Goal: Task Accomplishment & Management: Manage account settings

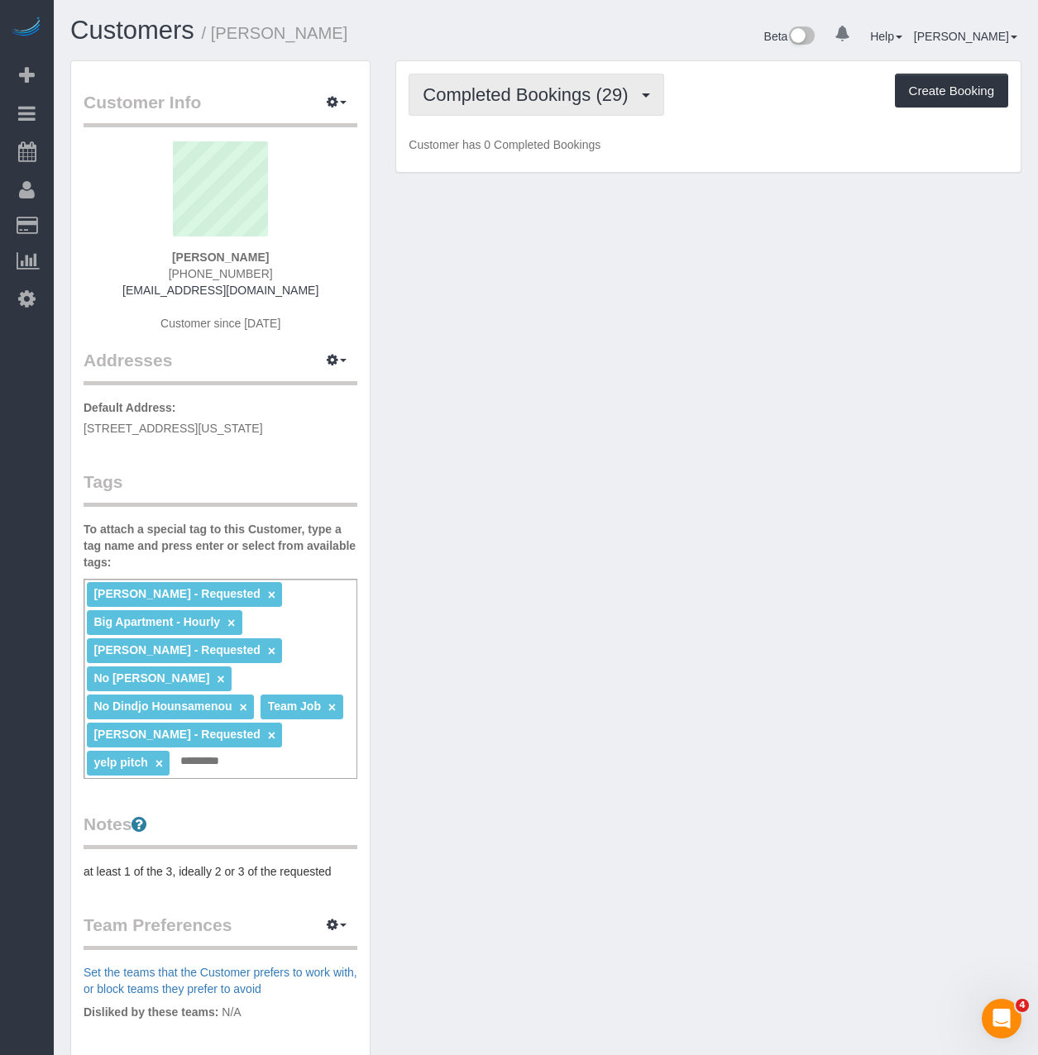
click at [547, 80] on button "Completed Bookings (29)" at bounding box center [535, 95] width 255 height 42
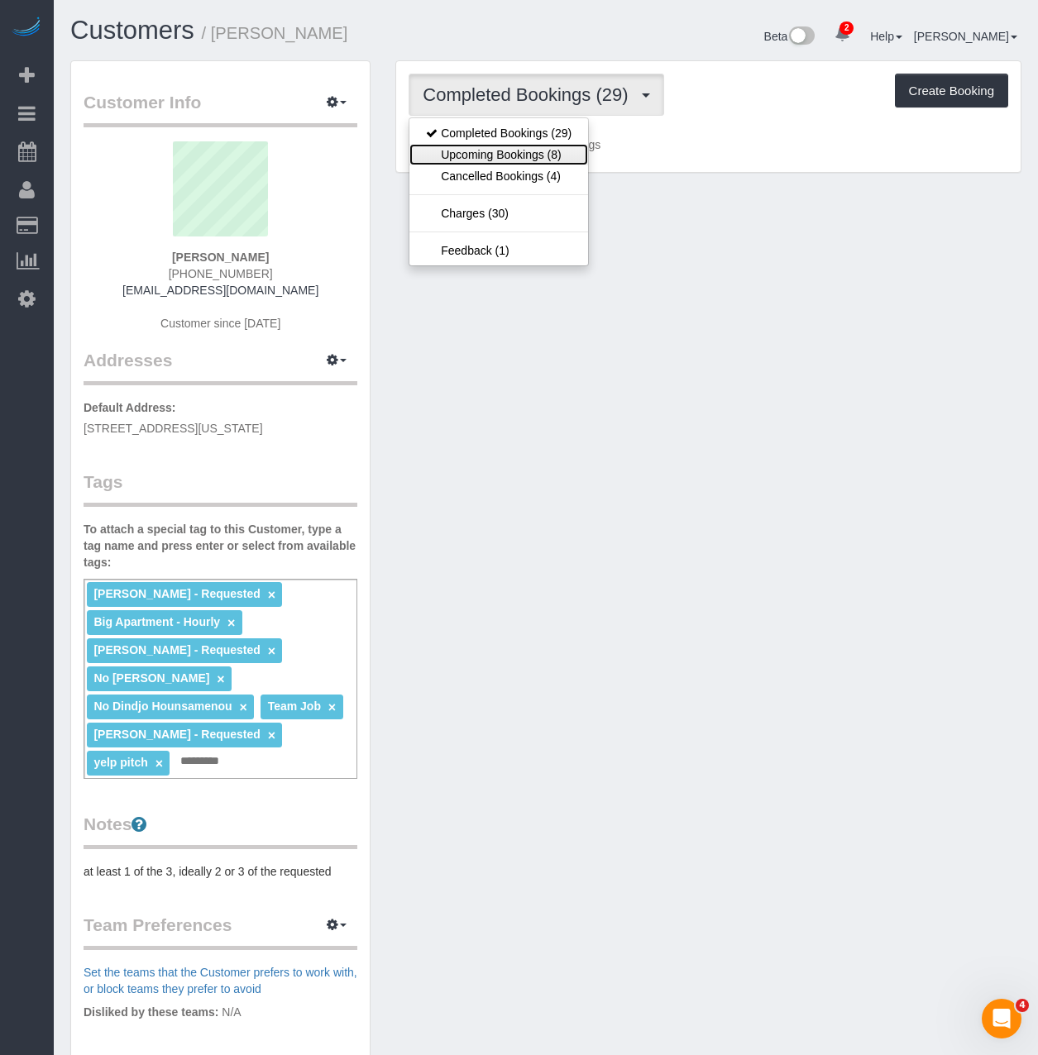
click at [526, 153] on link "Upcoming Bookings (8)" at bounding box center [498, 154] width 179 height 21
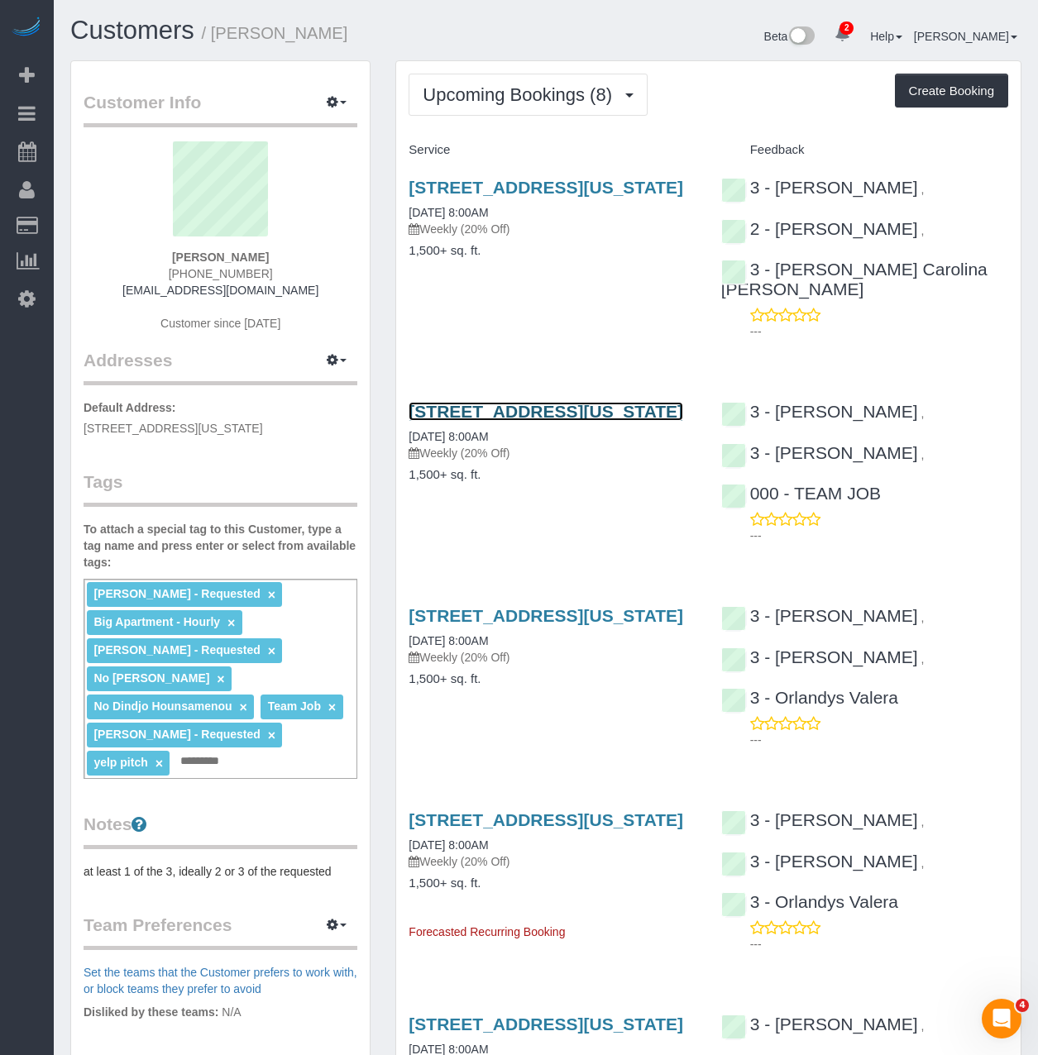
click at [512, 408] on link "[STREET_ADDRESS][US_STATE]" at bounding box center [545, 411] width 274 height 19
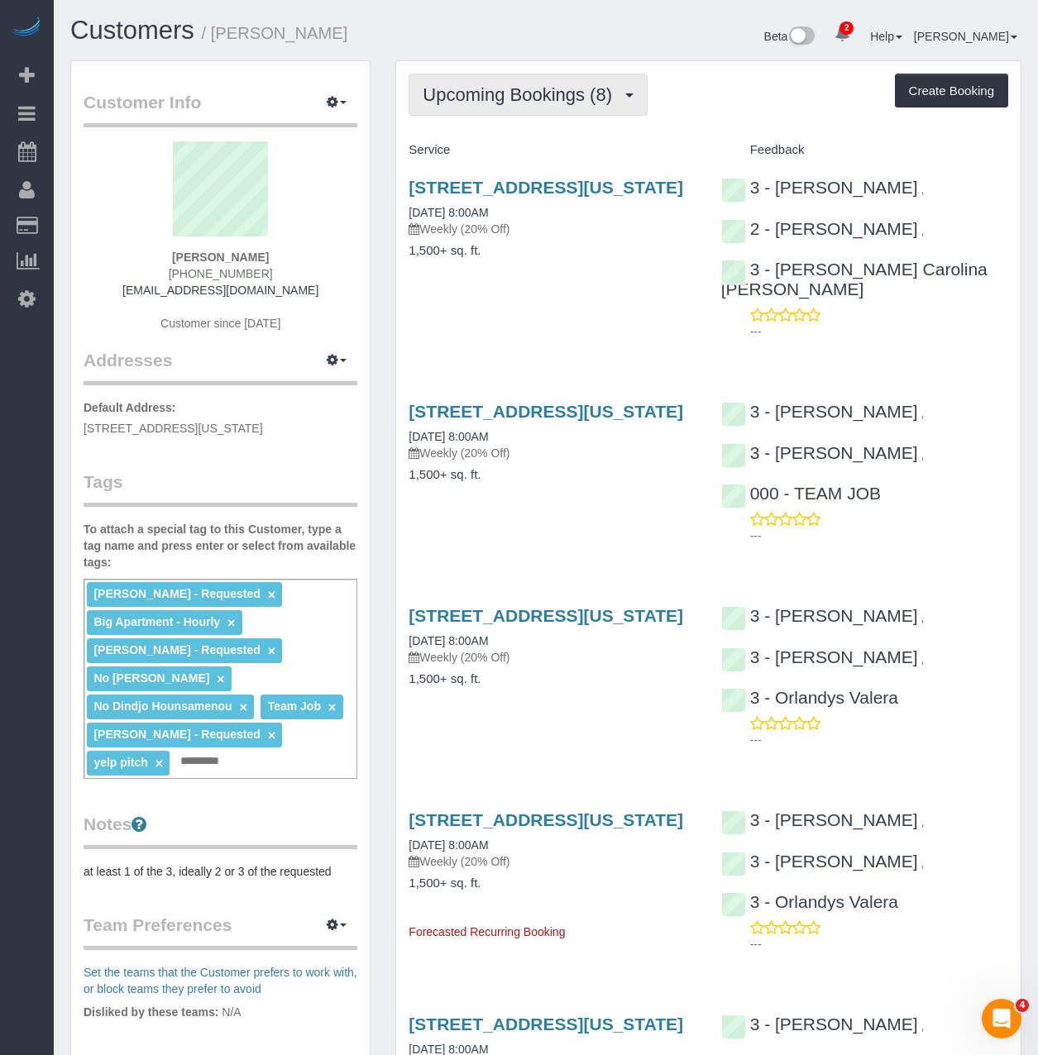
click at [575, 92] on span "Upcoming Bookings (8)" at bounding box center [521, 94] width 198 height 21
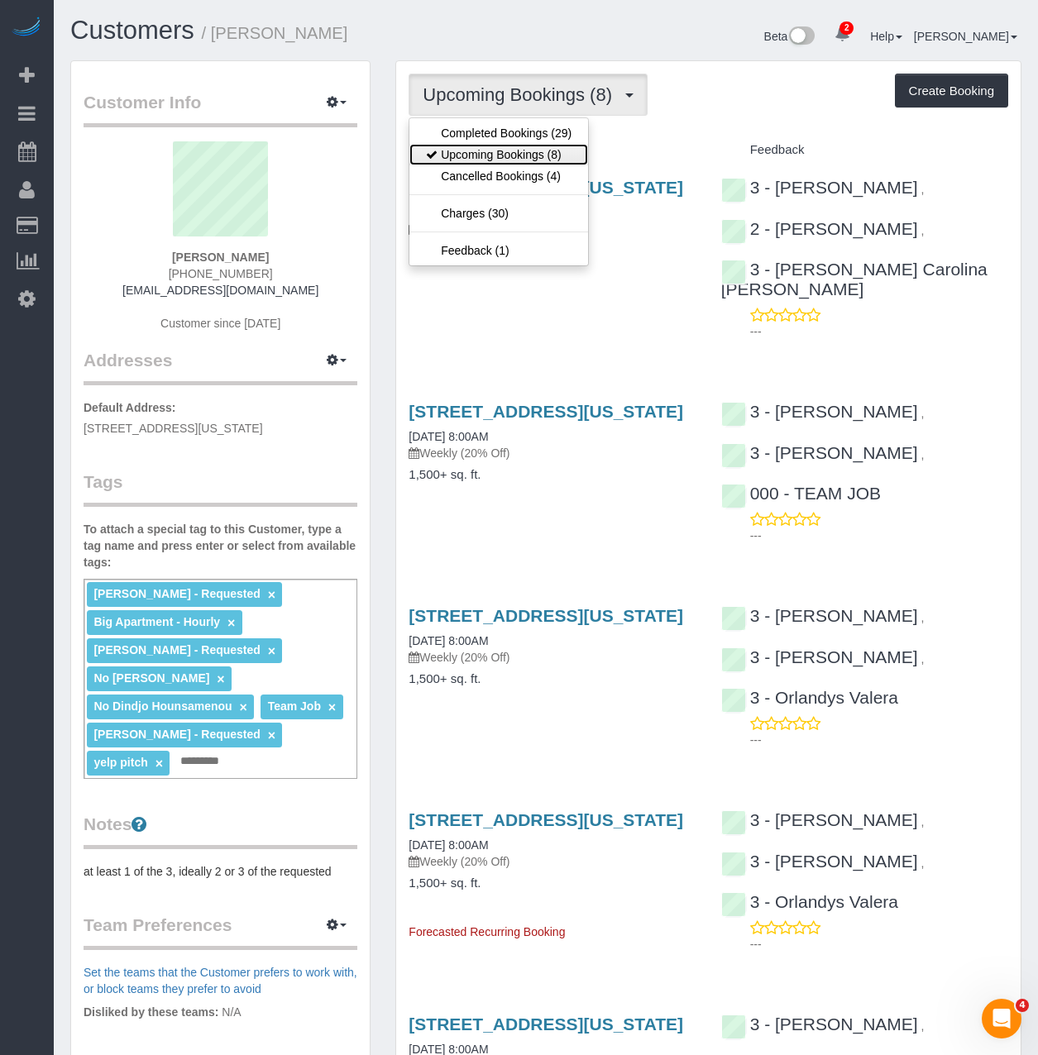
click at [544, 156] on link "Upcoming Bookings (8)" at bounding box center [498, 154] width 179 height 21
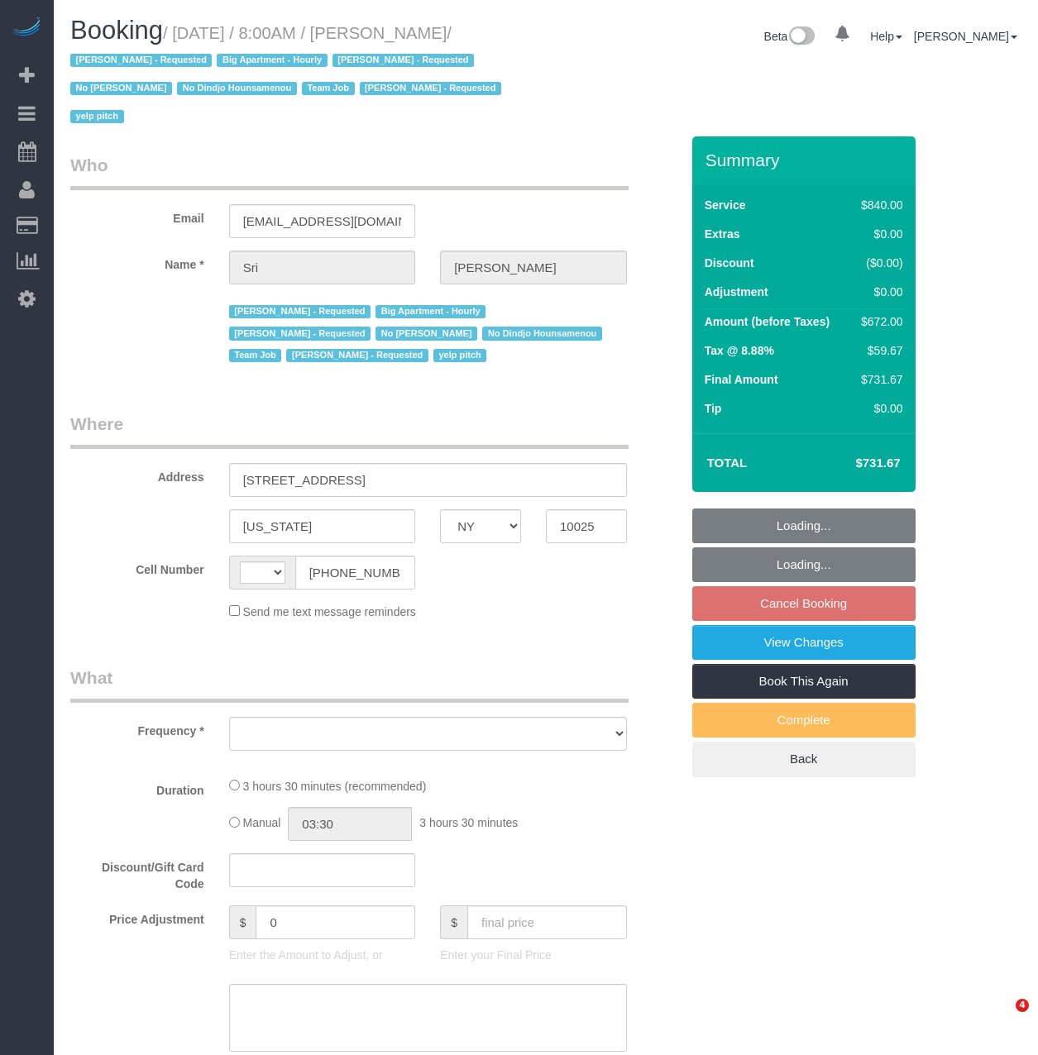
select select "NY"
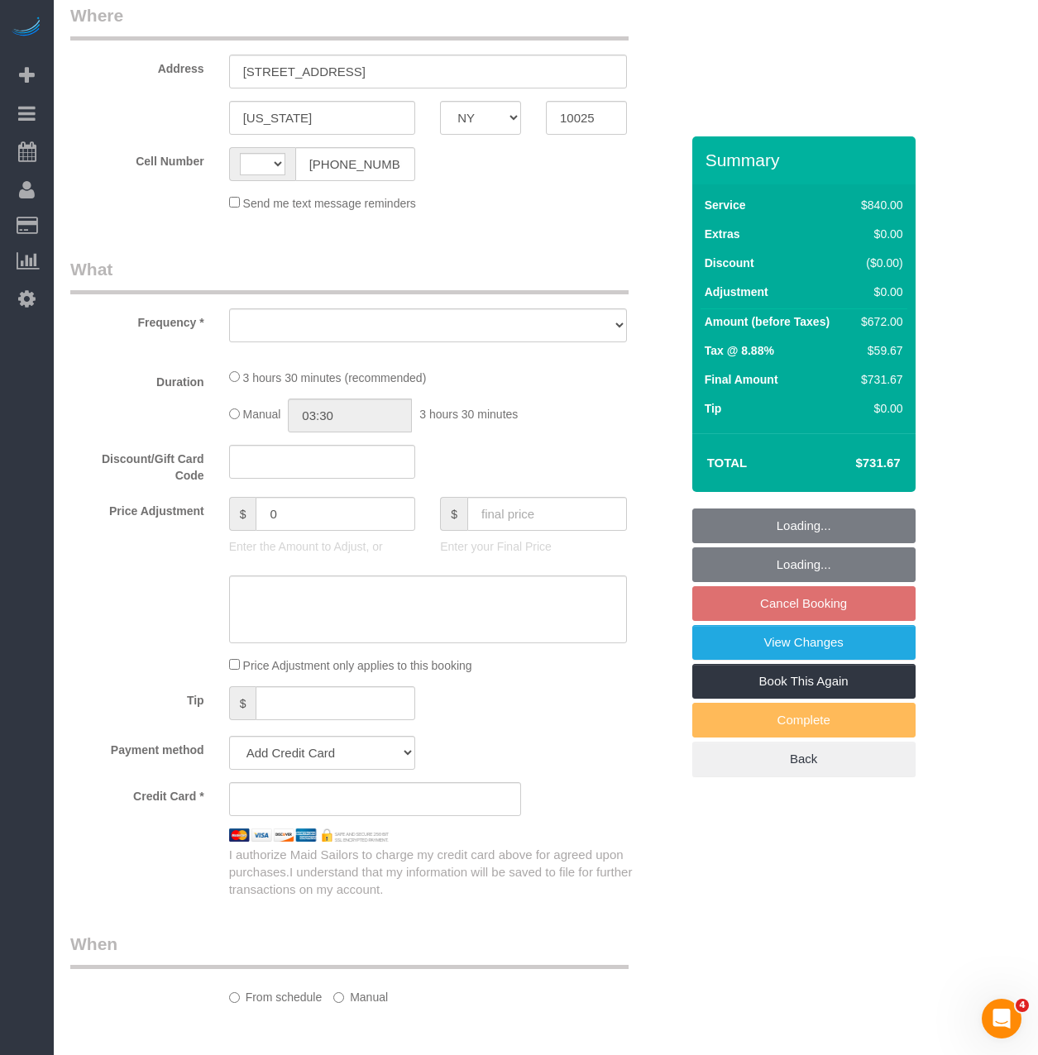
select select "string:[GEOGRAPHIC_DATA]"
select select "object:914"
select select "3"
select select "210"
select select "number:89"
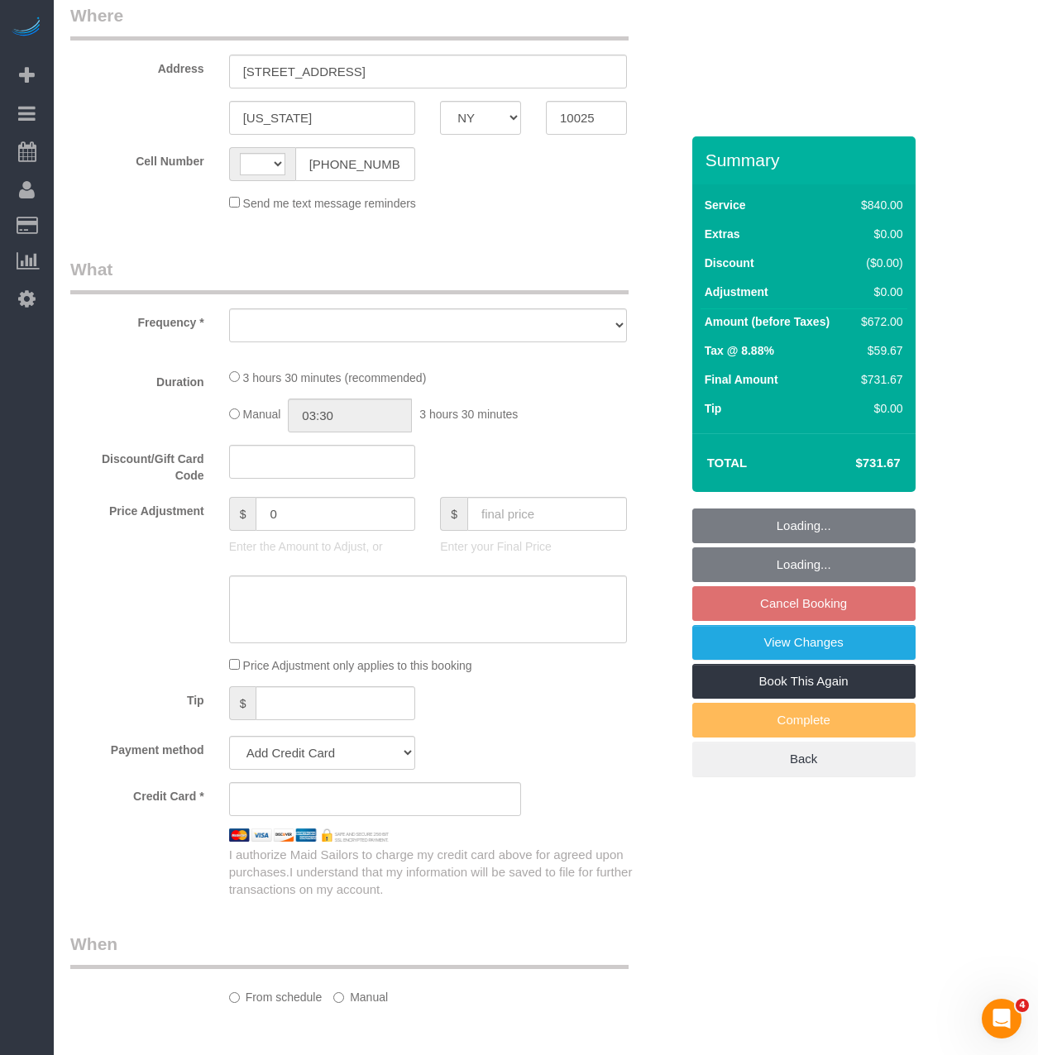
select select "number:90"
select select "number:15"
select select "number:5"
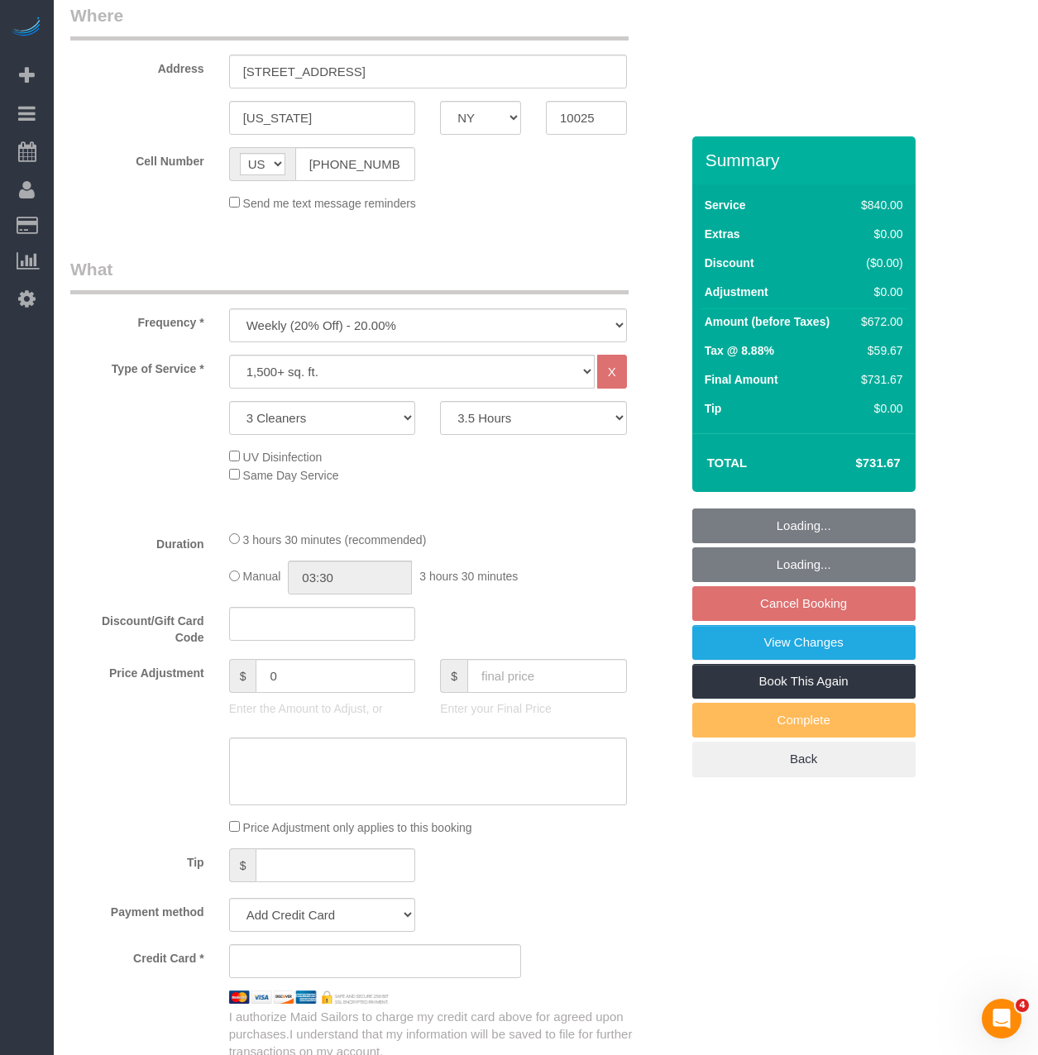
scroll to position [413, 0]
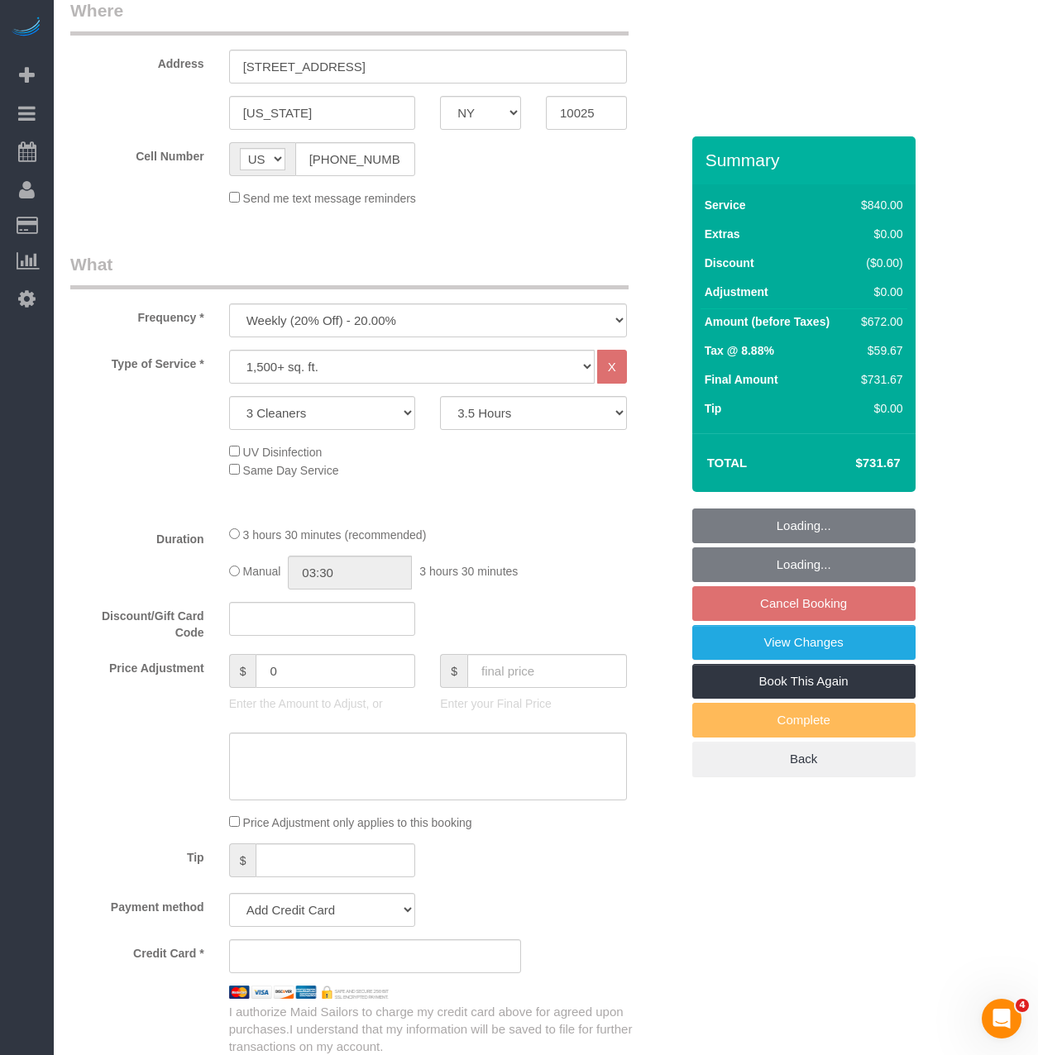
select select "string:stripe-pm_1I87dt4VGloSiKo7CuPcnWZf"
select select "spot1"
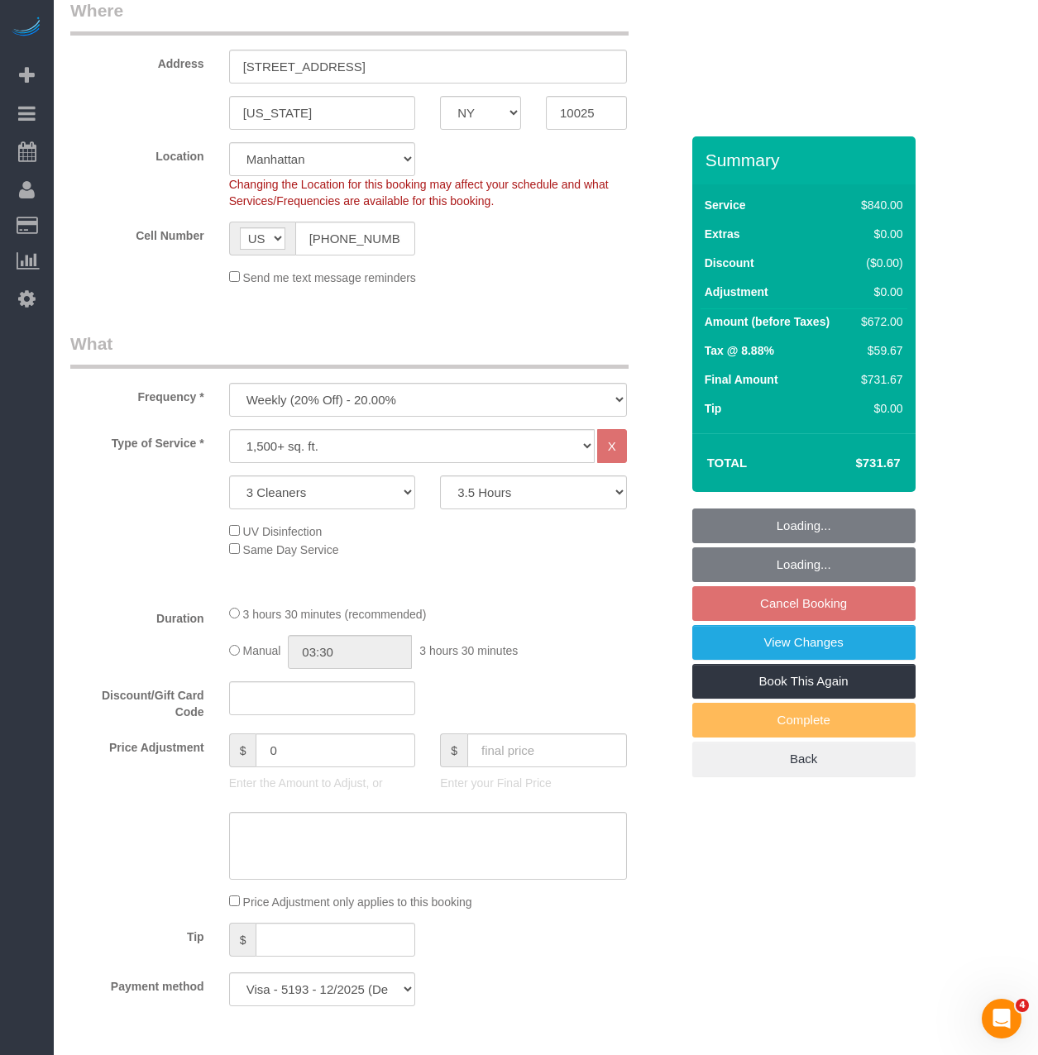
select select "object:1341"
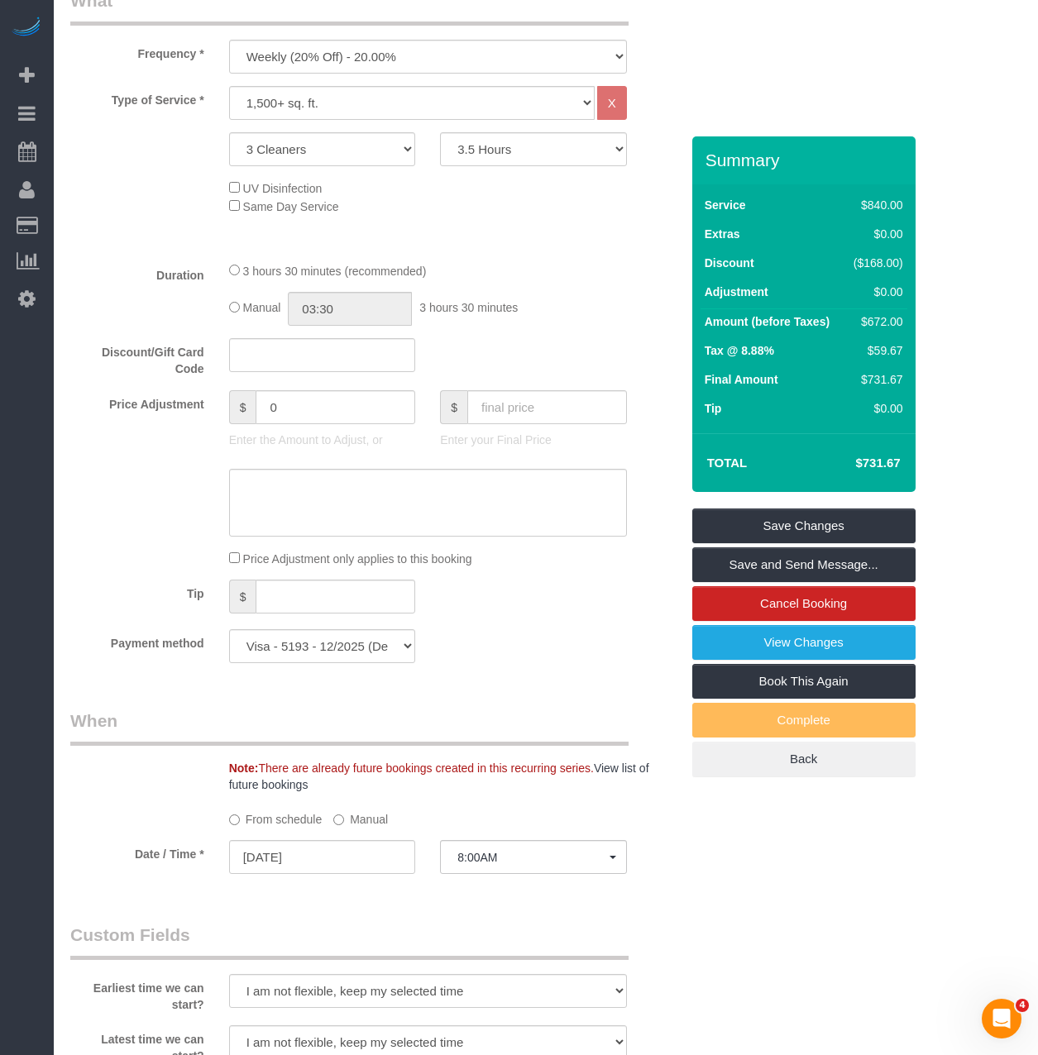
scroll to position [827, 0]
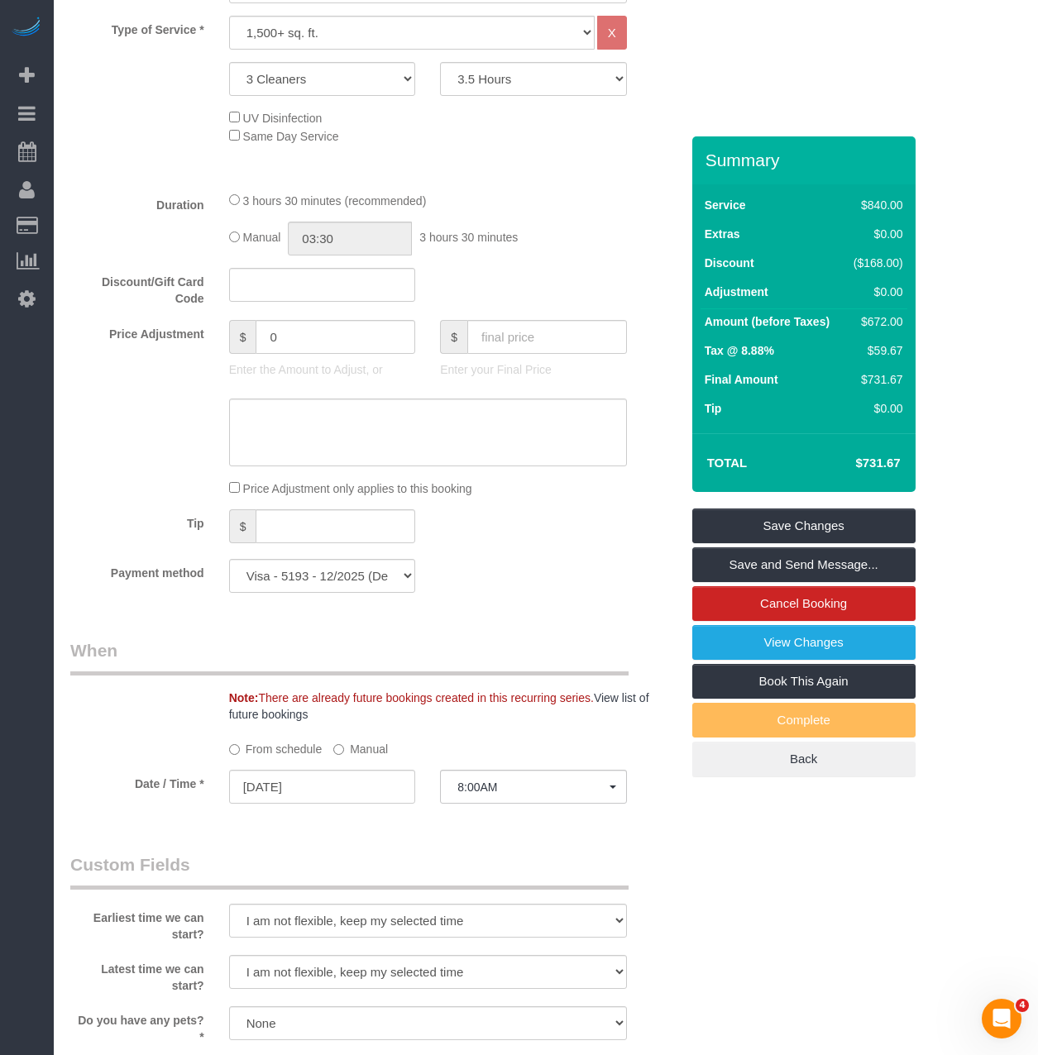
click at [337, 735] on label "Manual" at bounding box center [360, 746] width 55 height 22
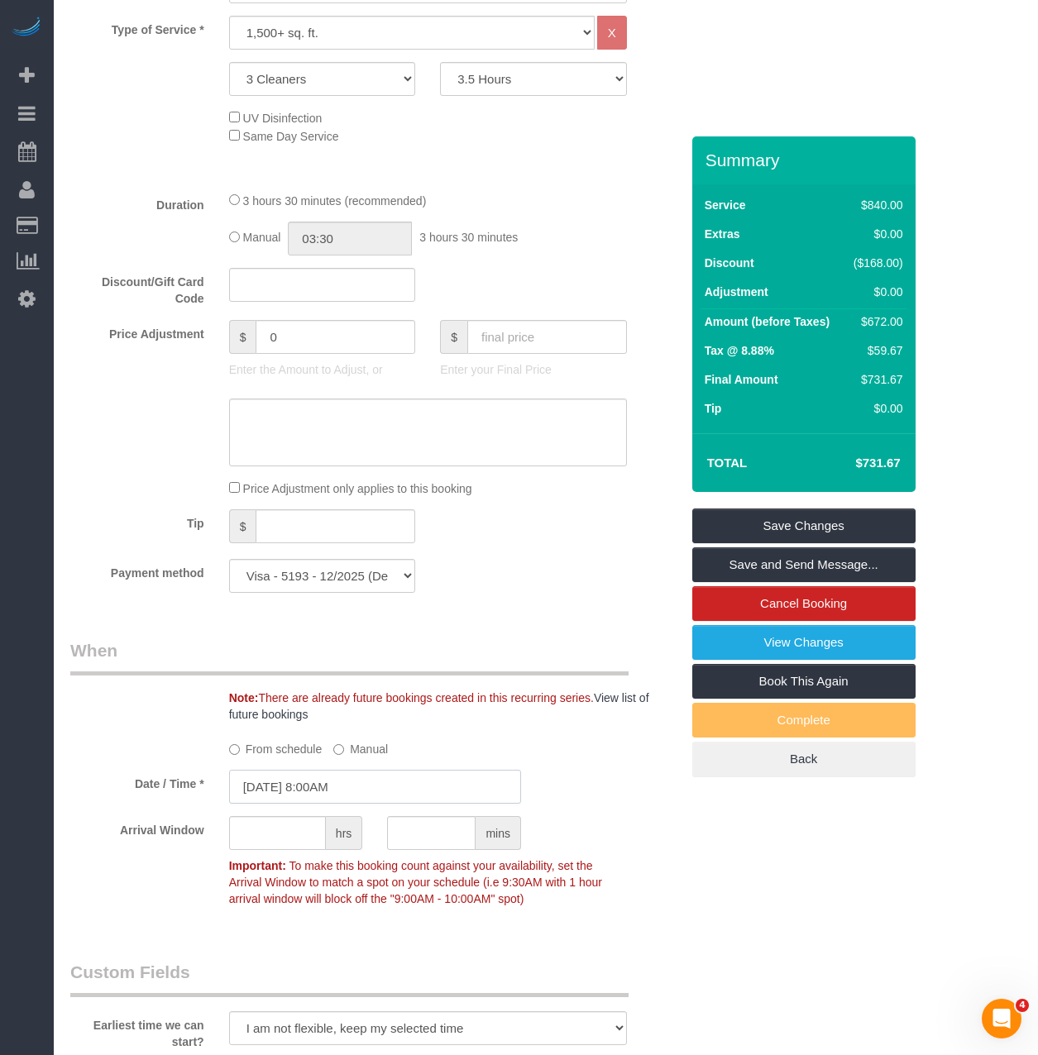
drag, startPoint x: 359, startPoint y: 759, endPoint x: 346, endPoint y: 758, distance: 13.3
click at [346, 770] on input "[DATE] 8:00AM" at bounding box center [375, 787] width 292 height 34
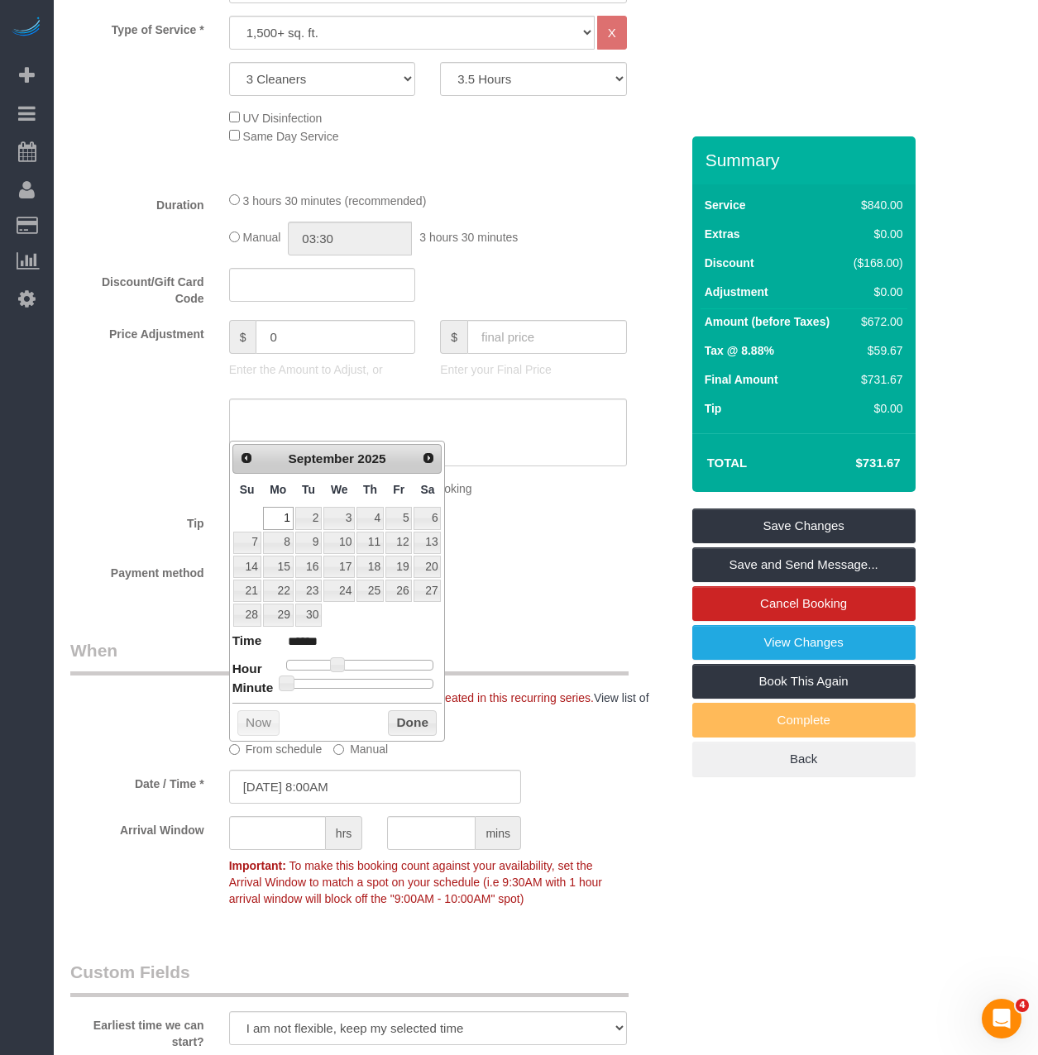
click at [365, 692] on div "Prev Next September 2025 Su Mo Tu We Th Fr Sa 1 2 3 4 5 6 7 8 9 10 11 12 13 14 …" at bounding box center [337, 591] width 217 height 301
type input "09/01/2025 8:30AM"
type input "******"
click at [370, 679] on div at bounding box center [360, 684] width 148 height 10
click at [418, 738] on div "Prev Next September 2025 Su Mo Tu We Th Fr Sa 1 2 3 4 5 6 7 8 9 10 11 12 13 14 …" at bounding box center [337, 591] width 217 height 301
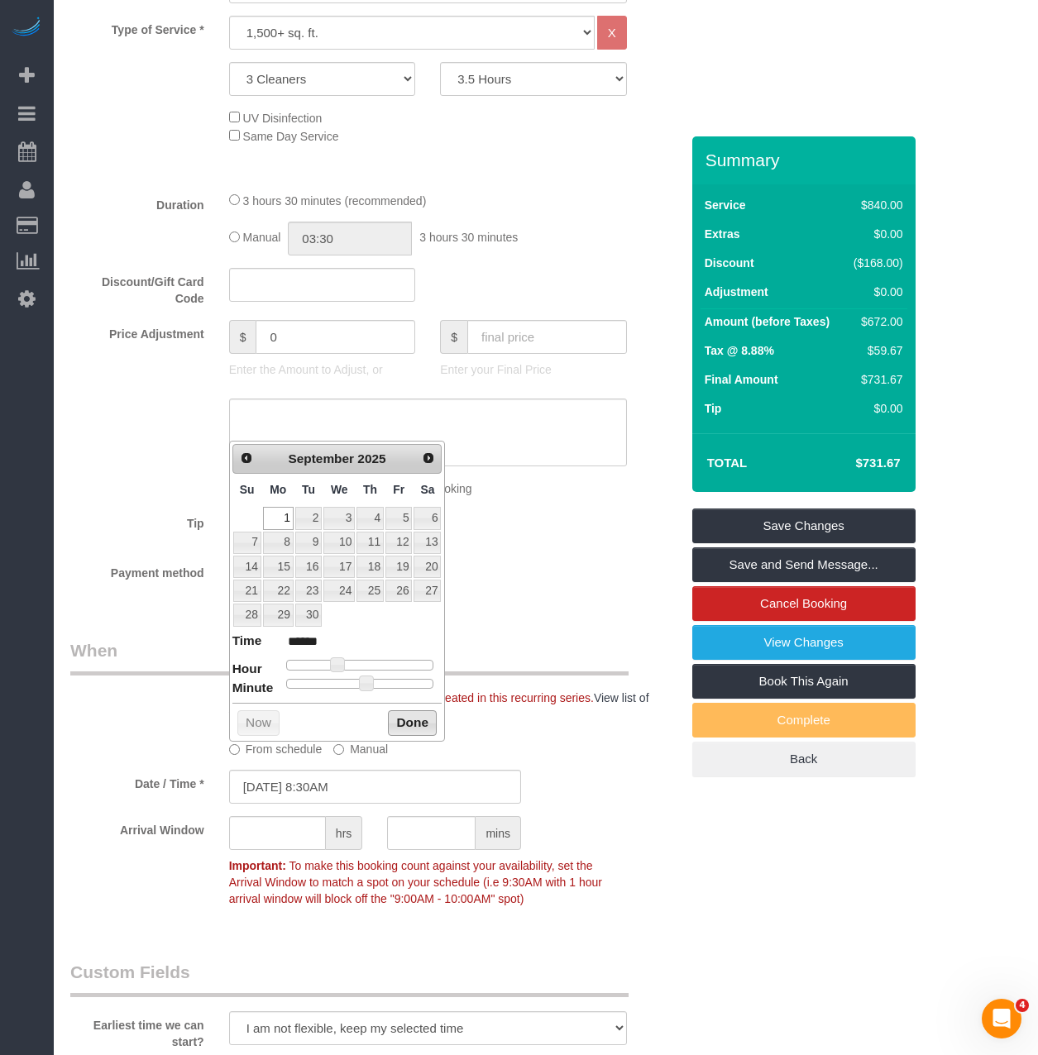
click at [408, 720] on button "Done" at bounding box center [412, 723] width 49 height 26
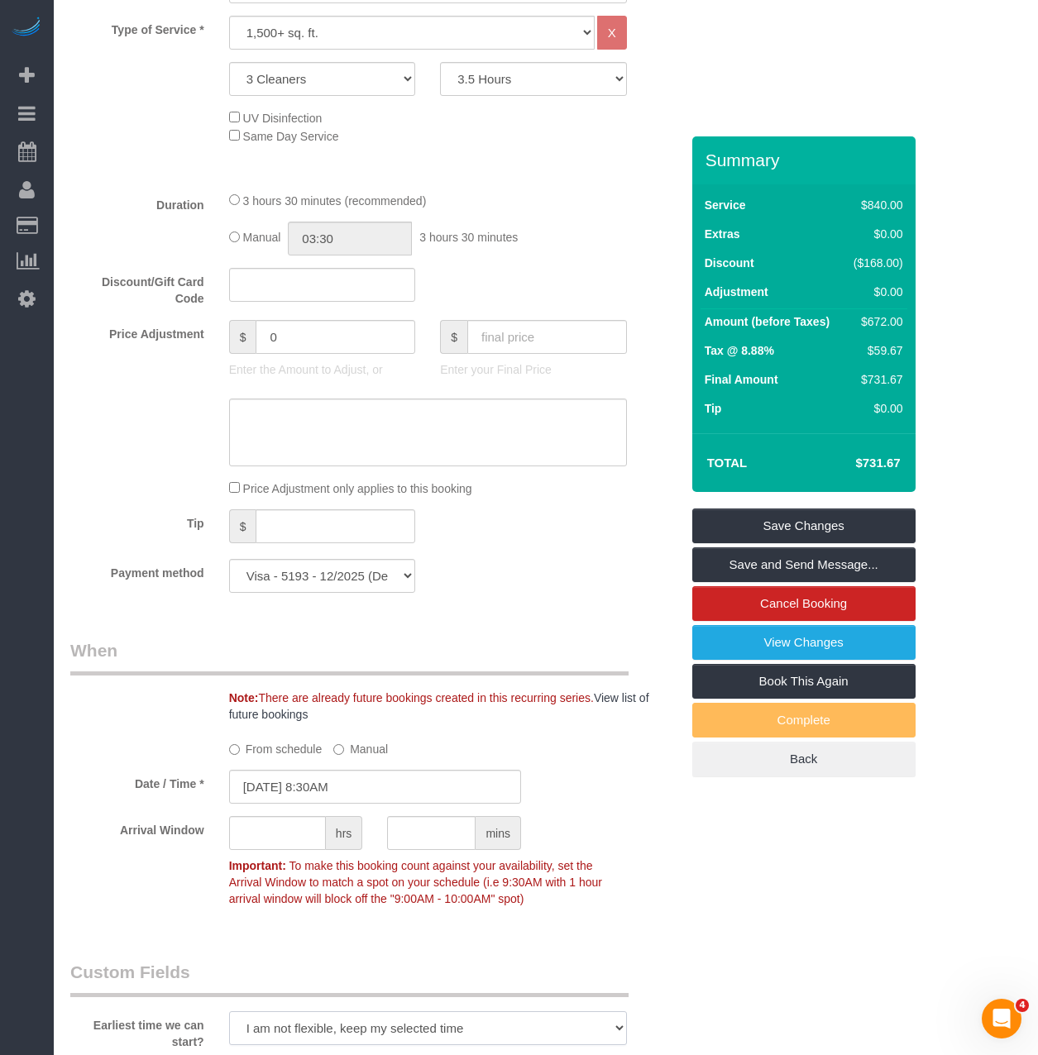
click at [401, 1014] on select "I am not flexible, keep my selected time 8:00 AM 9:00 AM 10:00 AM 11:00 AM 12:0…" at bounding box center [428, 1028] width 398 height 34
click at [229, 1011] on select "I am not flexible, keep my selected time 8:00 AM 9:00 AM 10:00 AM 11:00 AM 12:0…" at bounding box center [428, 1028] width 398 height 34
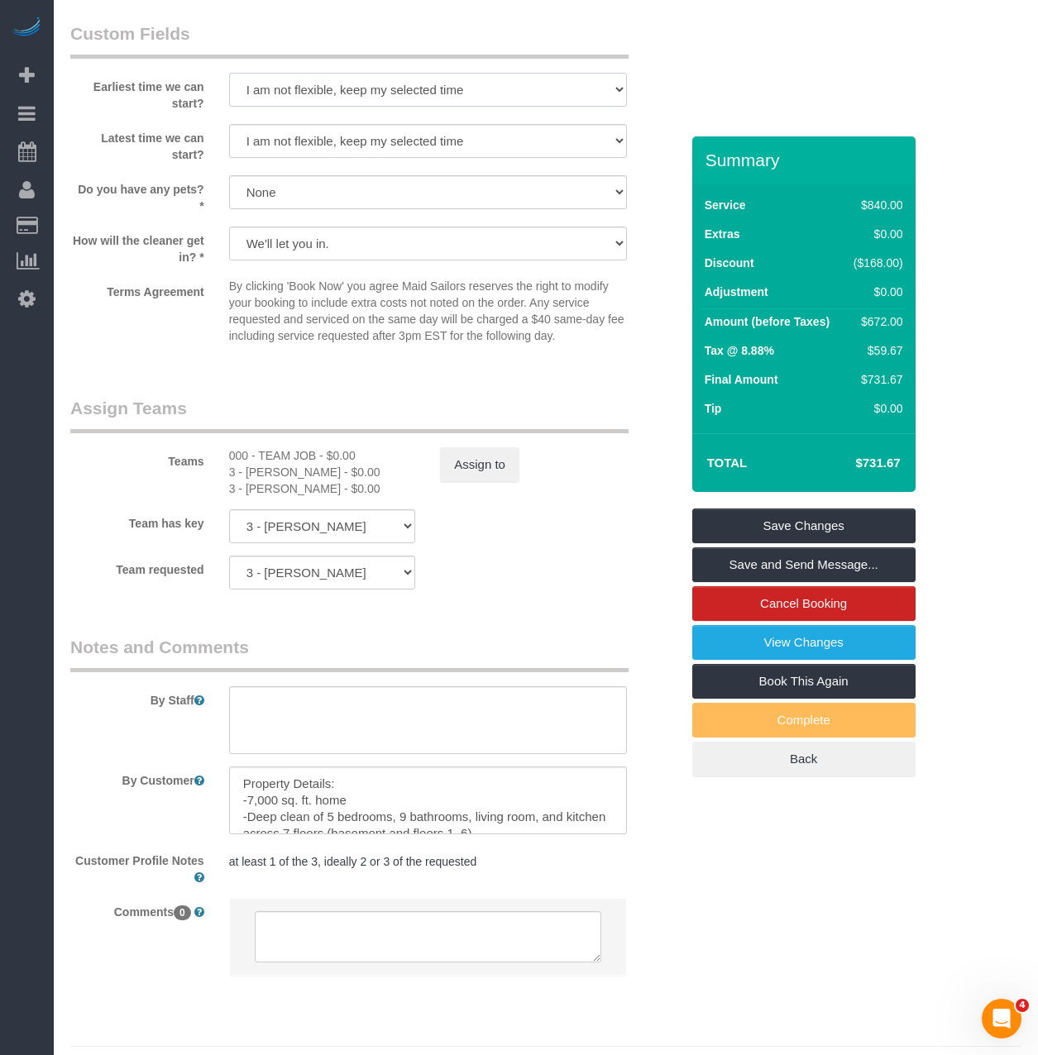
scroll to position [1778, 0]
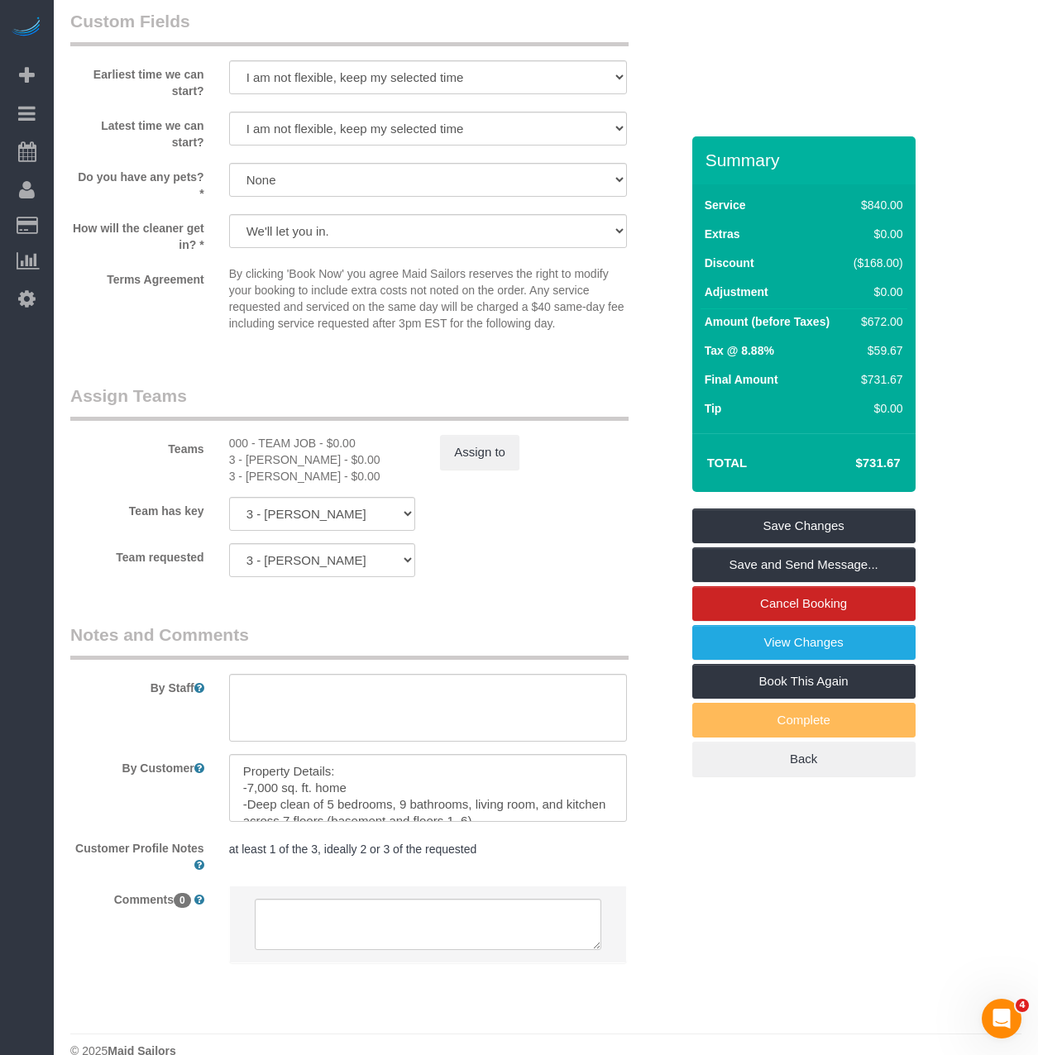
click at [521, 841] on pre "at least 1 of the 3, ideally 2 or 3 of the requested" at bounding box center [428, 849] width 398 height 17
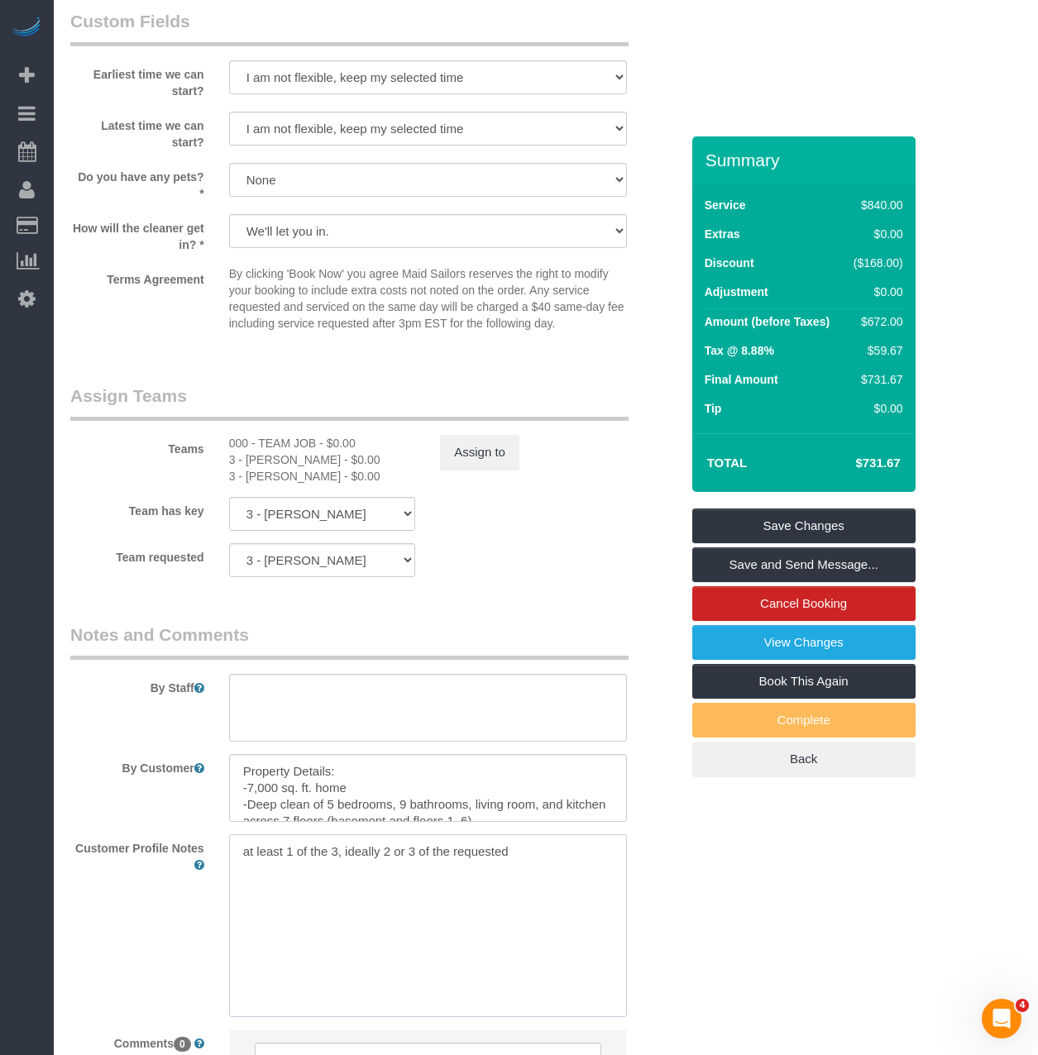
click at [521, 834] on textarea "at least 1 of the 3, ideally 2 or 3 of the requested" at bounding box center [428, 925] width 398 height 183
type textarea "at least 1 of the 3, ideally 2 or 3 of the requested Cmr prefers 8:30am start t…"
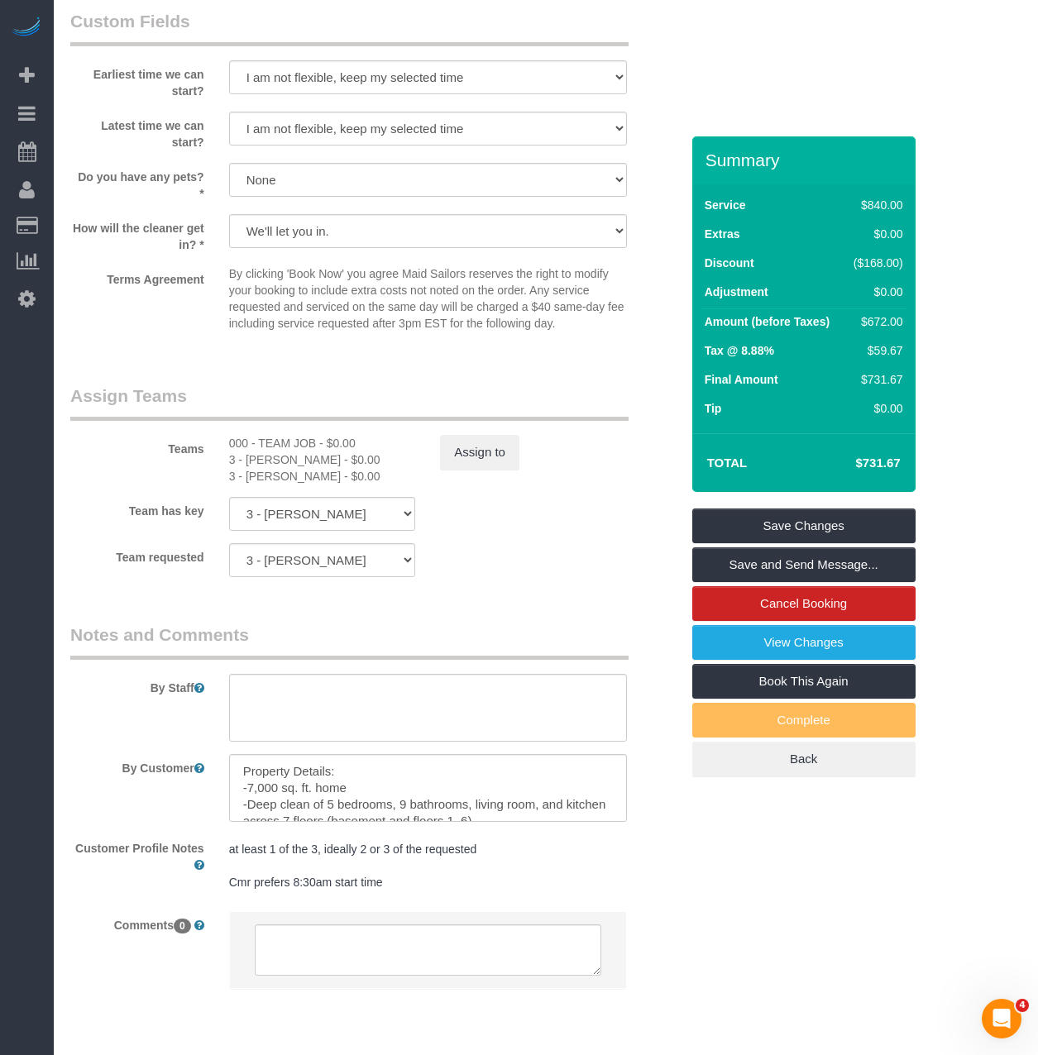
click at [761, 508] on link "Save Changes" at bounding box center [803, 525] width 223 height 35
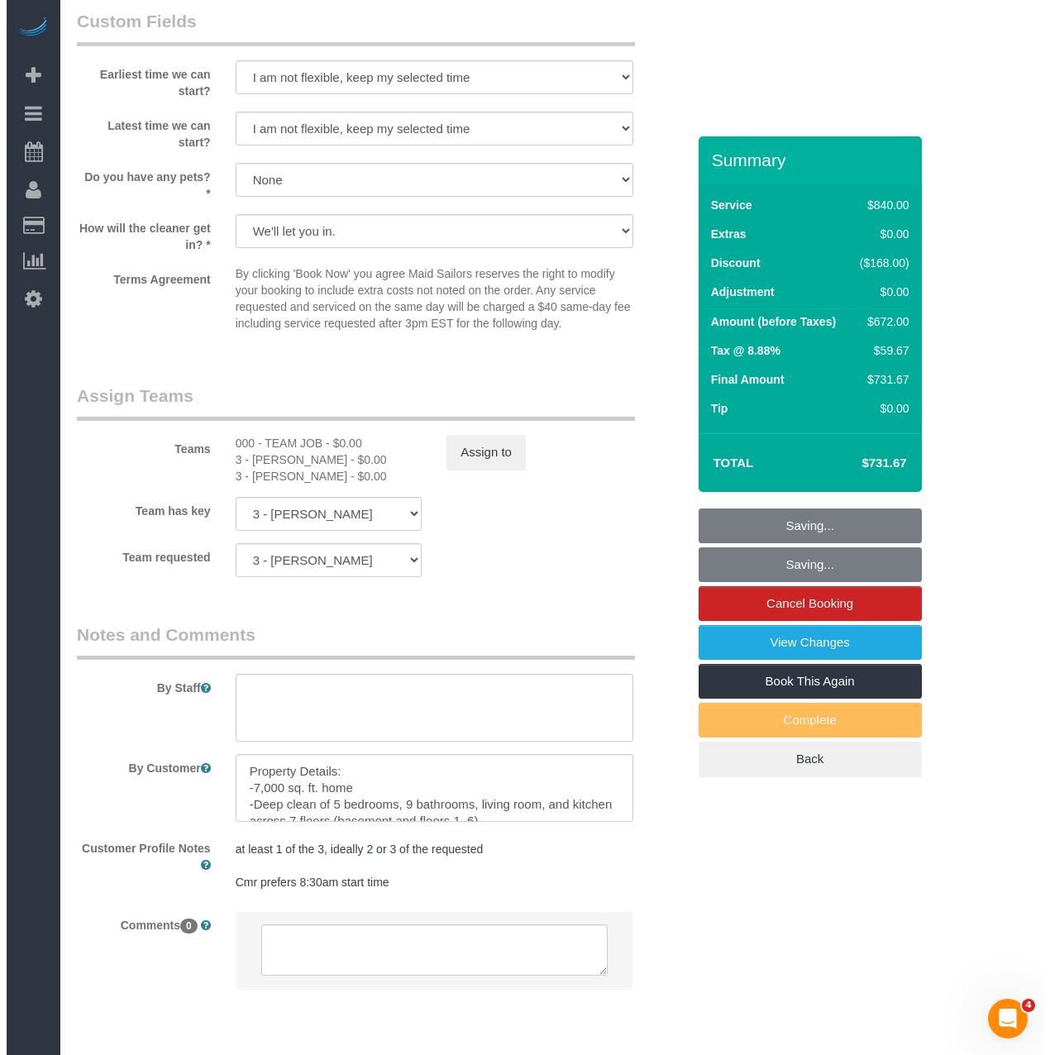
scroll to position [1773, 0]
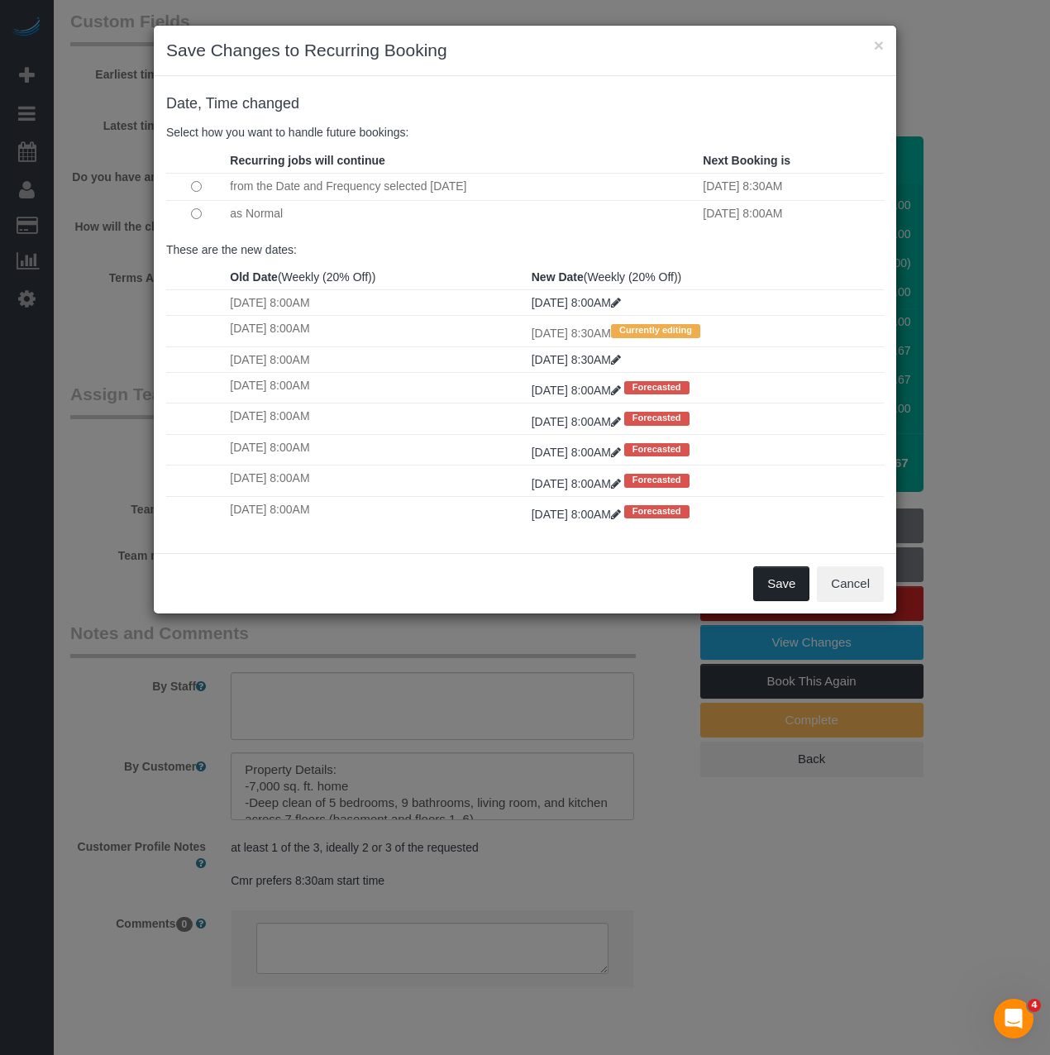
click at [764, 576] on button "Save" at bounding box center [781, 583] width 56 height 35
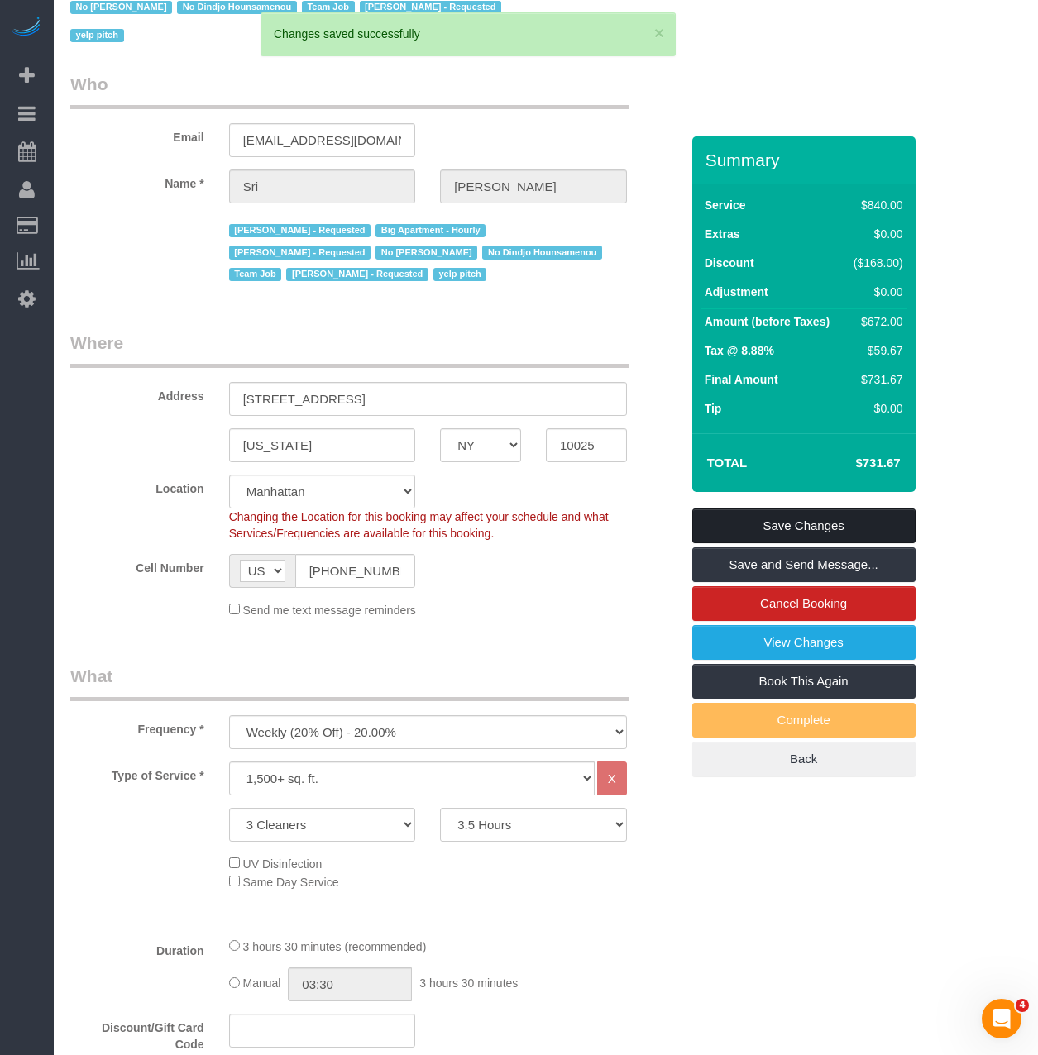
scroll to position [0, 0]
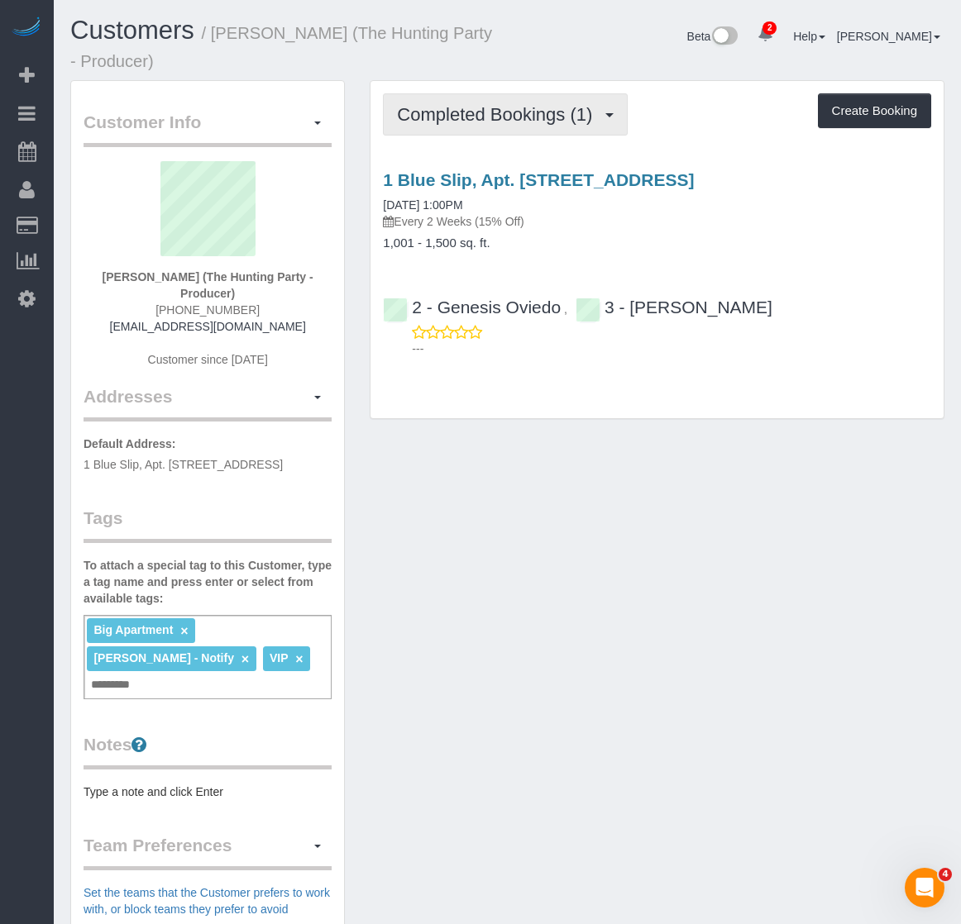
click at [432, 132] on button "Completed Bookings (1)" at bounding box center [505, 114] width 245 height 42
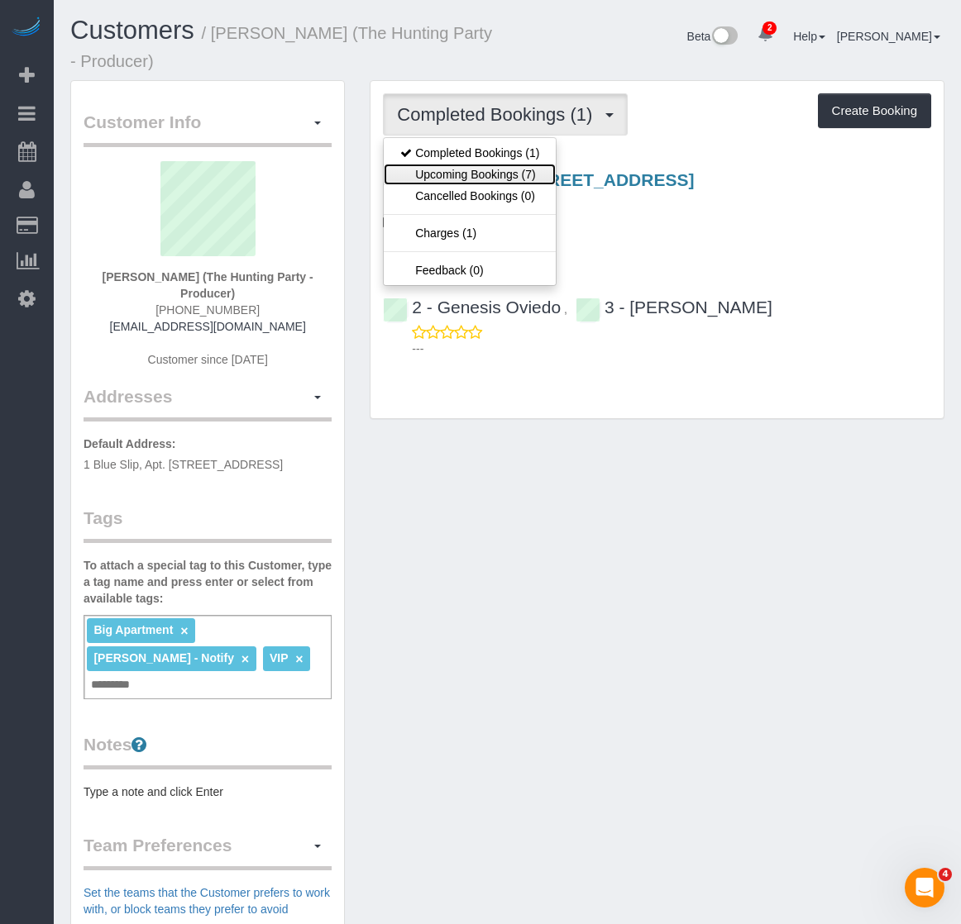
click at [432, 172] on link "Upcoming Bookings (7)" at bounding box center [470, 174] width 172 height 21
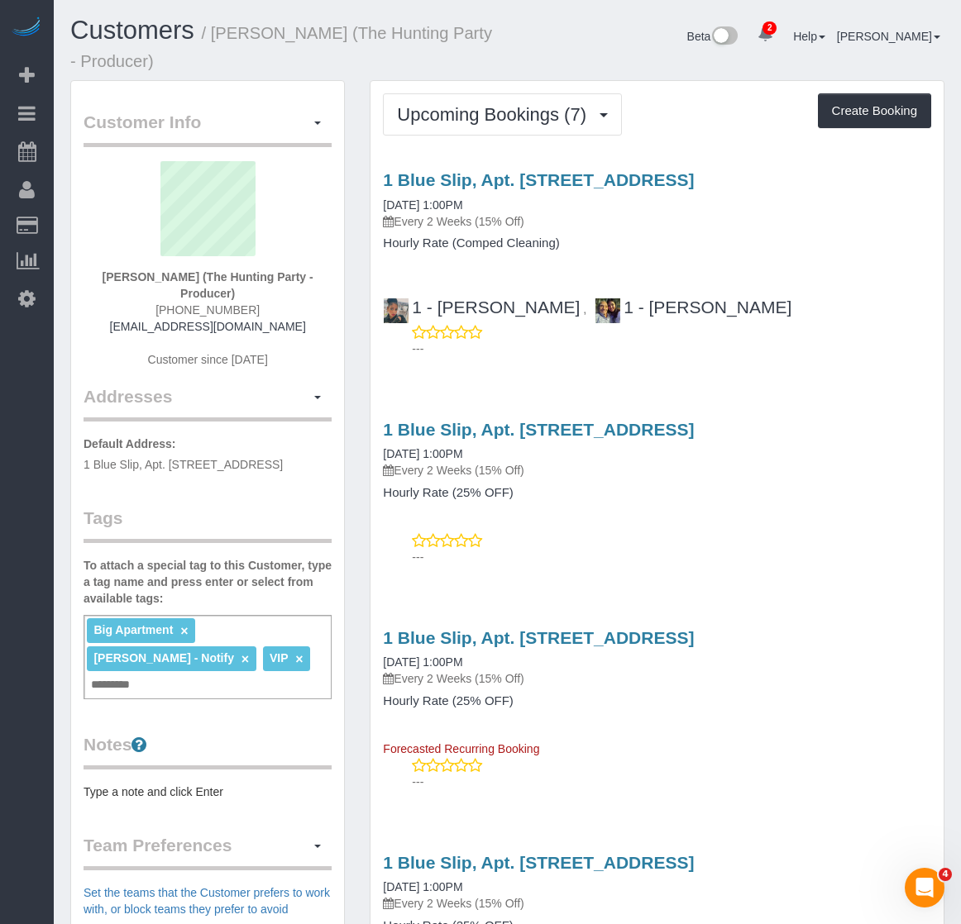
click at [509, 37] on div "Beta 2 Your Notifications You have 0 alerts × You have 3 to charge for 08/22/20…" at bounding box center [733, 39] width 450 height 44
click at [573, 183] on link "1 Blue Slip, Apt. [STREET_ADDRESS]" at bounding box center [538, 179] width 311 height 19
click at [444, 95] on button "Upcoming Bookings (7)" at bounding box center [502, 114] width 239 height 42
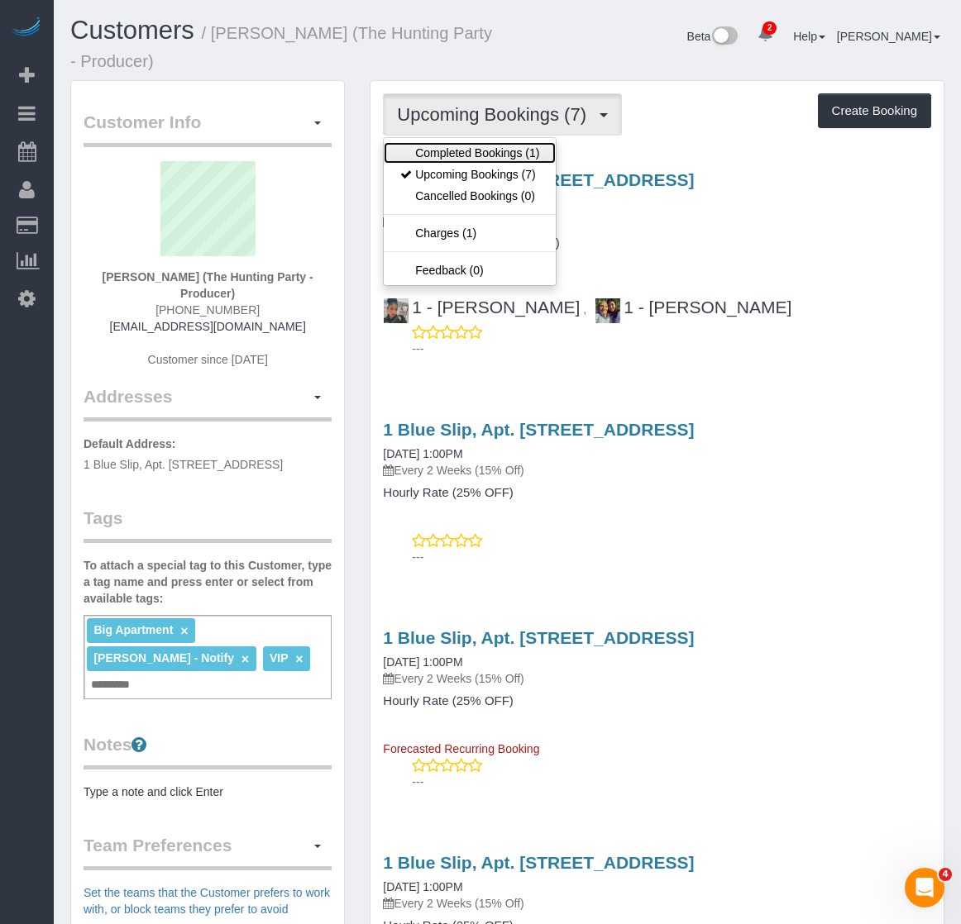
click at [429, 149] on link "Completed Bookings (1)" at bounding box center [470, 152] width 172 height 21
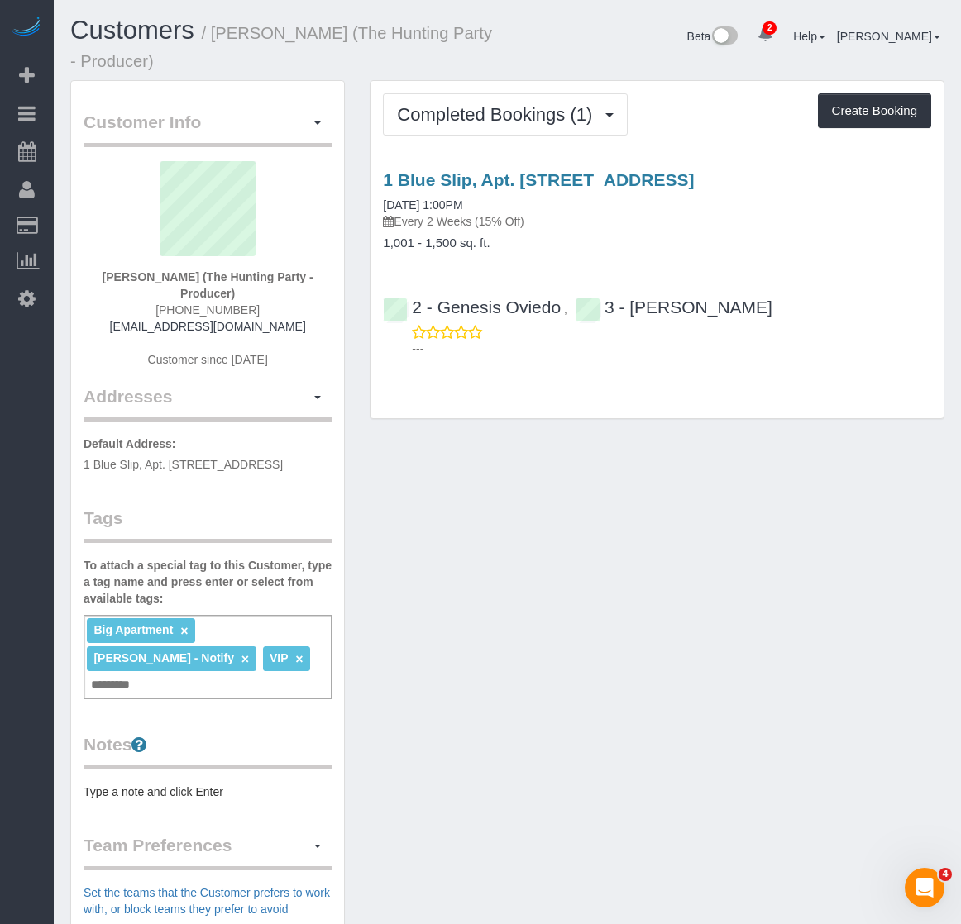
click at [365, 69] on h1 "Customers / Jeff Rafner (The Hunting Party - Producer)" at bounding box center [282, 45] width 425 height 56
click at [575, 60] on div "Customers / Jeff Rafner (The Hunting Party - Producer) Beta 2 Your Notification…" at bounding box center [507, 49] width 899 height 64
click at [561, 481] on div "Customer Info Edit Contact Info Send Message Email Preferences Special Sales Ta…" at bounding box center [507, 670] width 899 height 1181
click at [448, 573] on div "Customer Info Edit Contact Info Send Message Email Preferences Special Sales Ta…" at bounding box center [507, 670] width 899 height 1181
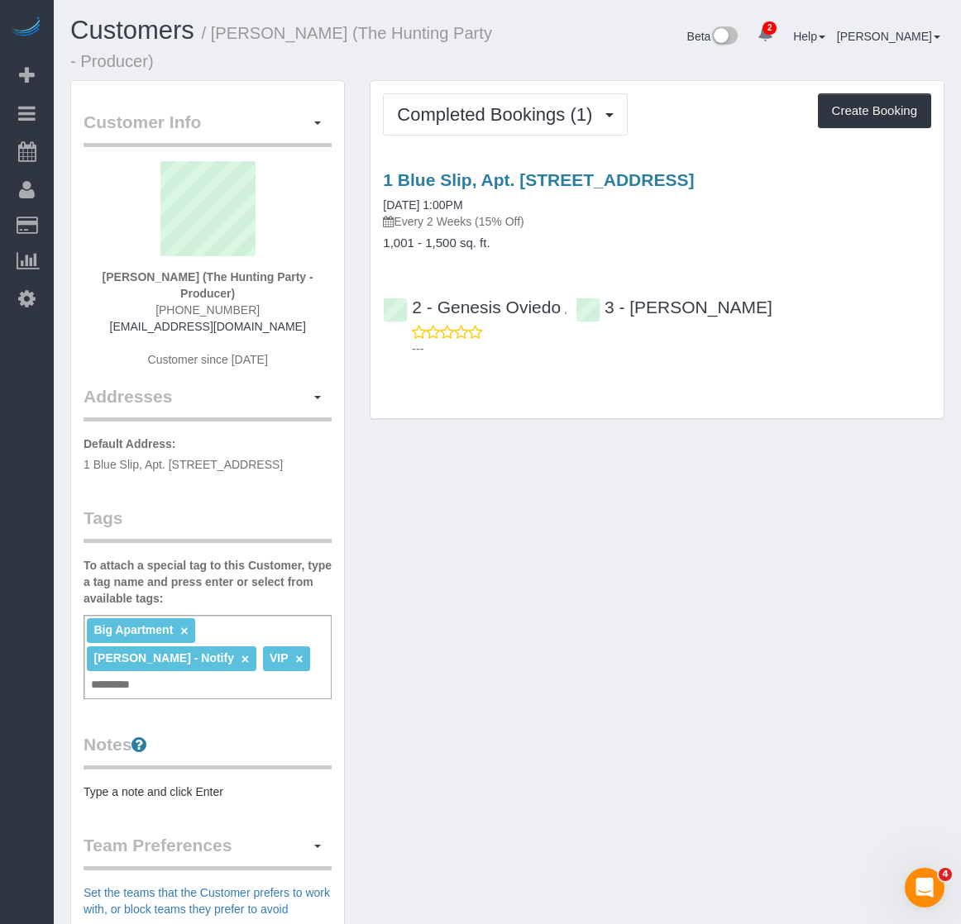
click at [575, 62] on div "Customers / Jeff Rafner (The Hunting Party - Producer) Beta 2 Your Notification…" at bounding box center [507, 49] width 899 height 64
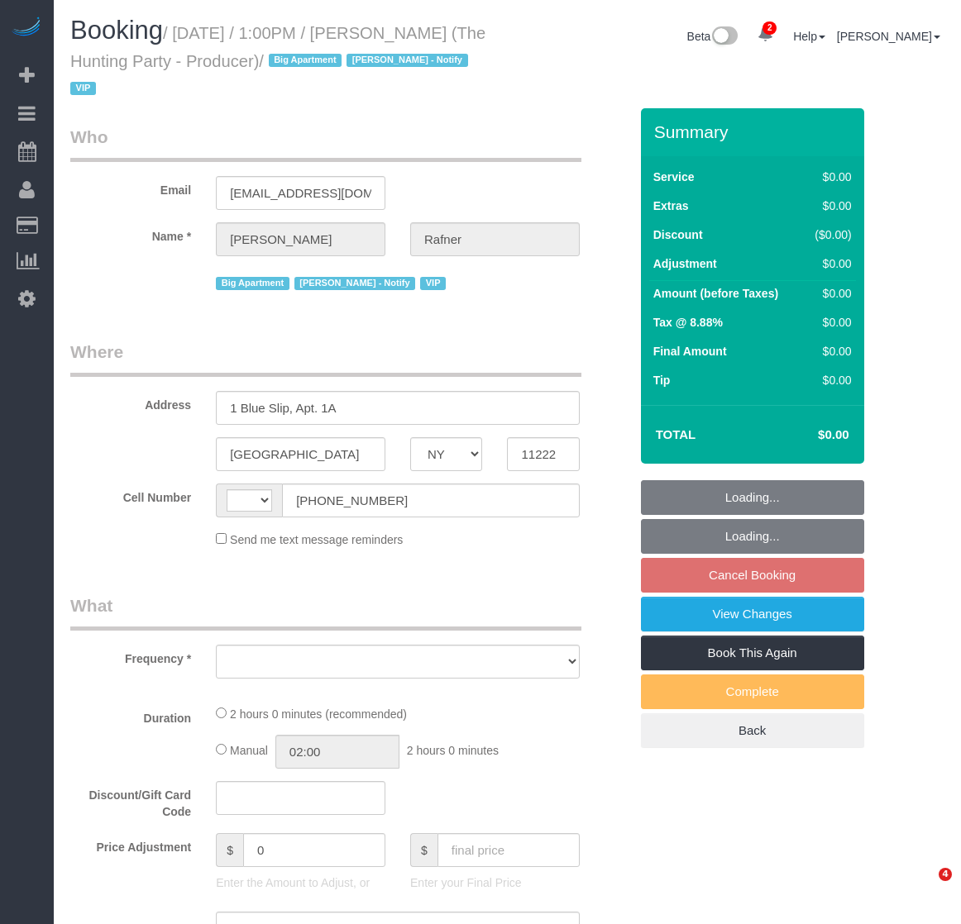
select select "NY"
select select "string:[GEOGRAPHIC_DATA]"
select select "object:650"
select select "number:58"
select select "number:76"
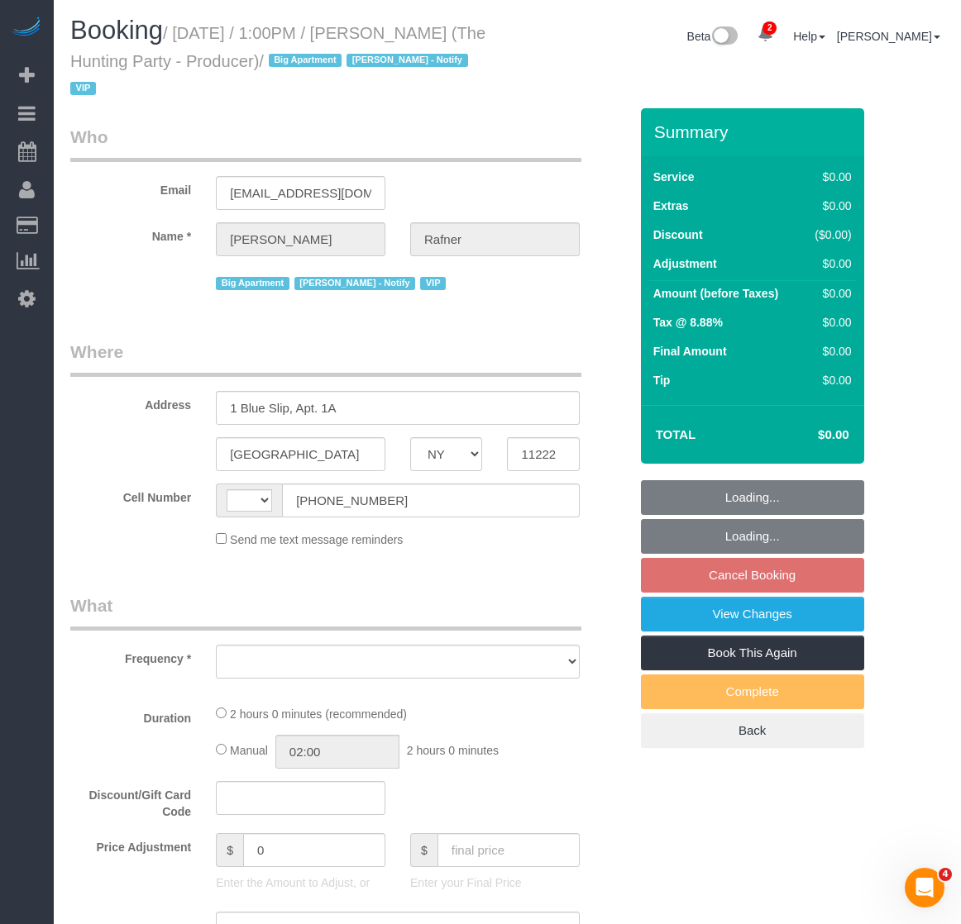
select select "number:15"
select select "number:5"
select select "2"
select select "120"
select select "spot6"
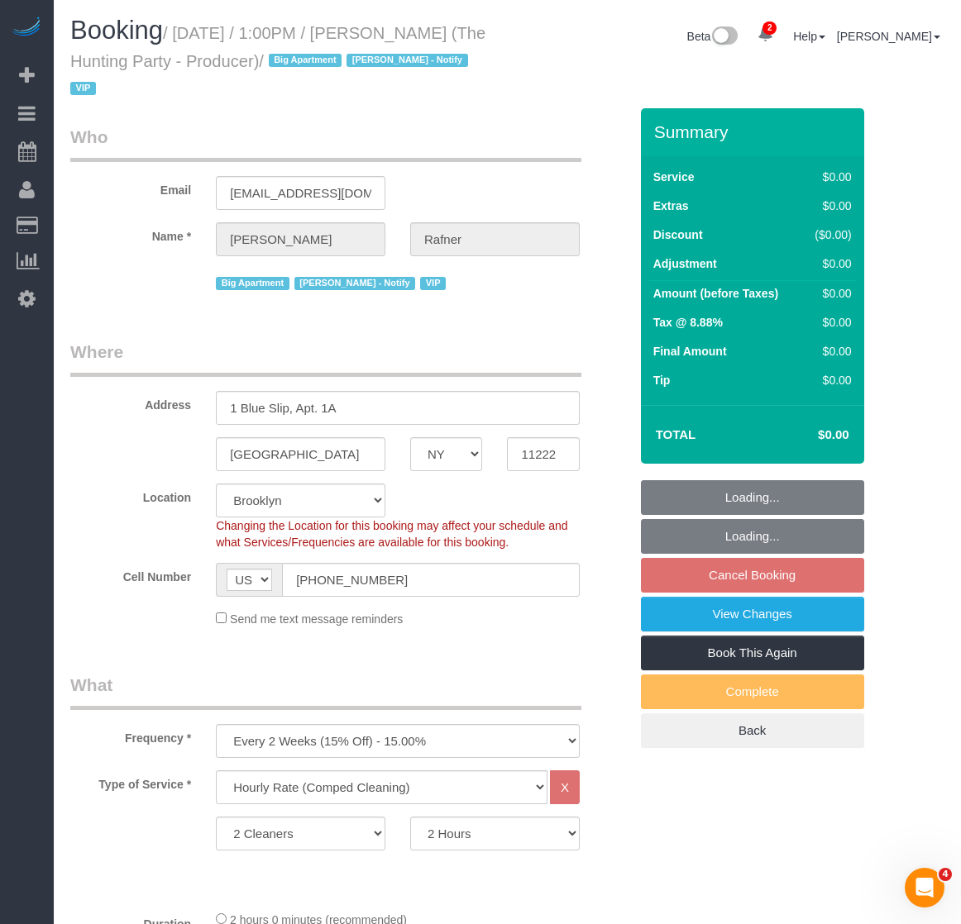
select select "object:1341"
select select "spot66"
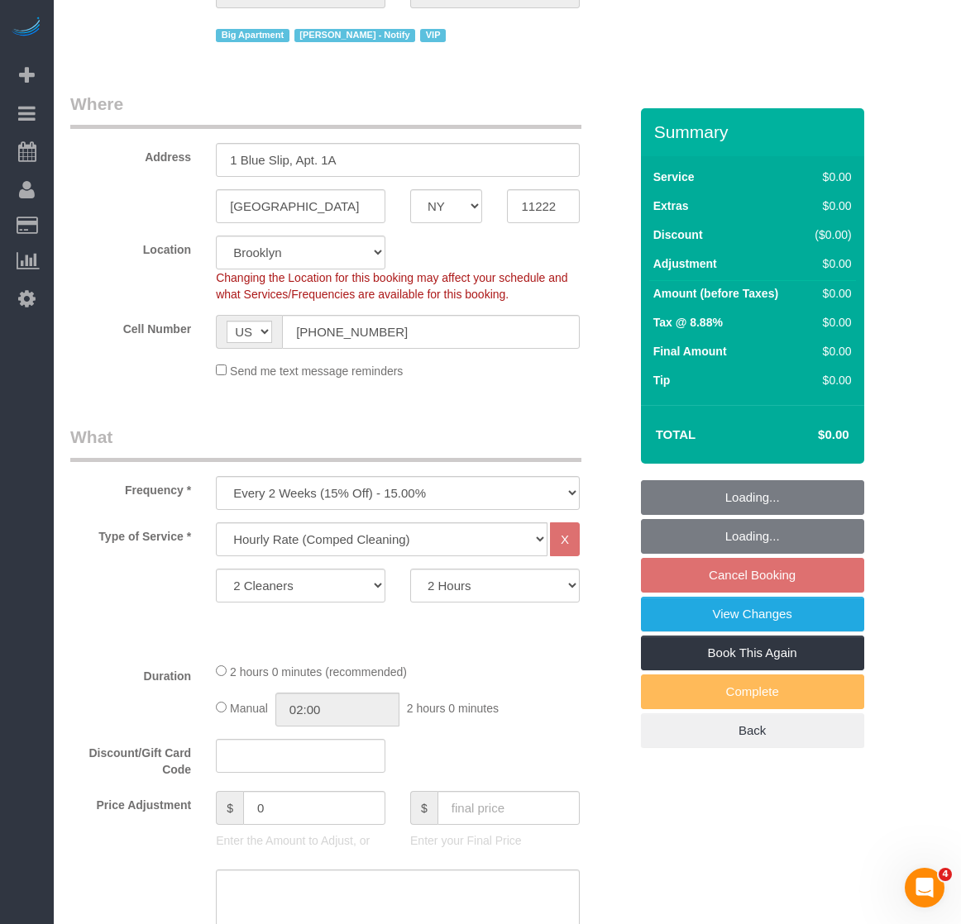
select select "string:stripe-pm_1Rtzof4VGloSiKo7440tZ5Fk"
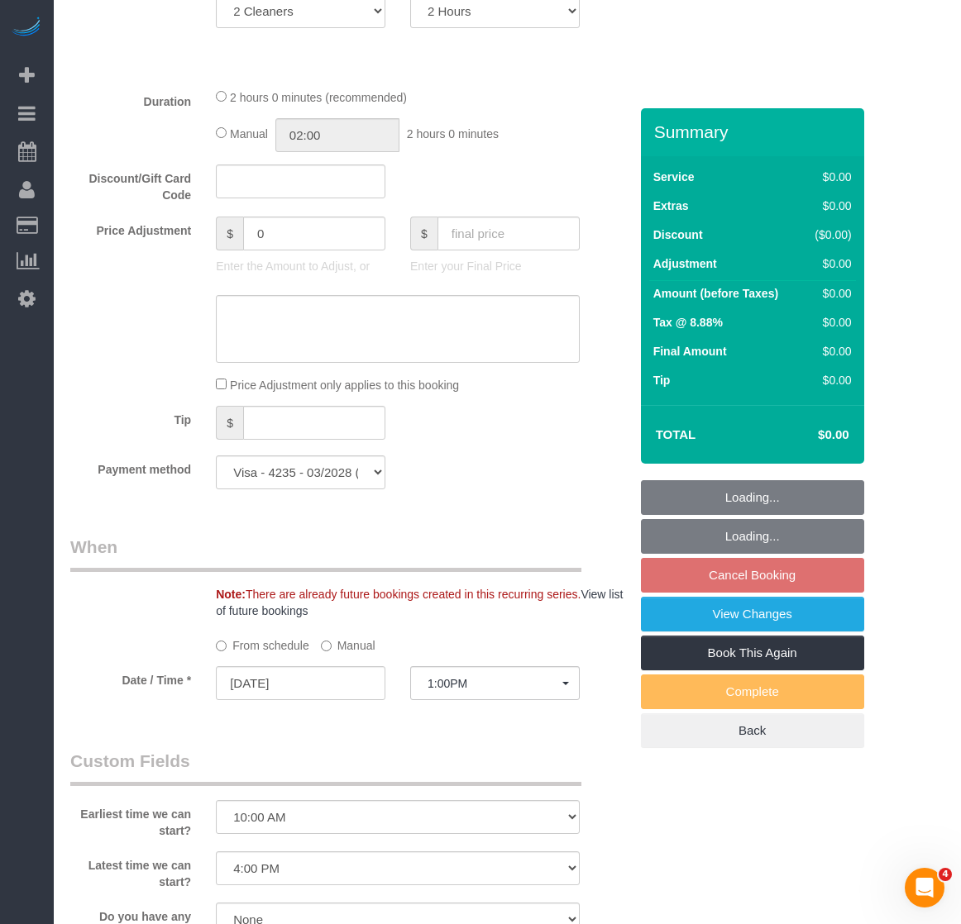
scroll to position [827, 0]
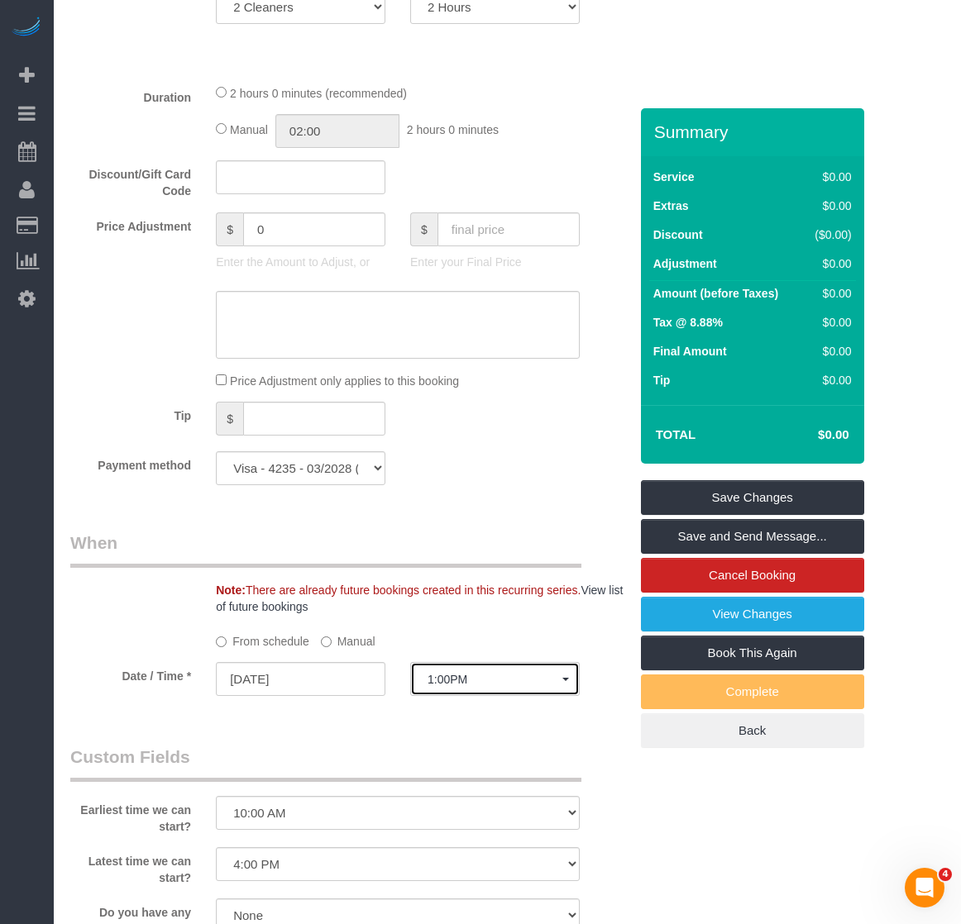
click at [485, 680] on span "1:00PM" at bounding box center [494, 679] width 135 height 13
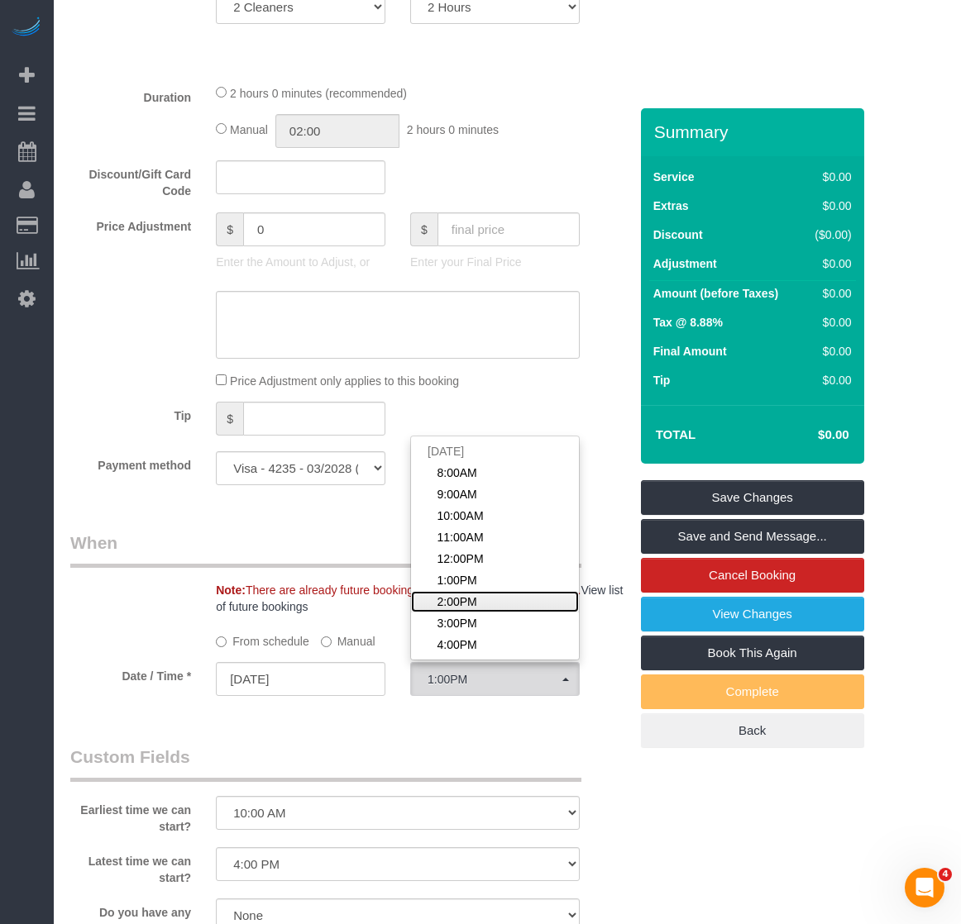
click at [478, 602] on link "2:00PM" at bounding box center [495, 601] width 168 height 21
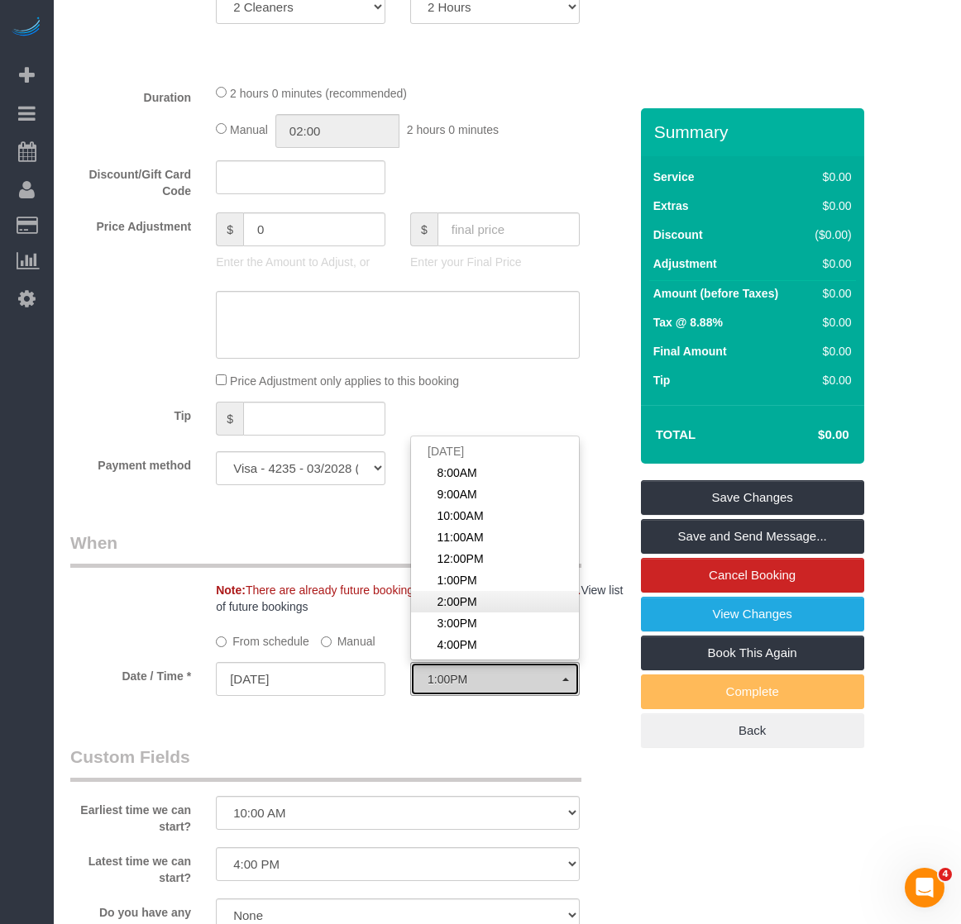
select select "spot67"
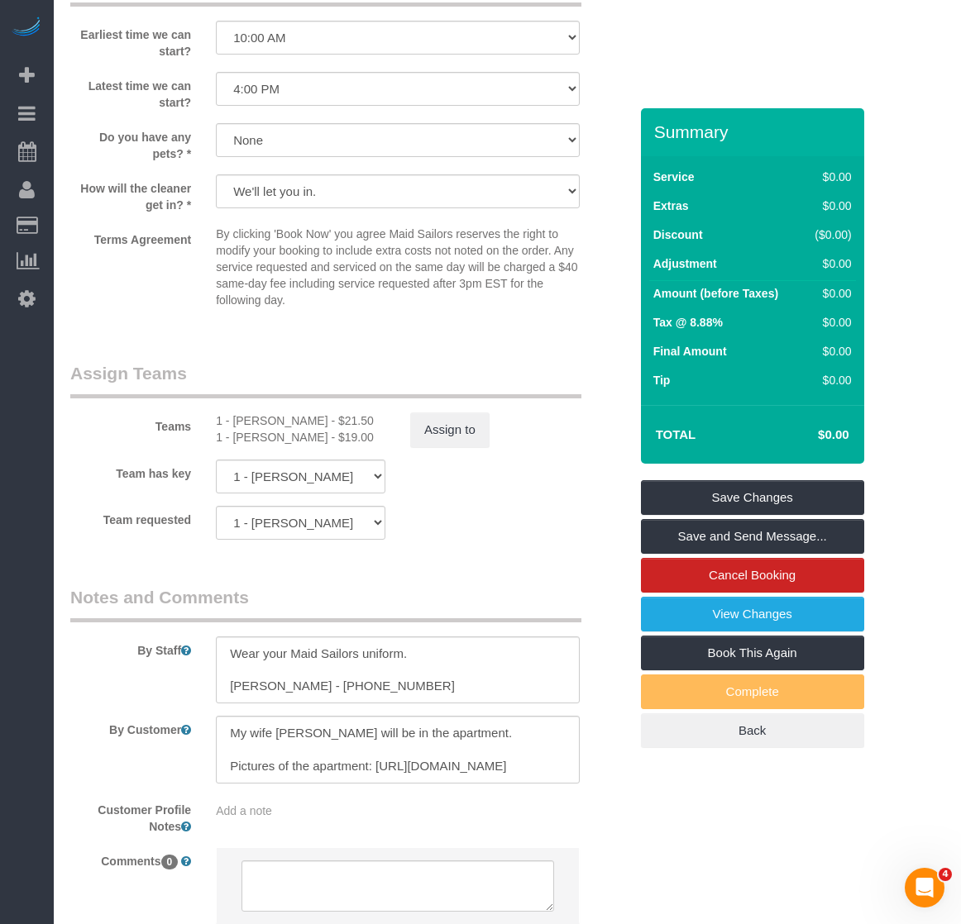
scroll to position [1654, 0]
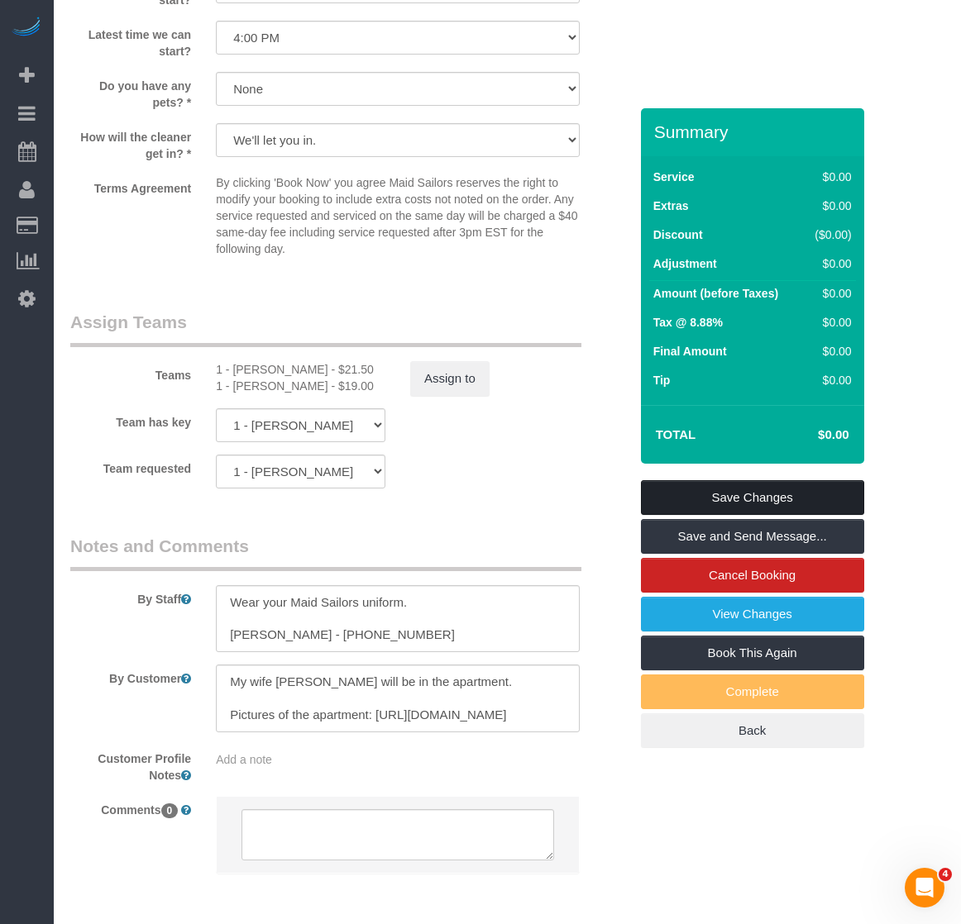
click at [712, 503] on link "Save Changes" at bounding box center [752, 497] width 223 height 35
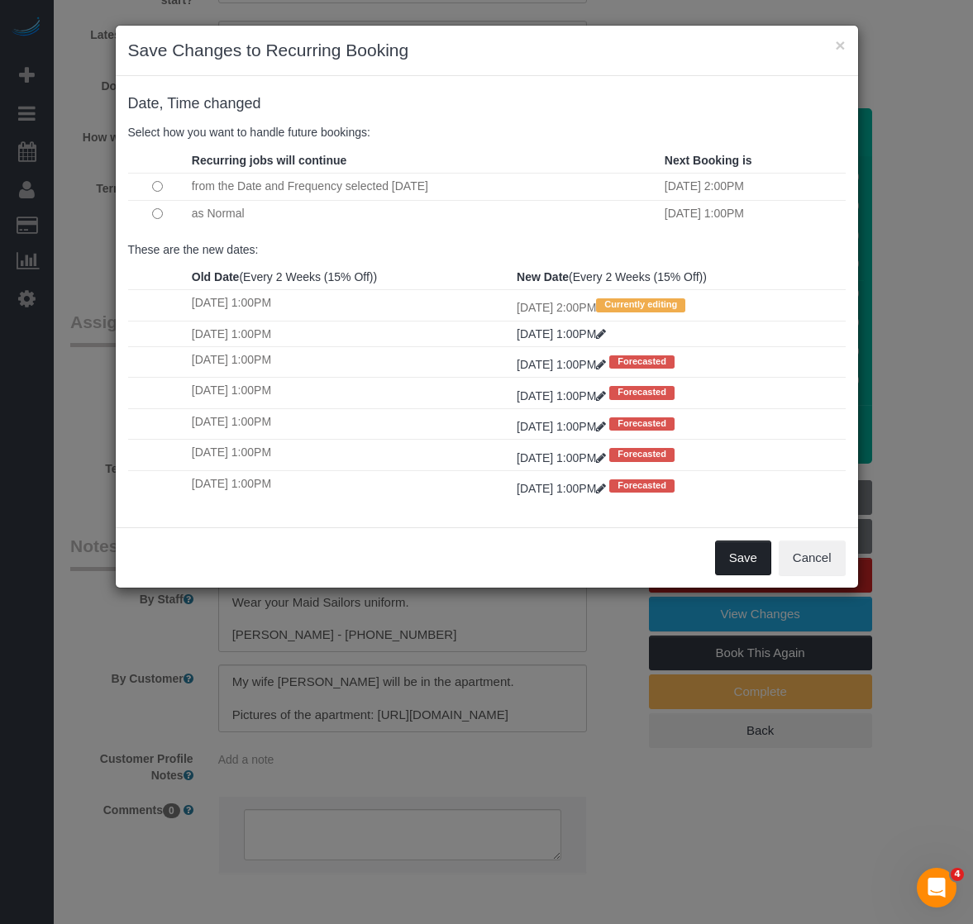
click at [742, 556] on button "Save" at bounding box center [743, 558] width 56 height 35
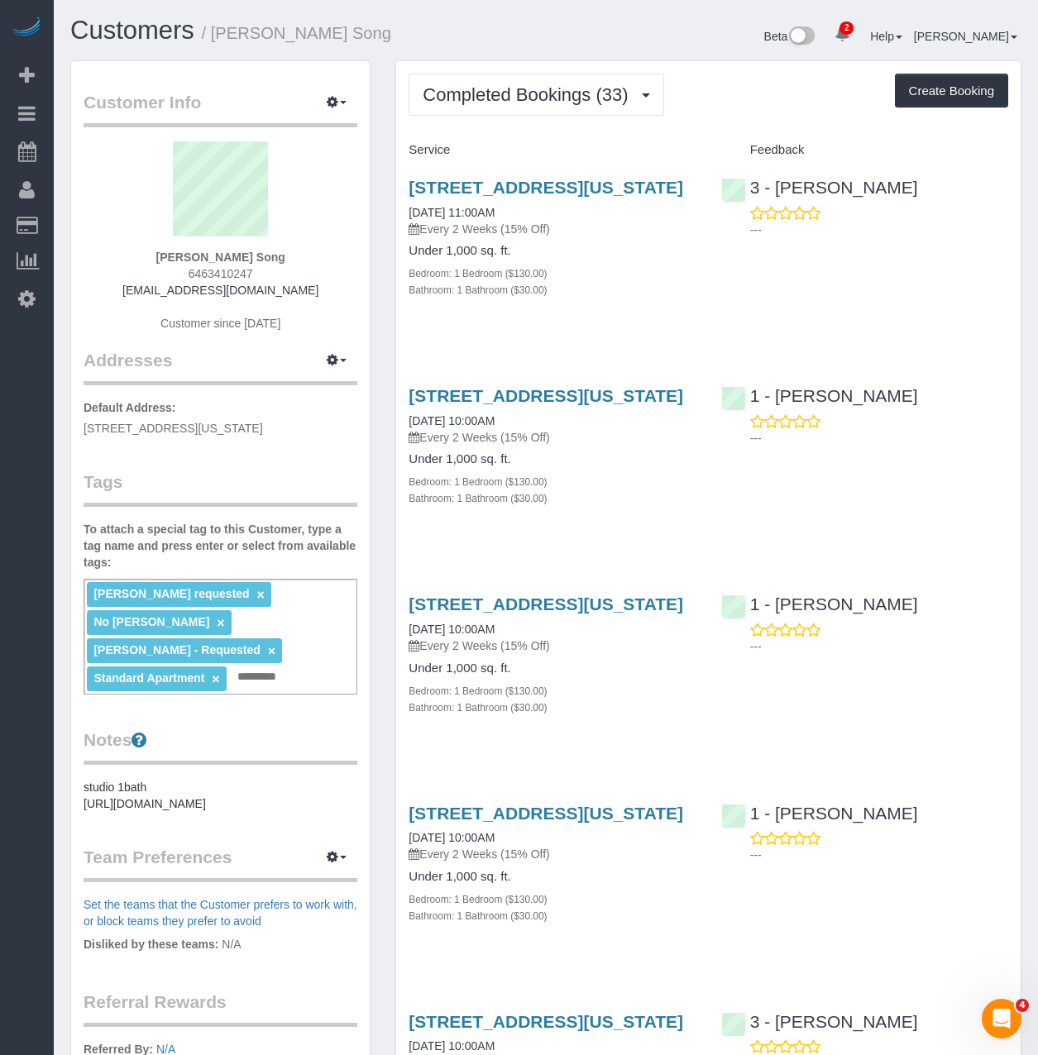
drag, startPoint x: 618, startPoint y: 325, endPoint x: 630, endPoint y: 322, distance: 12.8
click at [618, 325] on div "300 East 33rd Street #5l, New York, NY 10016 07/17/2025 11:00AM Every 2 Weeks (…" at bounding box center [552, 247] width 312 height 167
click at [554, 107] on button "Completed Bookings (33)" at bounding box center [535, 95] width 255 height 42
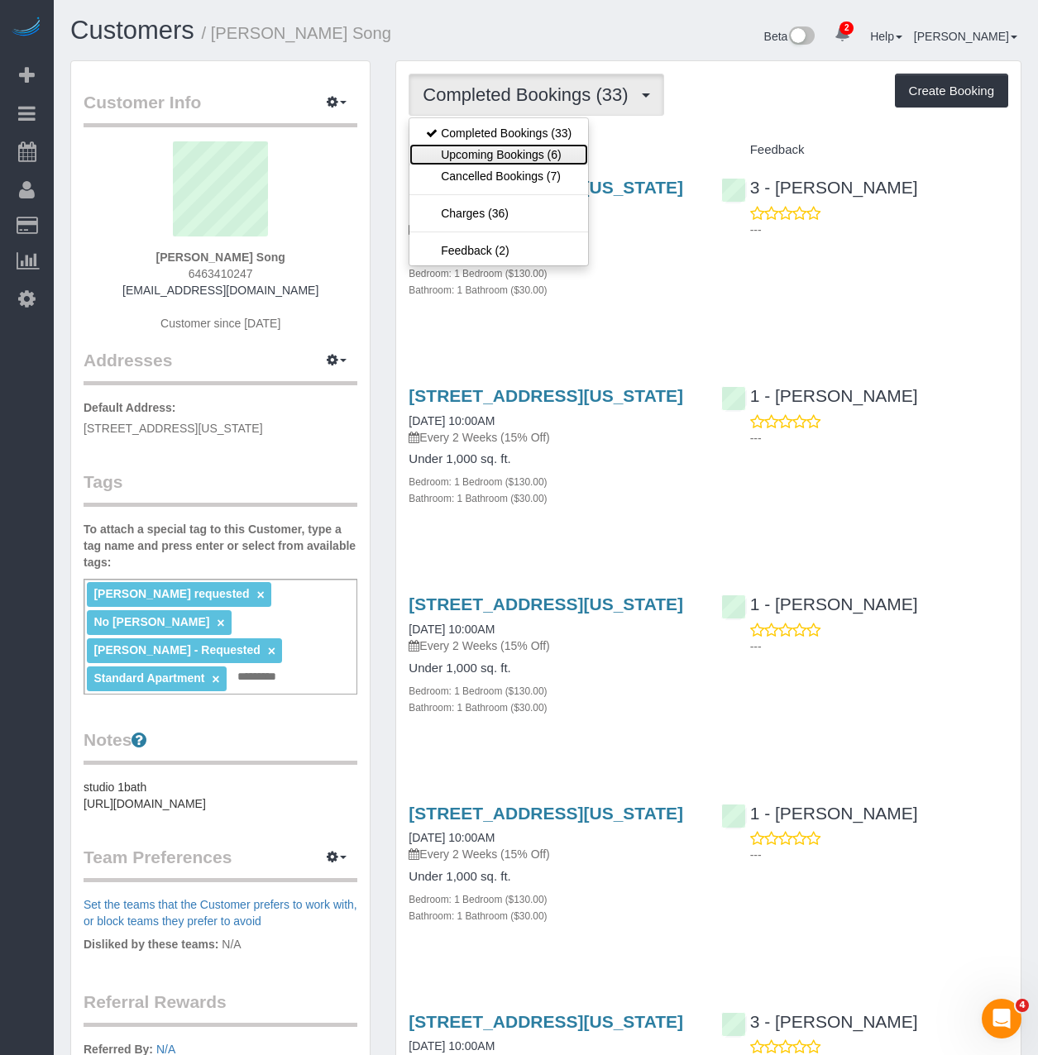
click at [521, 153] on link "Upcoming Bookings (6)" at bounding box center [498, 154] width 179 height 21
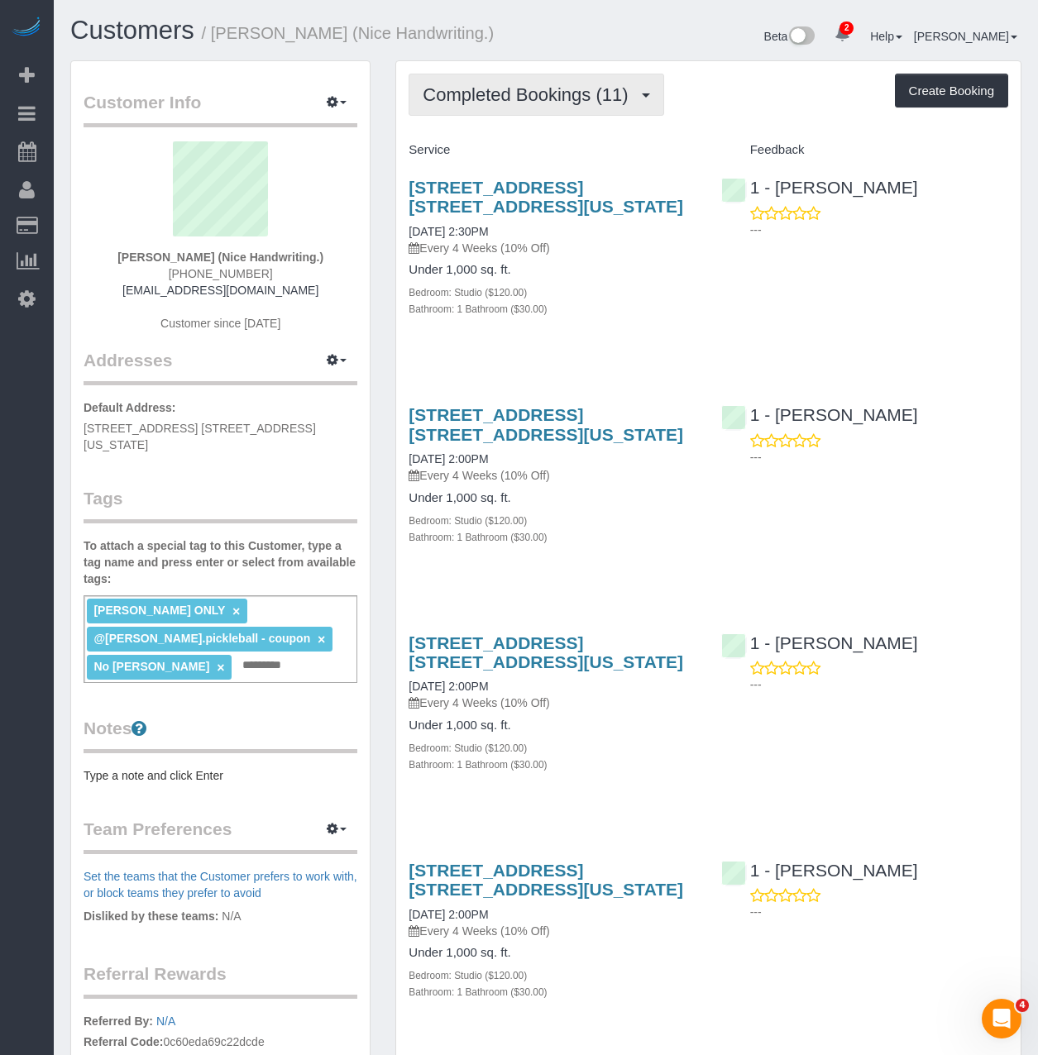
click at [571, 91] on span "Completed Bookings (11)" at bounding box center [528, 94] width 213 height 21
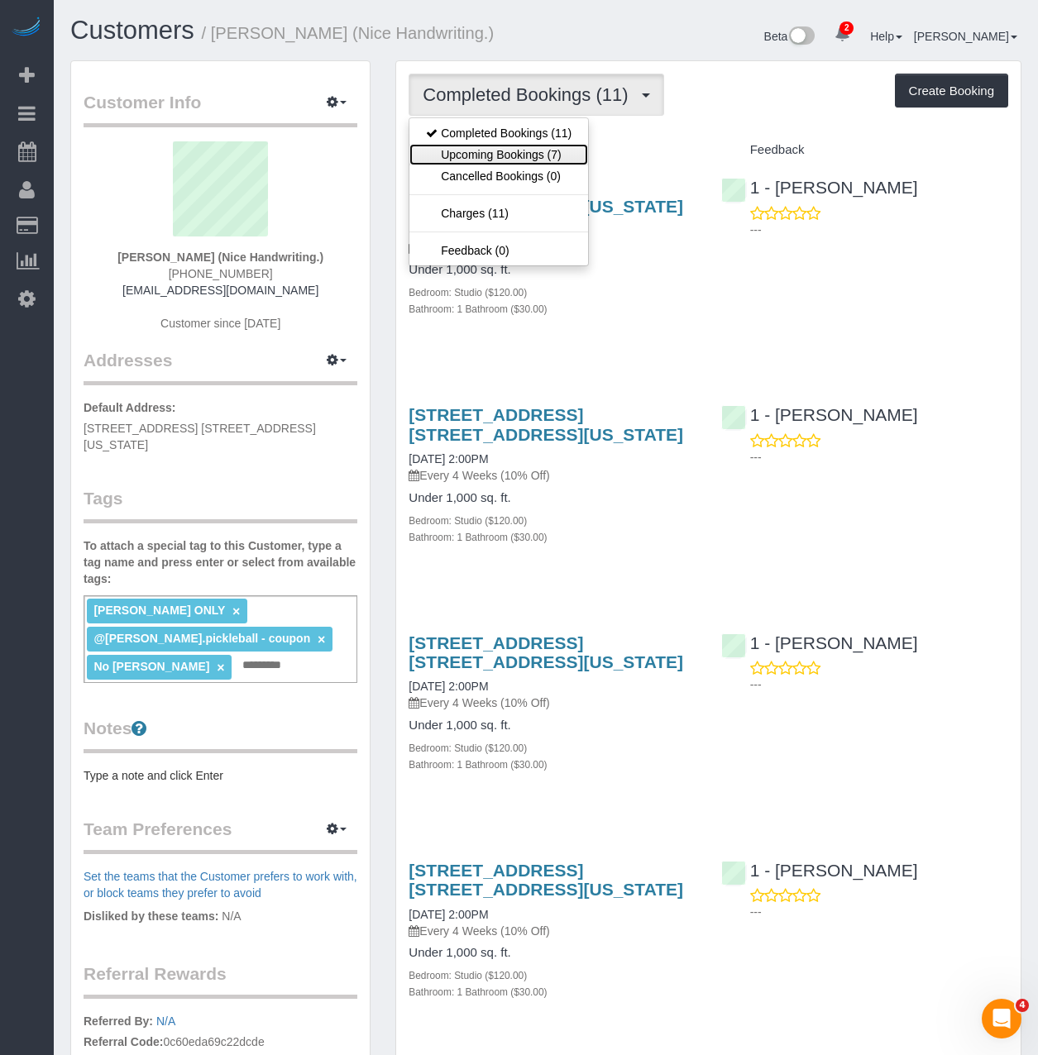
click at [542, 152] on link "Upcoming Bookings (7)" at bounding box center [498, 154] width 179 height 21
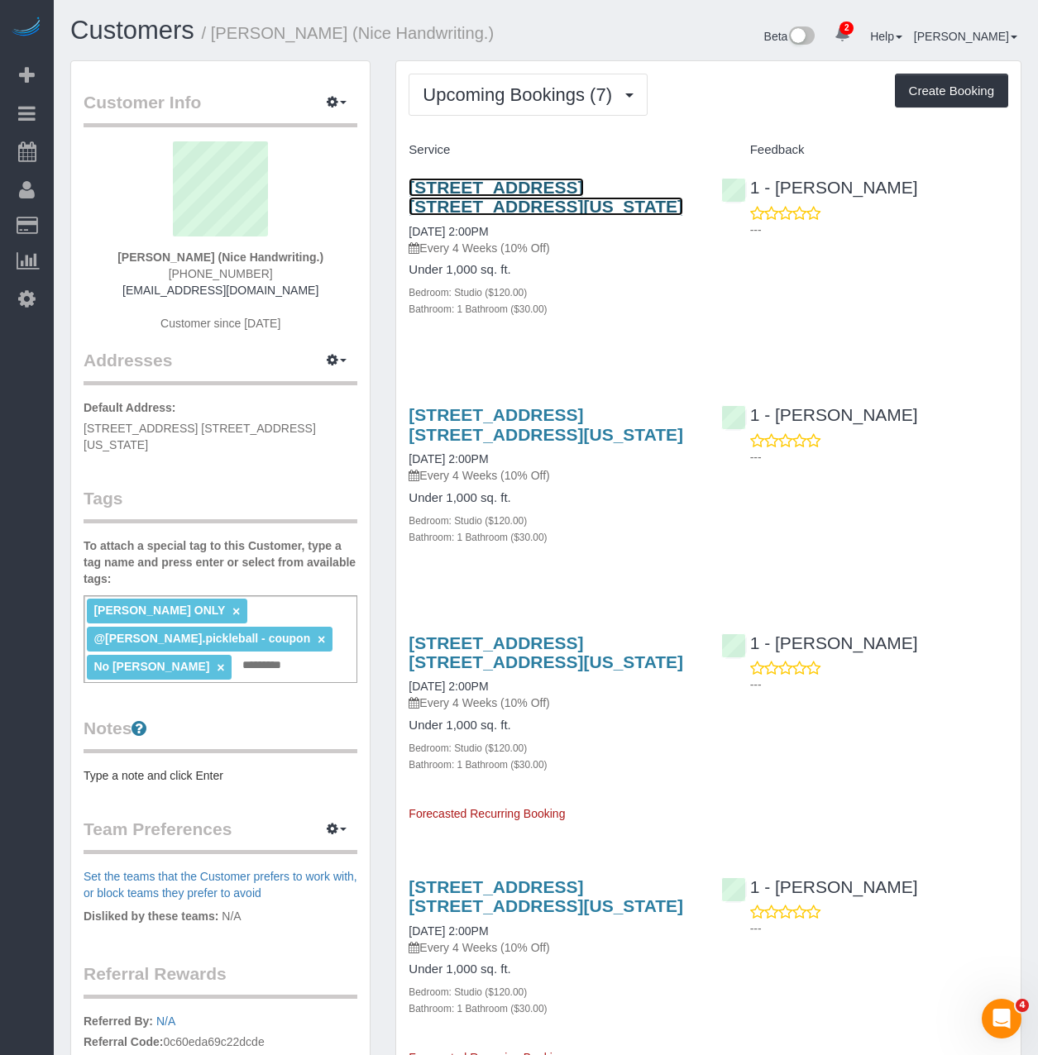
click at [525, 181] on link "303 10th Ave, Apt. 5g, New York, NY 10001" at bounding box center [545, 197] width 274 height 38
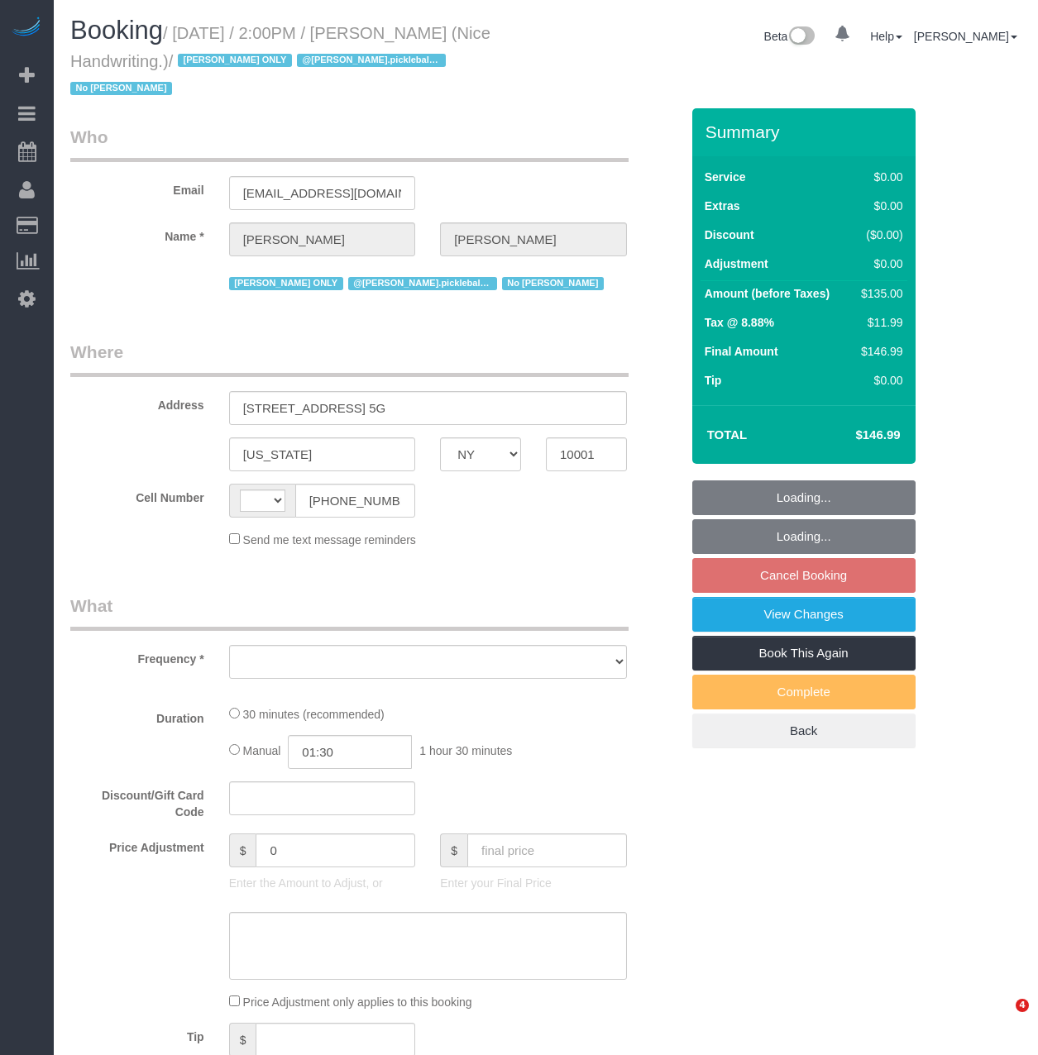
select select "NY"
select select "string:[GEOGRAPHIC_DATA]"
select select "object:793"
select select "number:56"
select select "number:79"
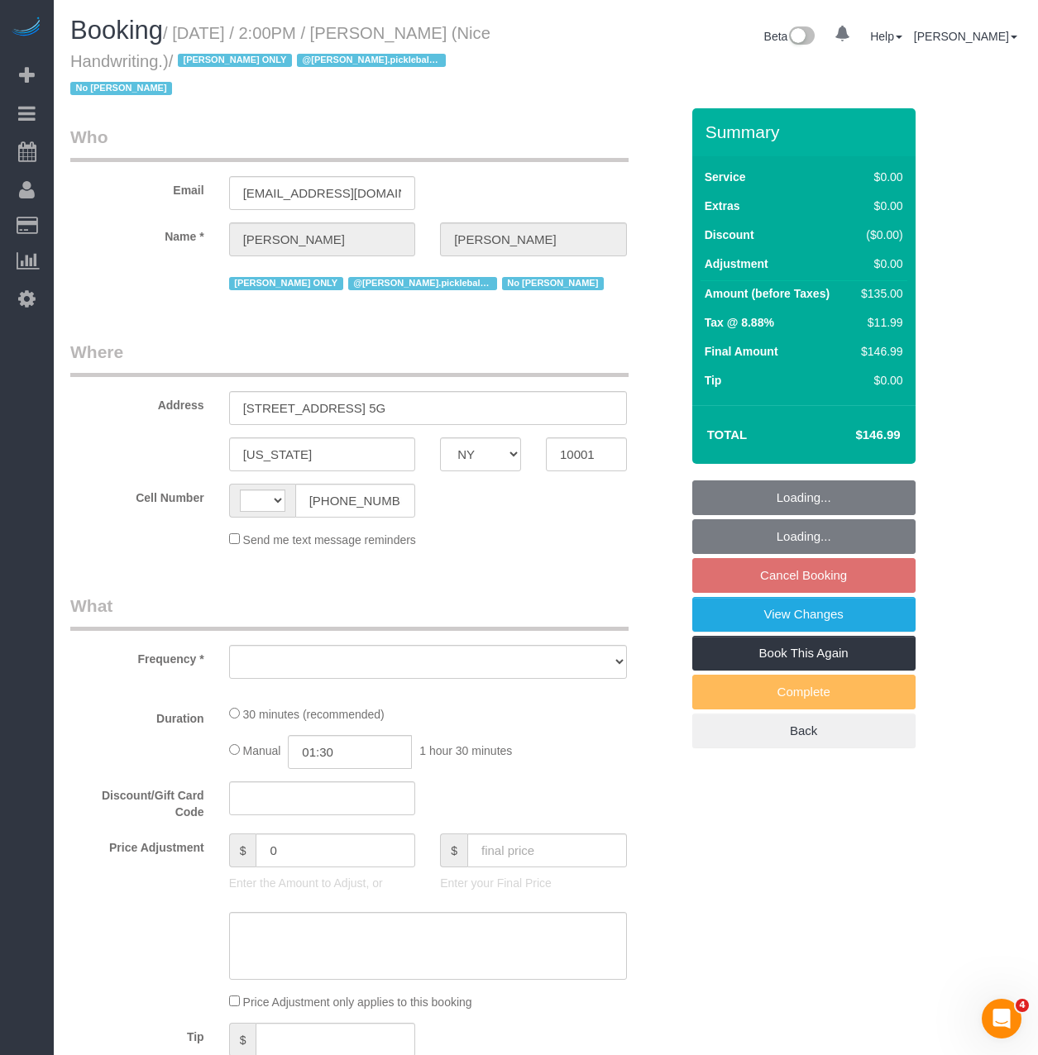
select select "number:15"
select select "number:6"
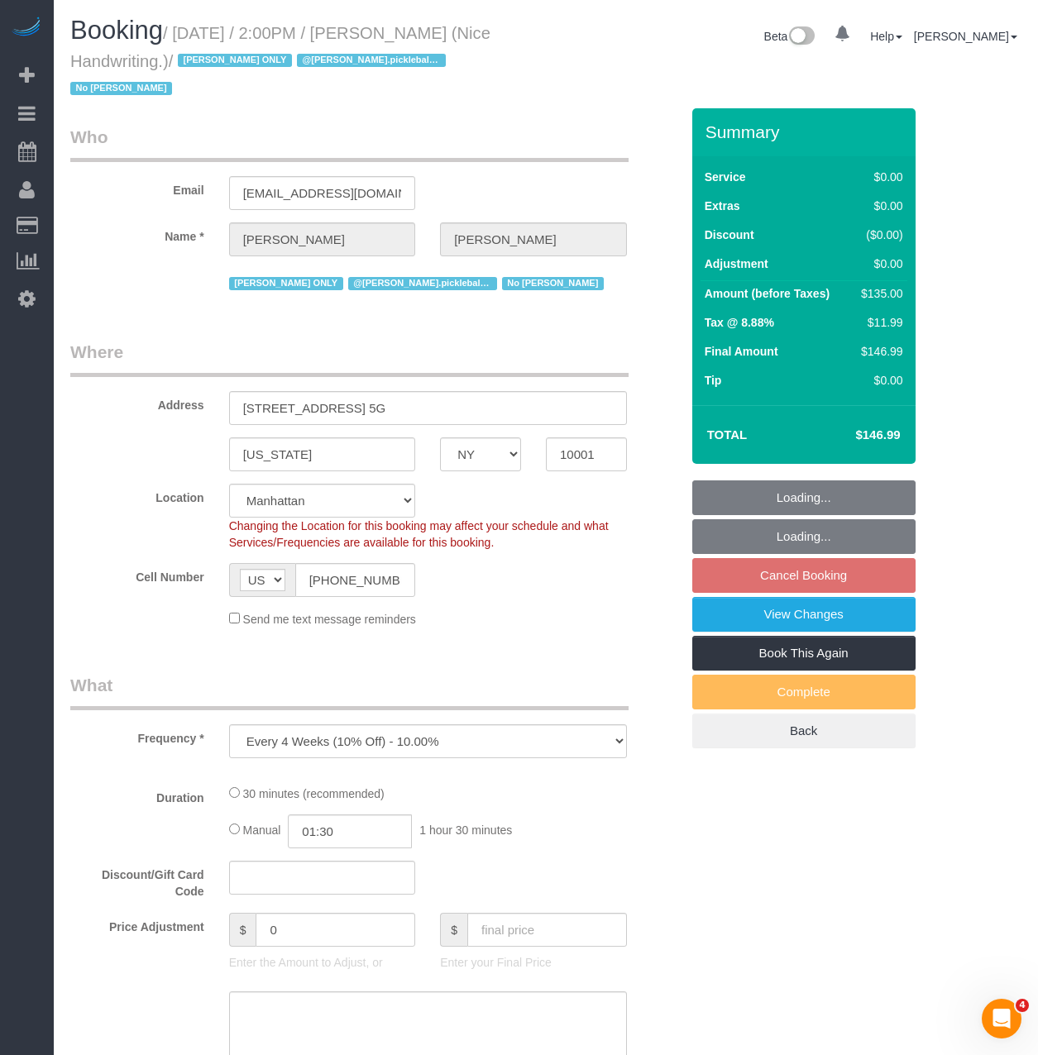
select select "string:stripe-pm_1Q9PhM4VGloSiKo7IVxTwtcf"
select select "spot6"
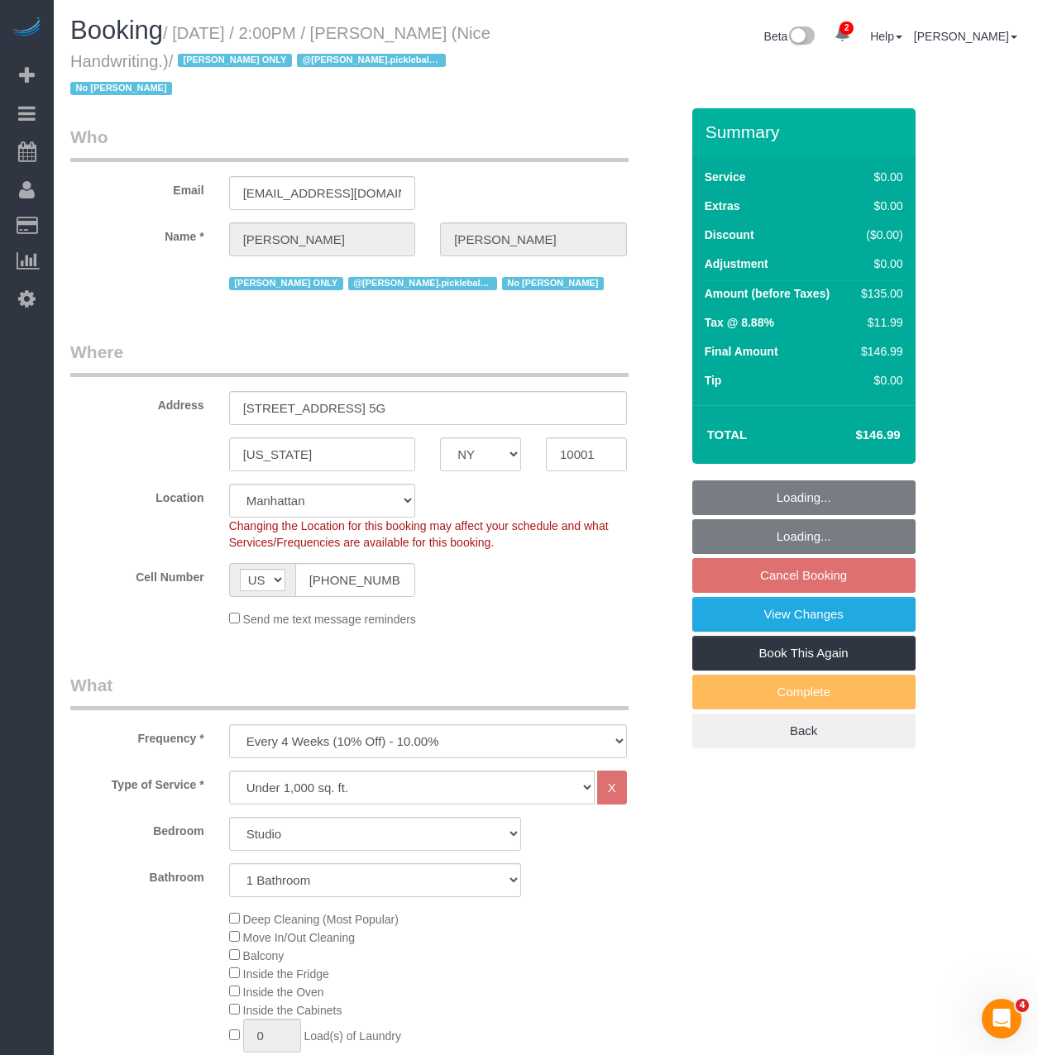
select select "object:908"
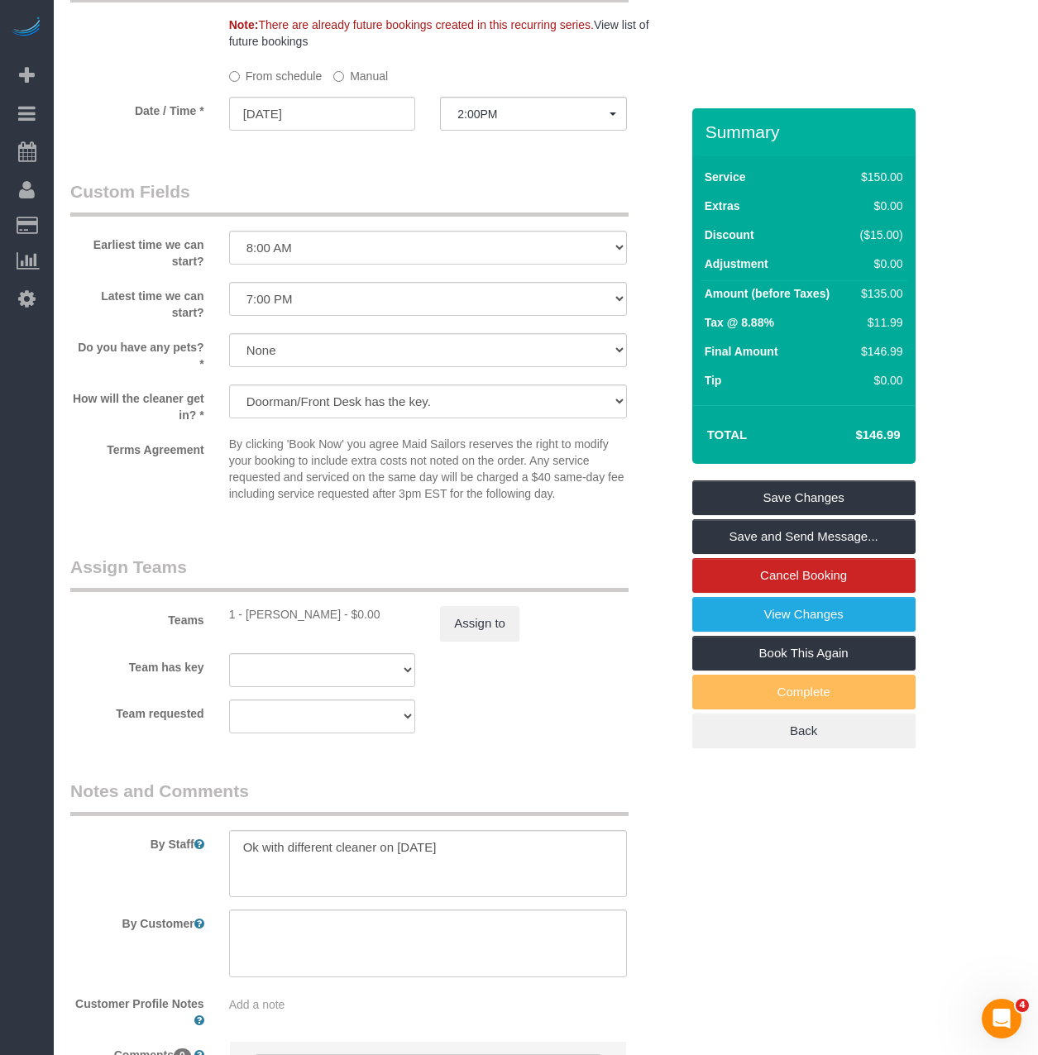
scroll to position [1819, 0]
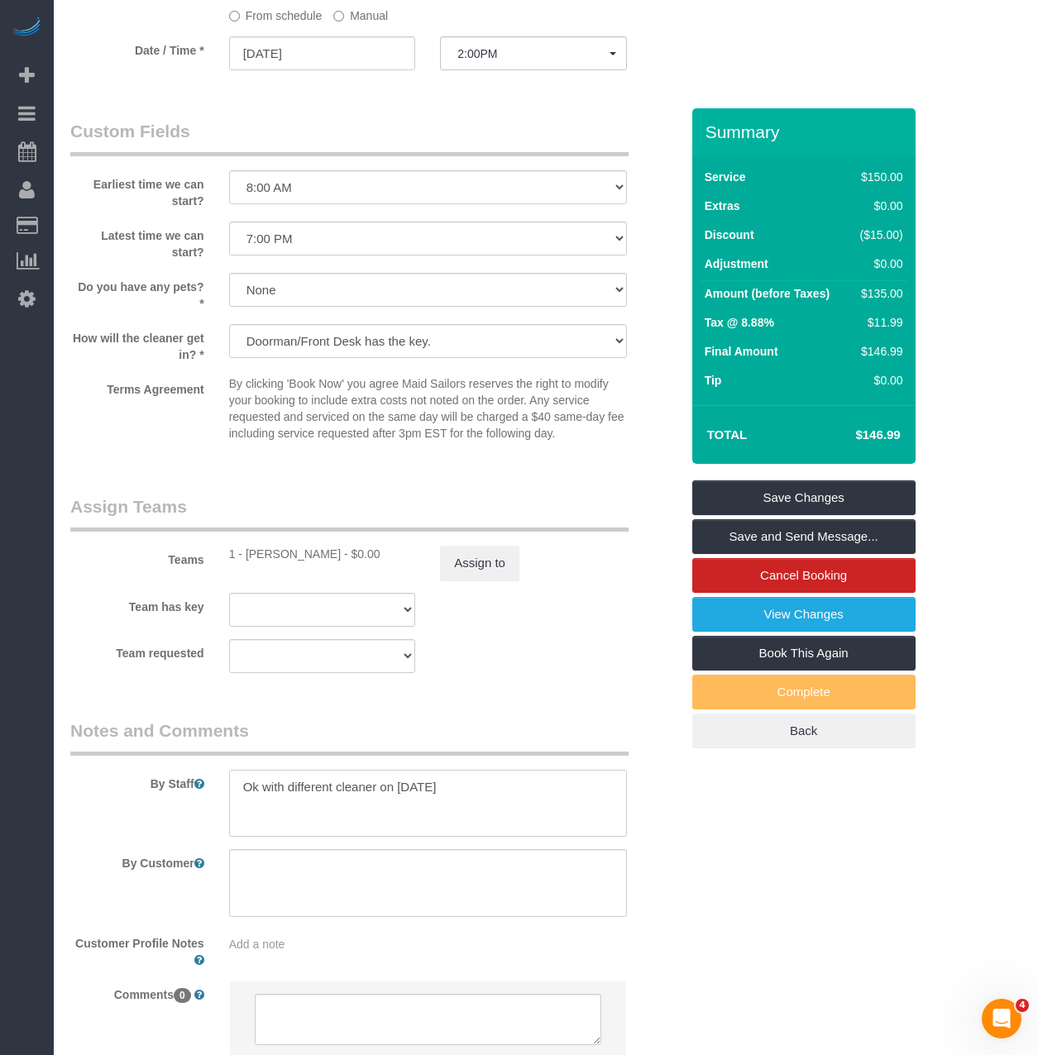
click at [463, 790] on textarea at bounding box center [428, 804] width 398 height 68
type textarea "Ok with different cleaner on Aug 26 Pick-up the keys from the doorman to enter …"
click at [302, 871] on textarea at bounding box center [428, 883] width 398 height 68
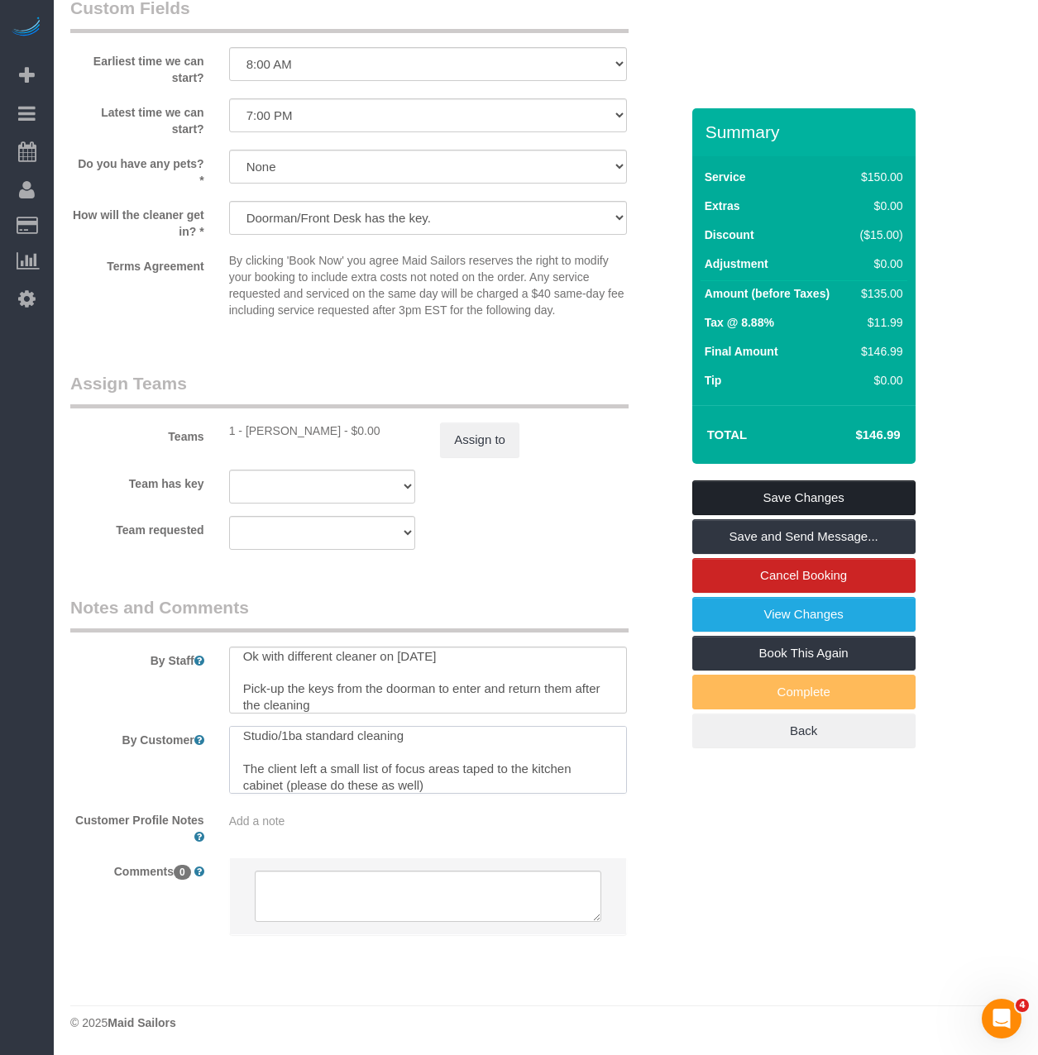
type textarea "Studio/1ba standard cleaning The client left a small list of focus areas taped …"
click at [723, 487] on link "Save Changes" at bounding box center [803, 497] width 223 height 35
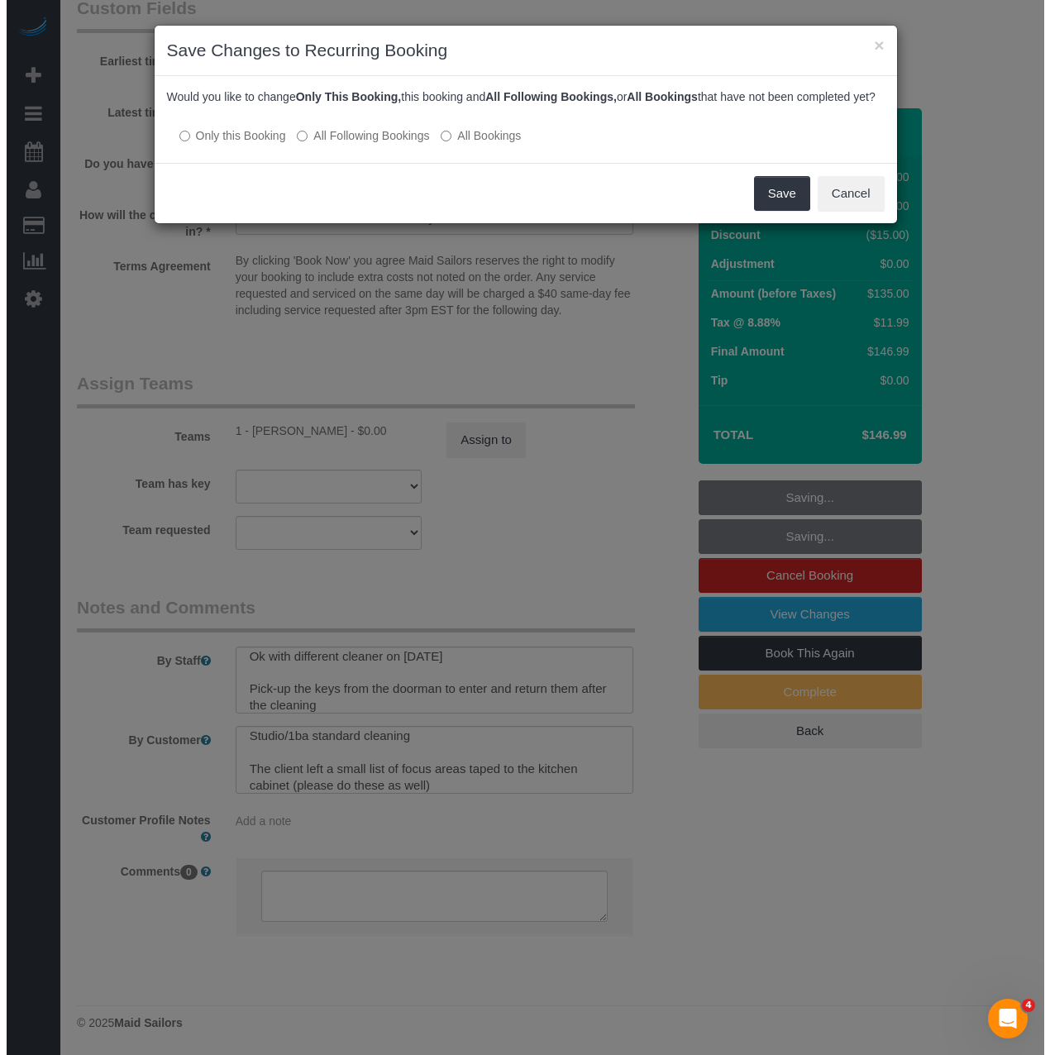
scroll to position [1935, 0]
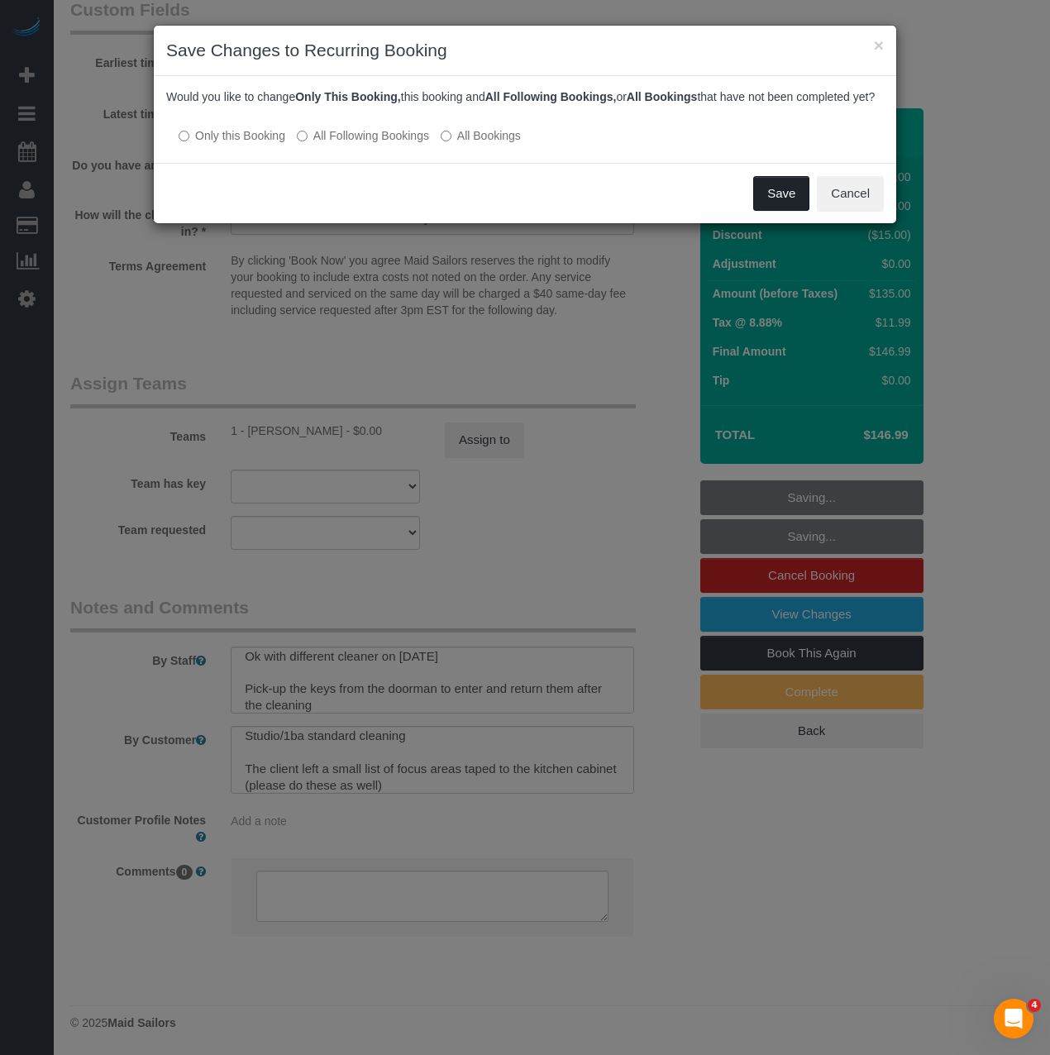
click at [774, 211] on button "Save" at bounding box center [781, 193] width 56 height 35
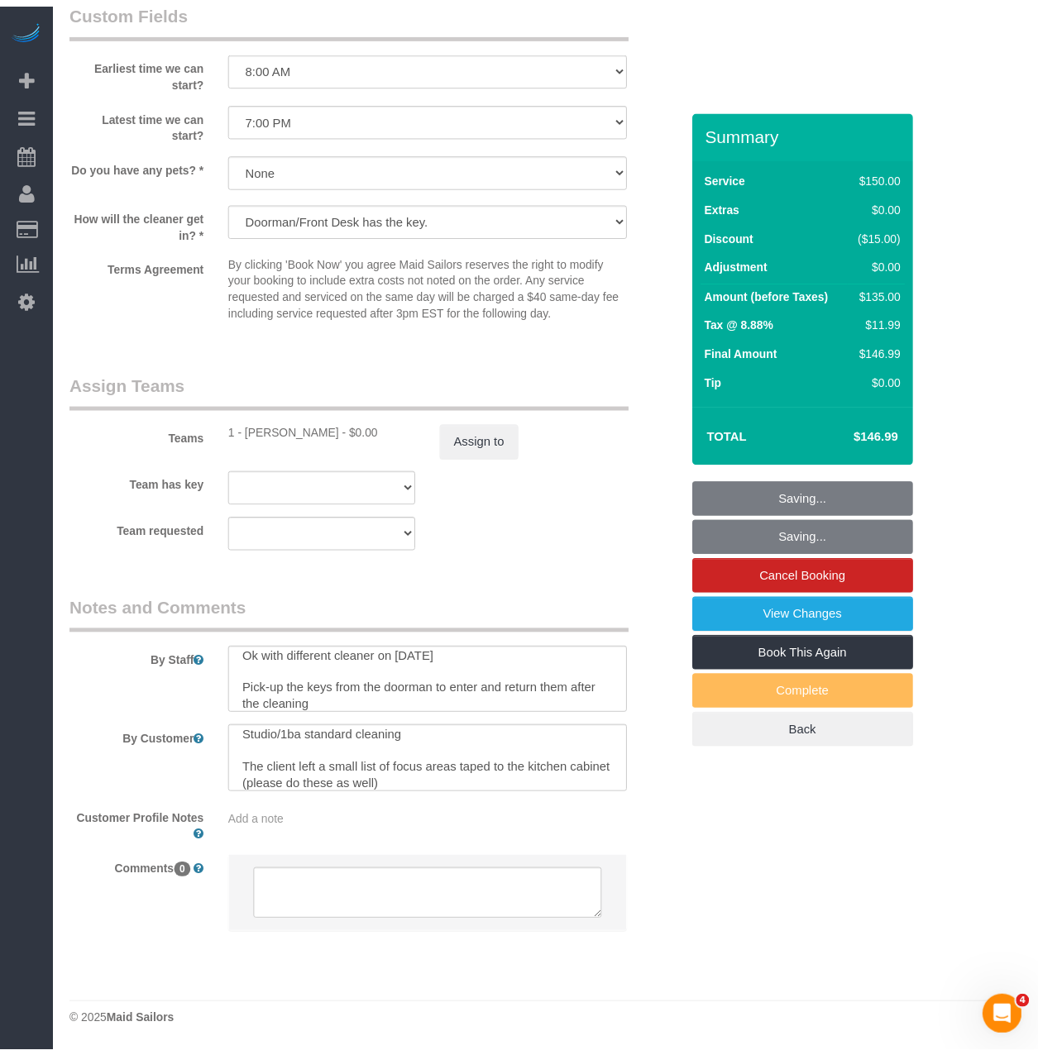
scroll to position [1940, 0]
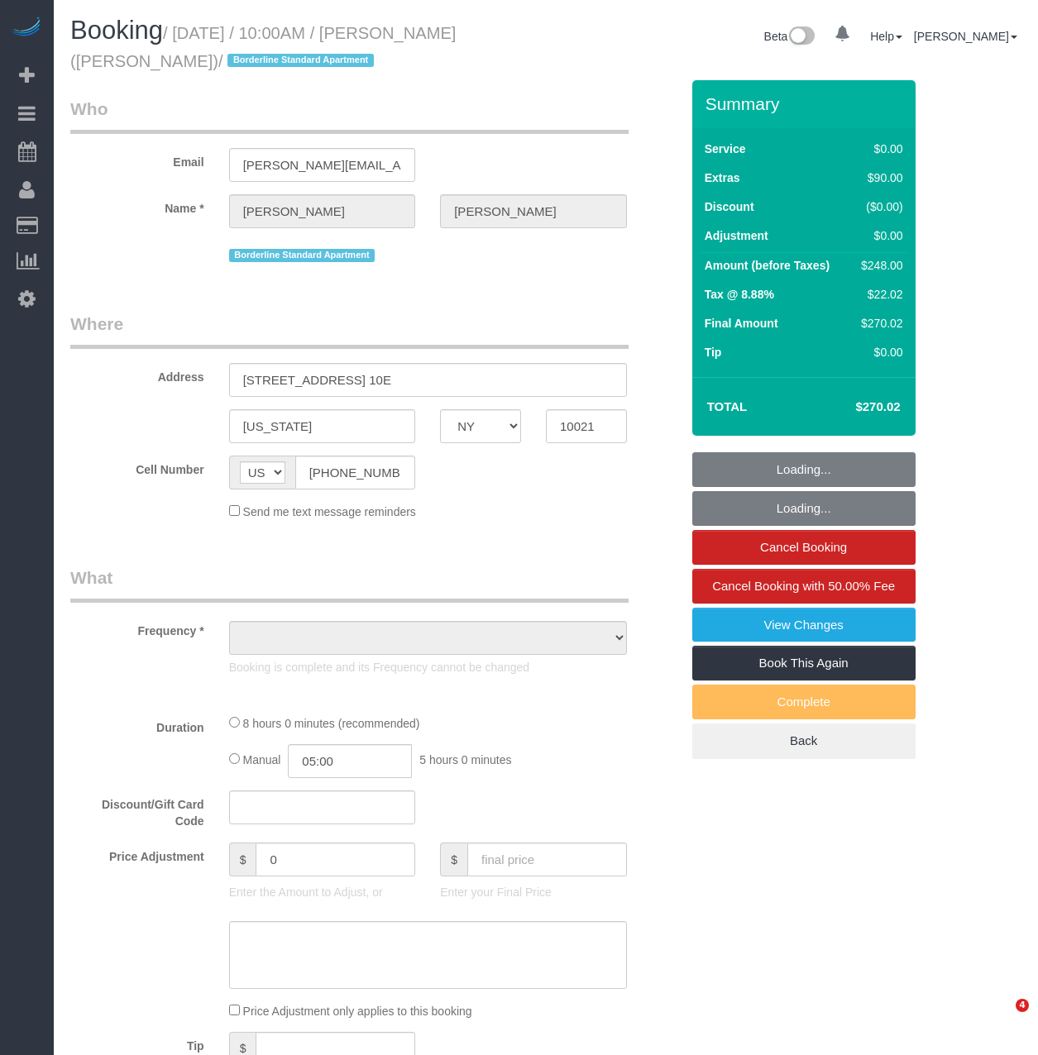
select select "NY"
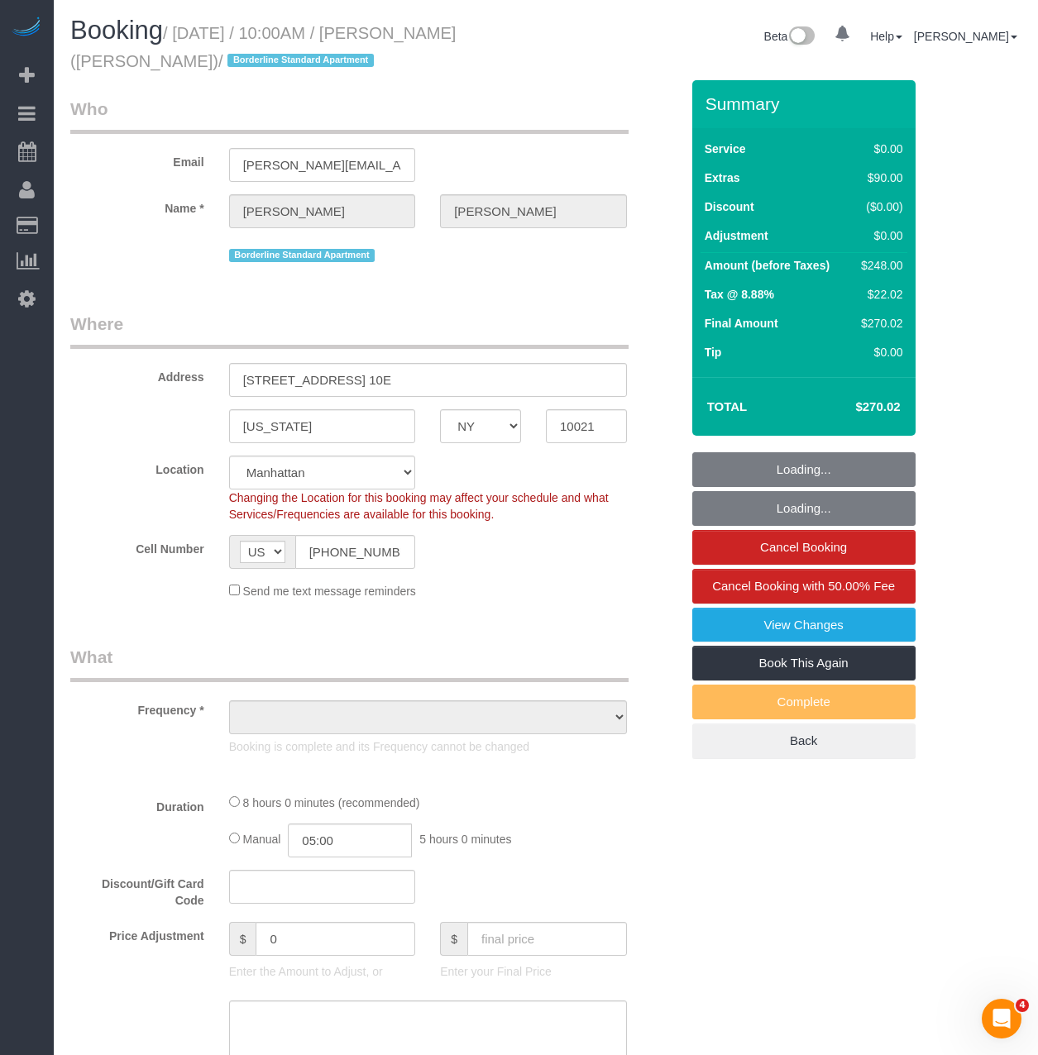
select select "object:754"
select select "string:stripe-pm_1R58S94VGloSiKo7oTDM75CS"
select select "2"
select select "number:57"
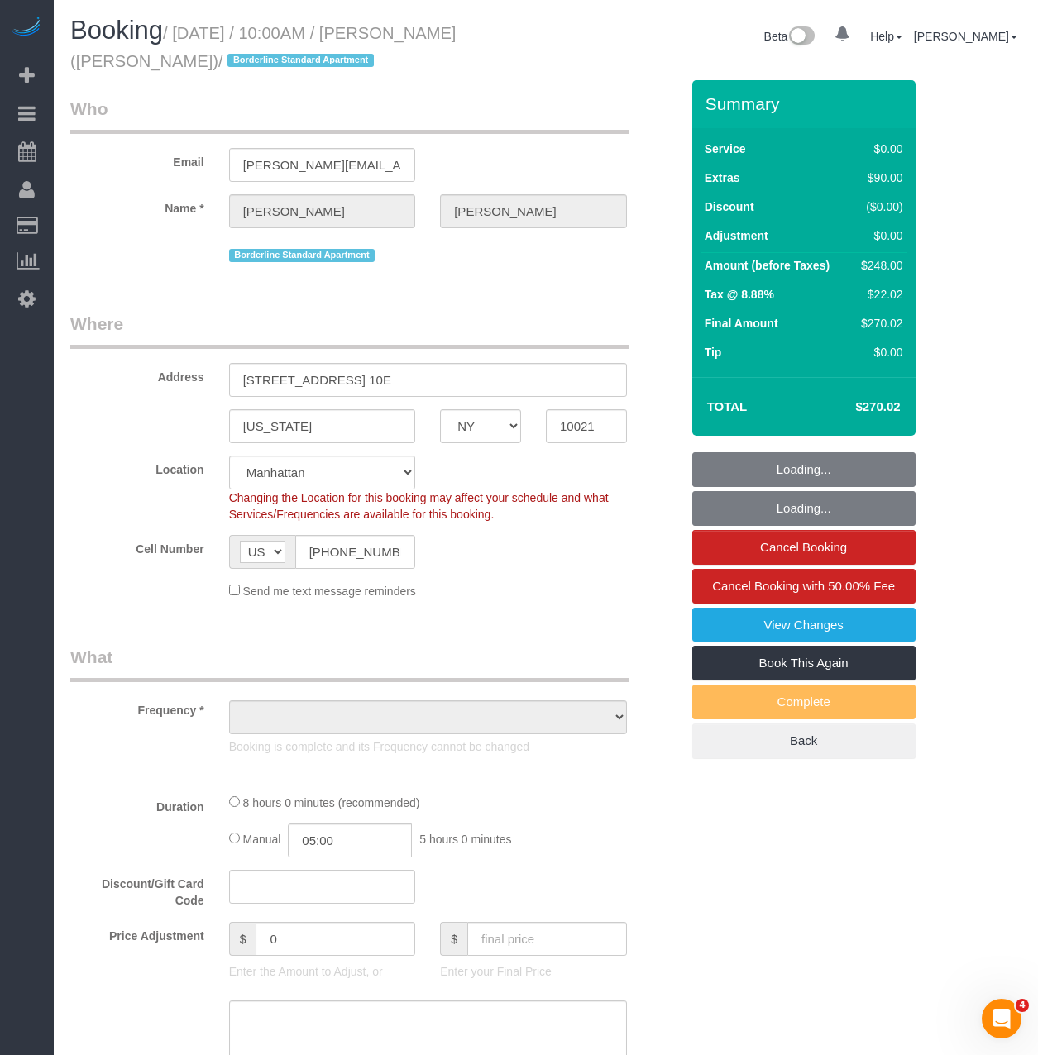
select select "number:73"
select select "number:15"
select select "number:6"
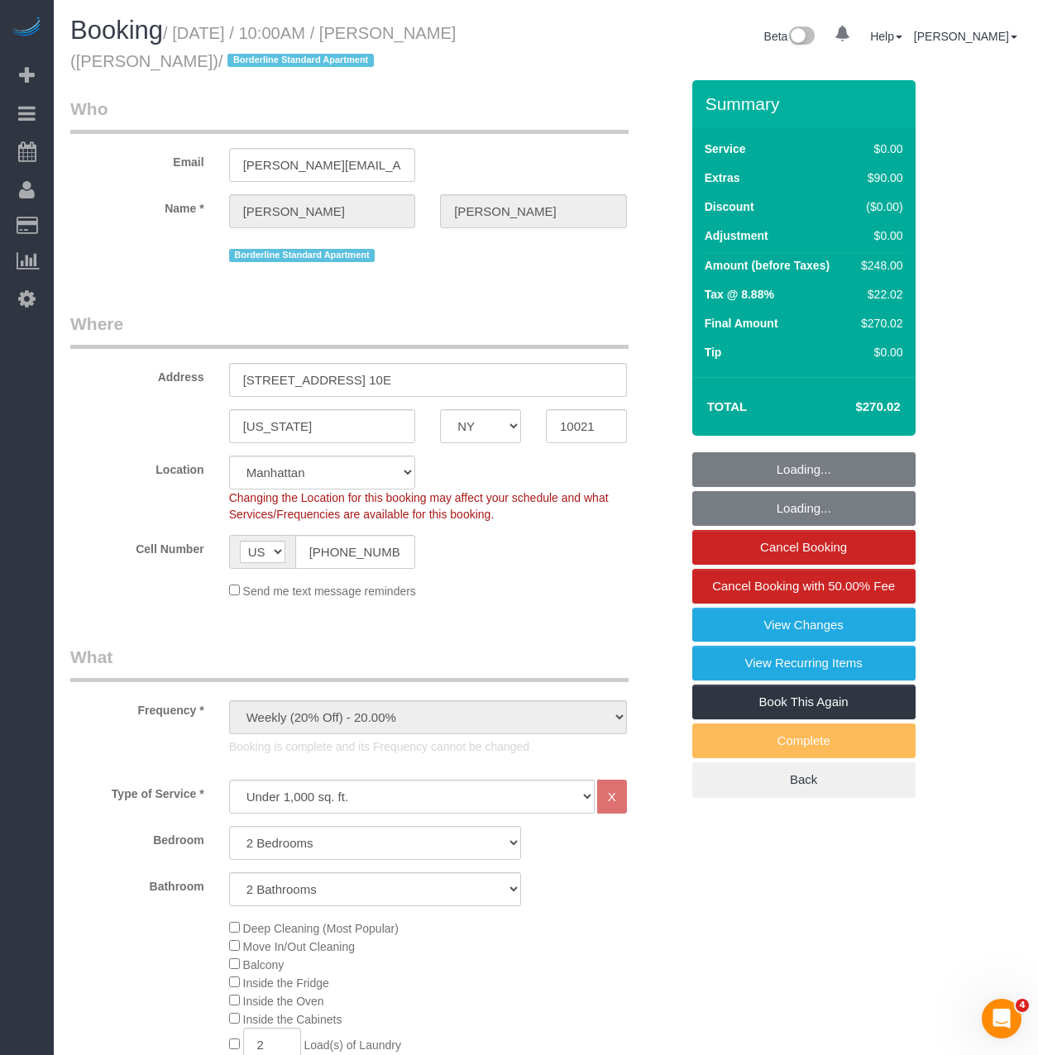
select select "spot1"
select select "2"
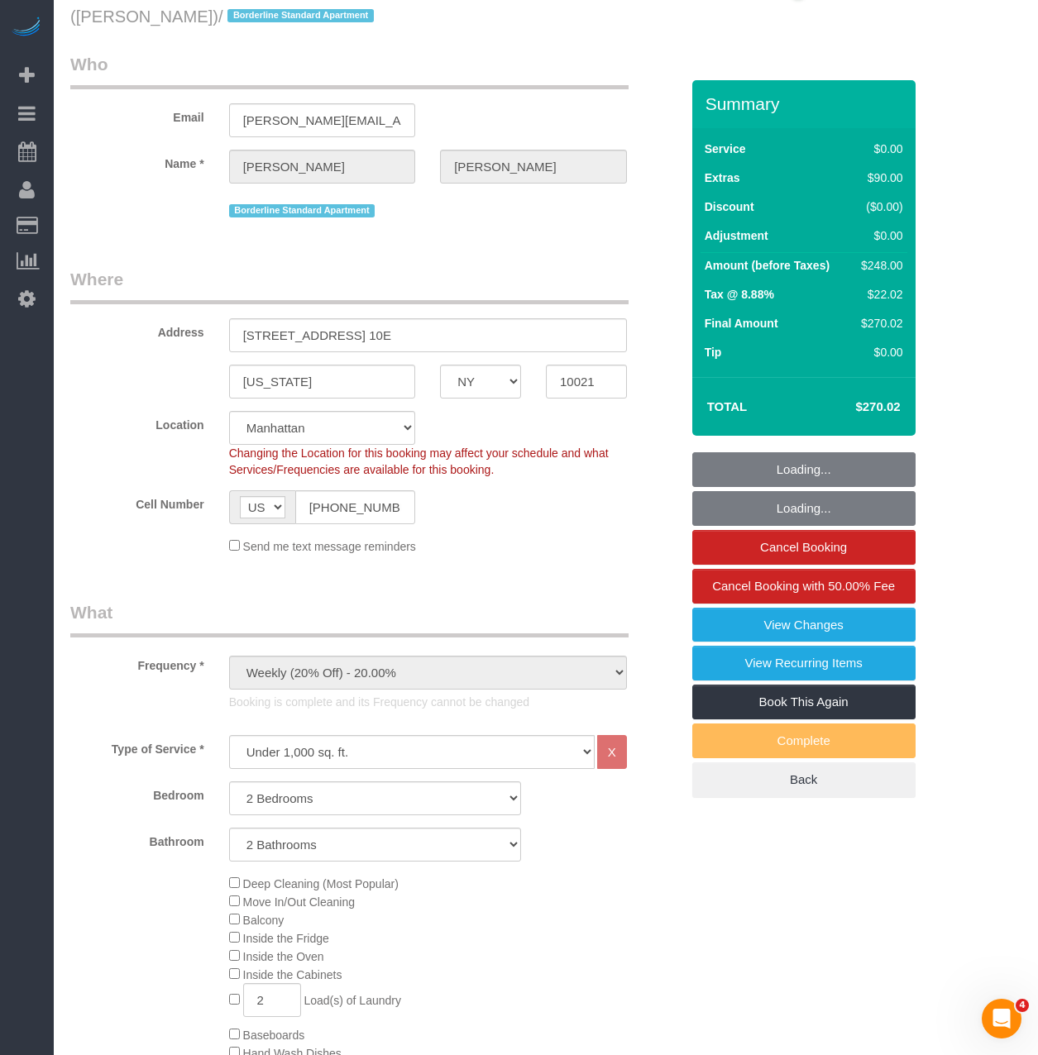
select select "object:1362"
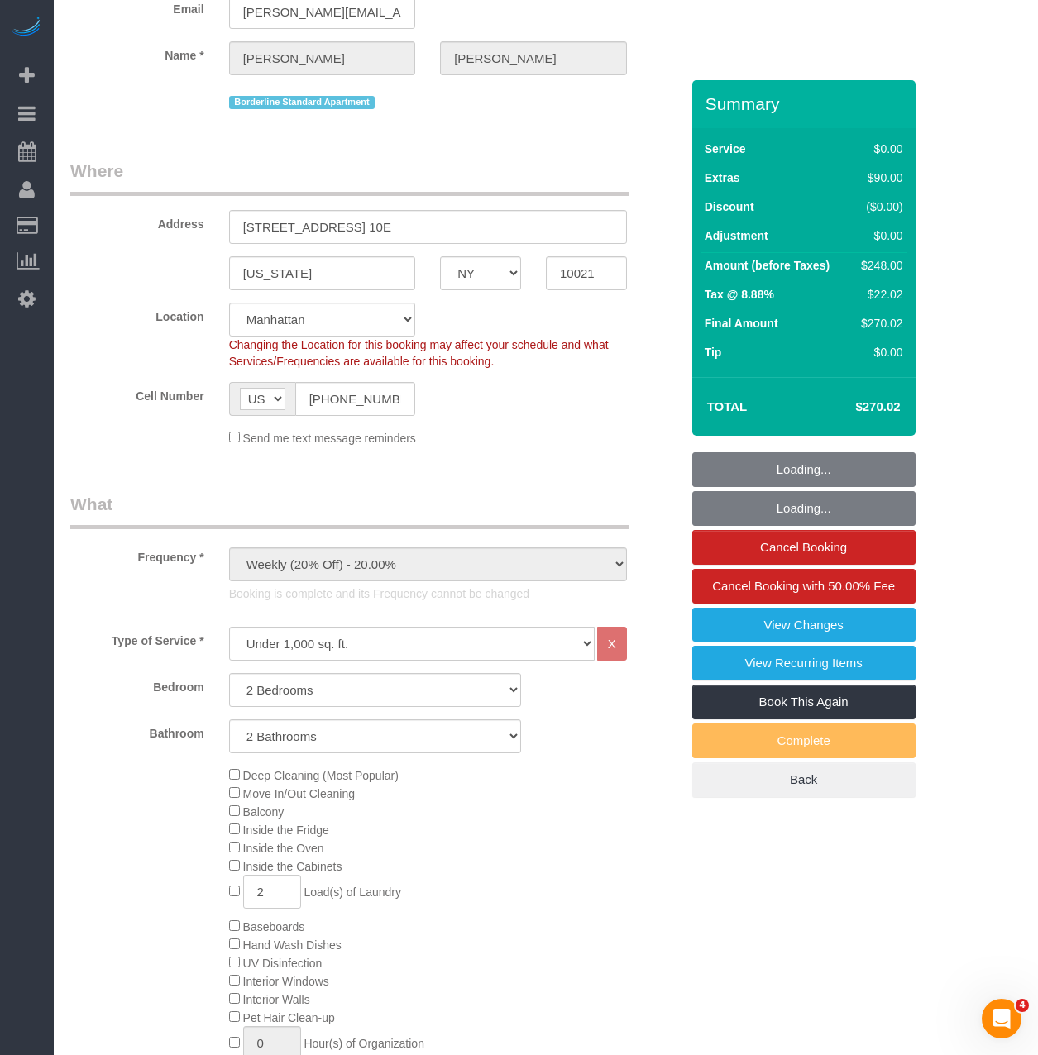
scroll to position [165, 0]
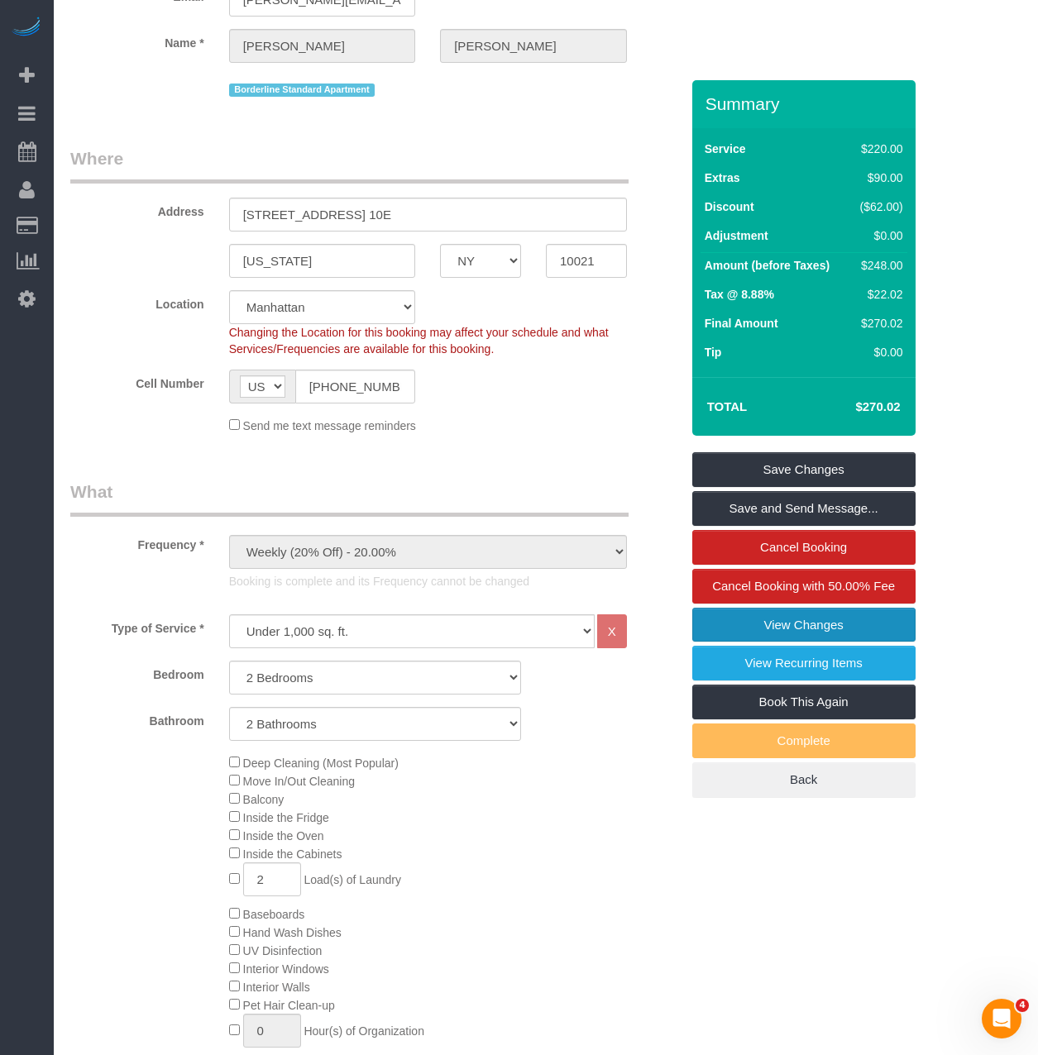
click at [728, 628] on link "View Changes" at bounding box center [803, 625] width 223 height 35
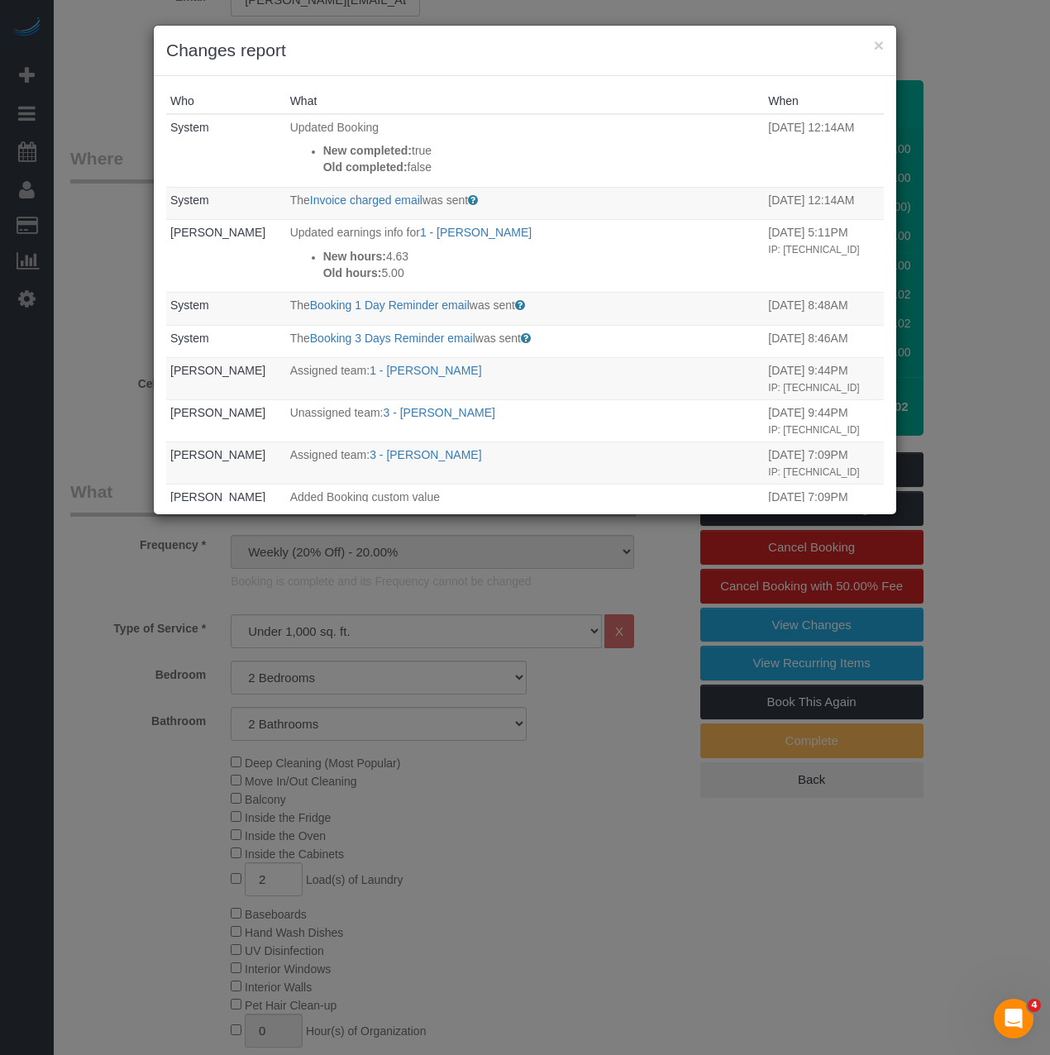
click at [888, 46] on div "× Changes report" at bounding box center [525, 51] width 742 height 50
click at [885, 46] on div "× Changes report" at bounding box center [525, 51] width 742 height 50
click at [878, 46] on button "×" at bounding box center [879, 44] width 10 height 17
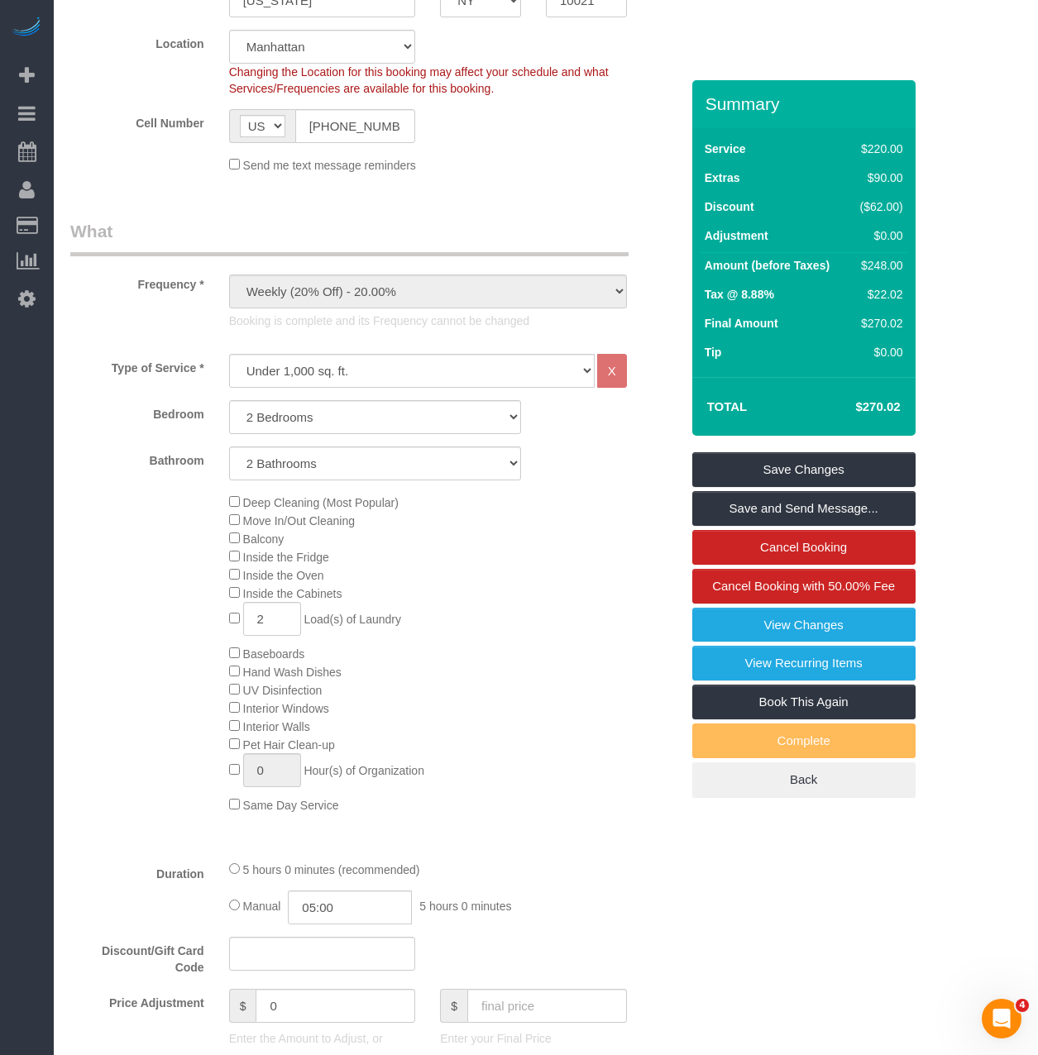
scroll to position [413, 0]
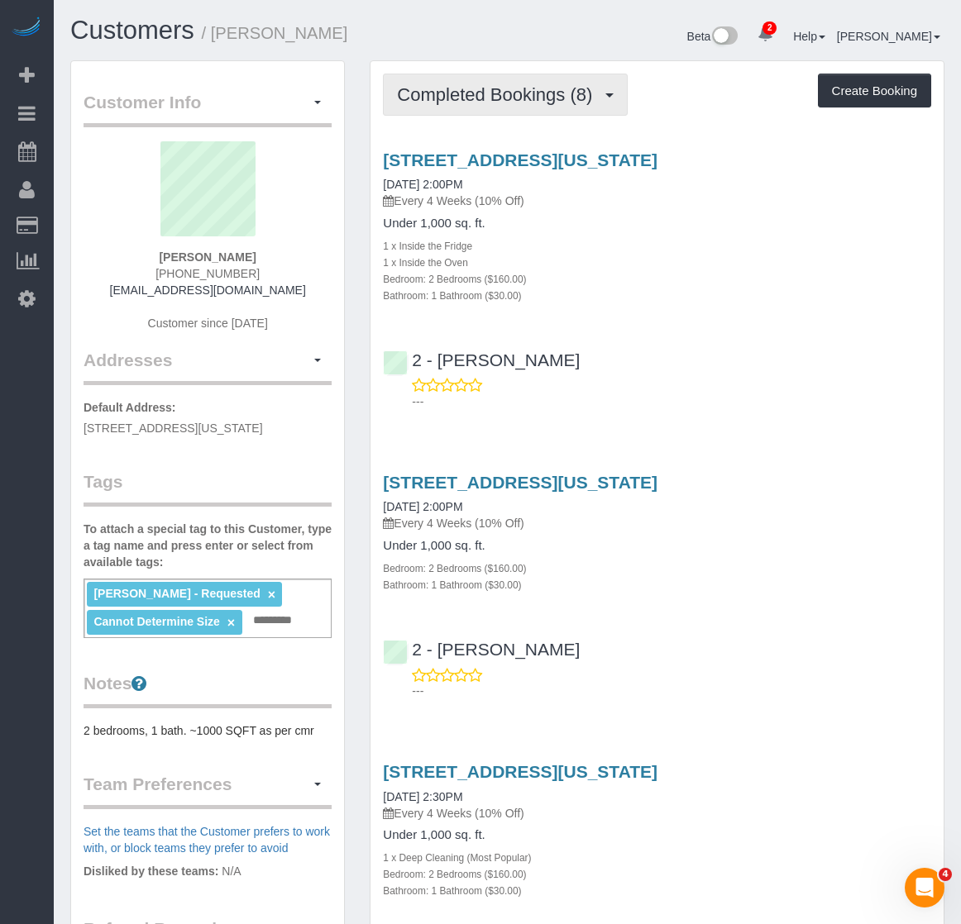
click at [513, 98] on span "Completed Bookings (8)" at bounding box center [498, 94] width 203 height 21
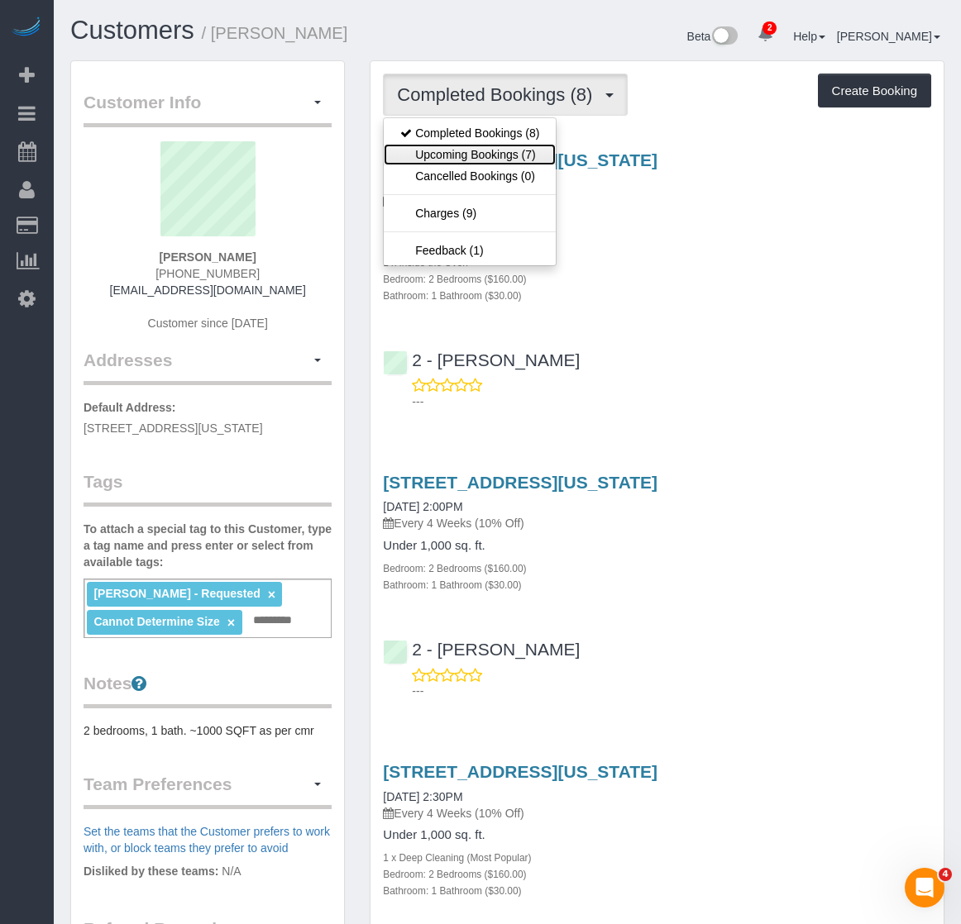
click at [508, 150] on link "Upcoming Bookings (7)" at bounding box center [470, 154] width 172 height 21
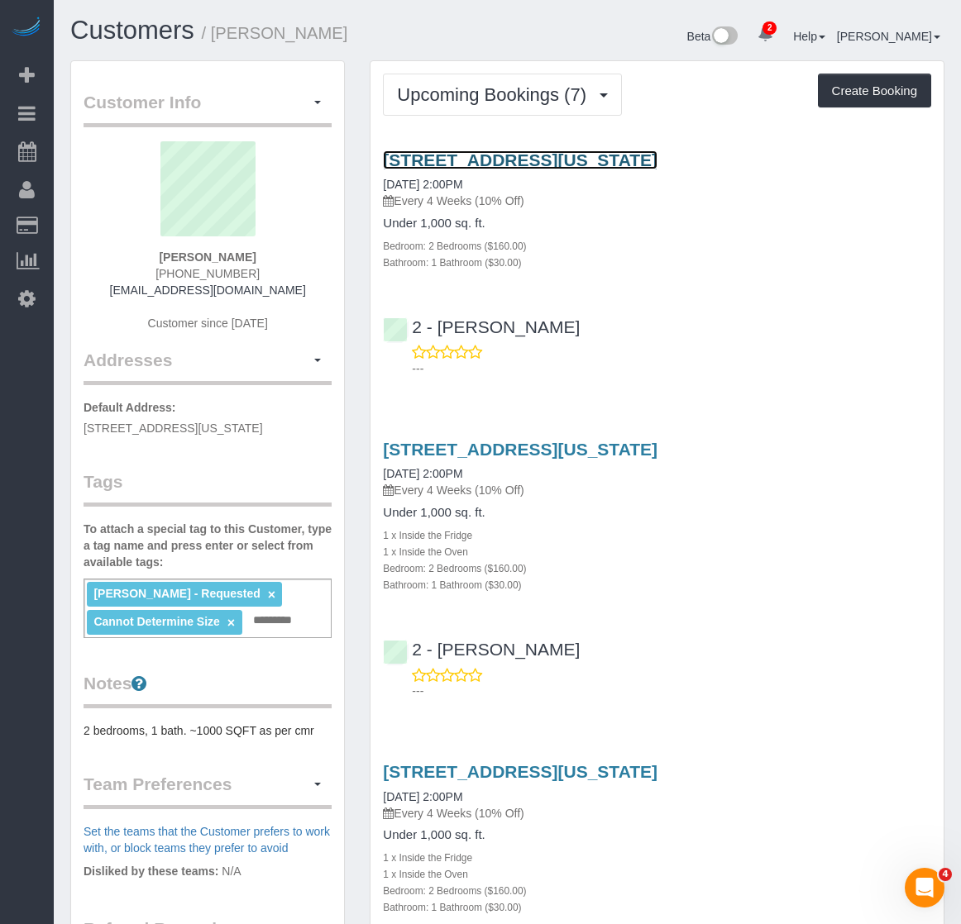
click at [459, 160] on link "95 Horatio Street, Apt. 208, New York, NY 10014" at bounding box center [520, 159] width 274 height 19
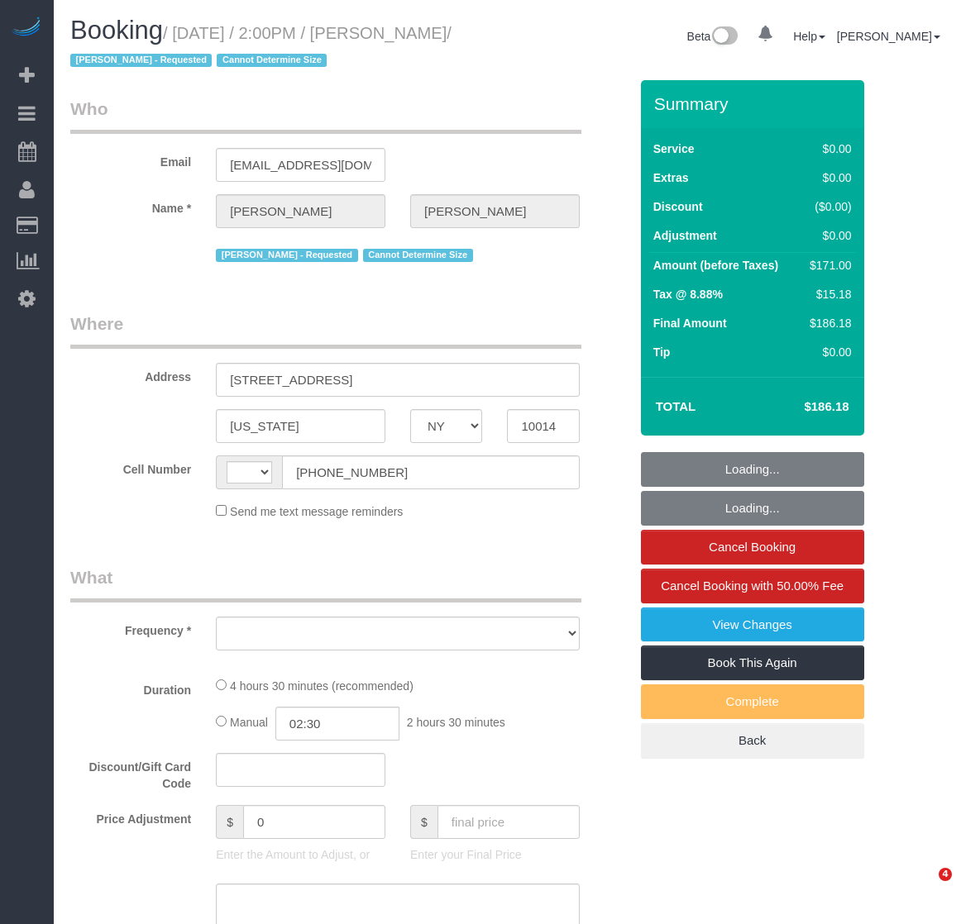
select select "NY"
select select "string:[GEOGRAPHIC_DATA]"
select select "object:401"
select select "number:58"
select select "number:72"
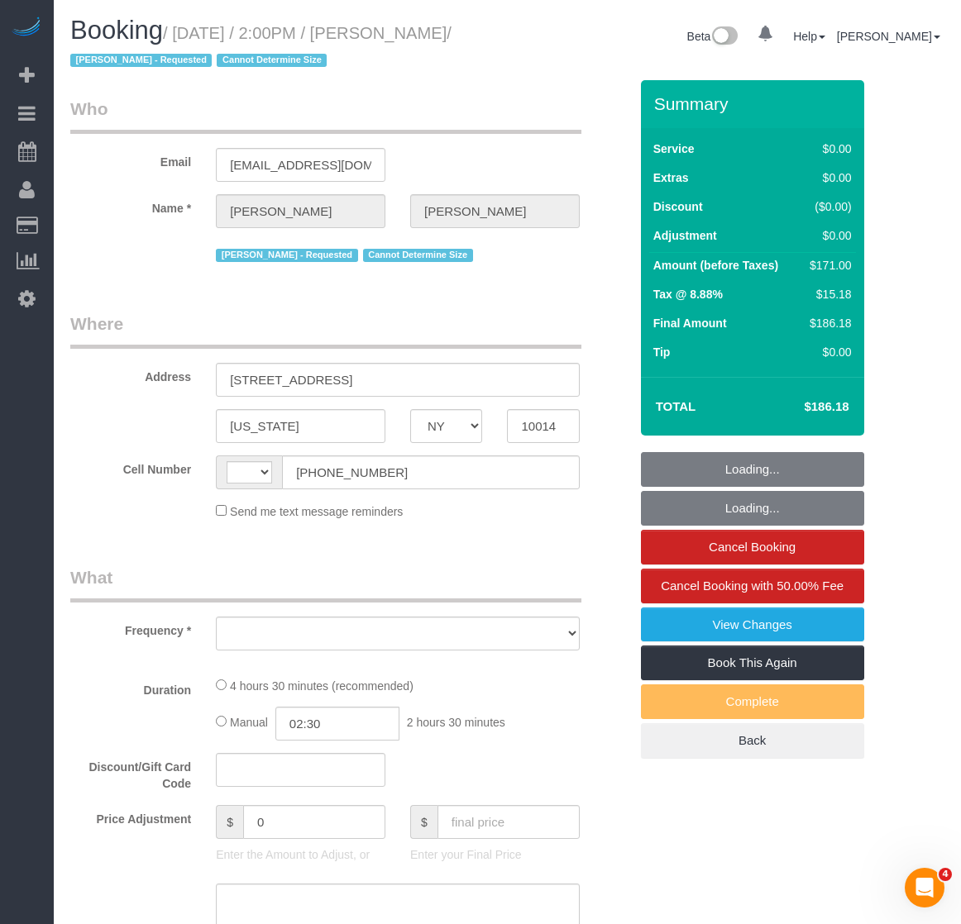
select select "number:15"
select select "number:6"
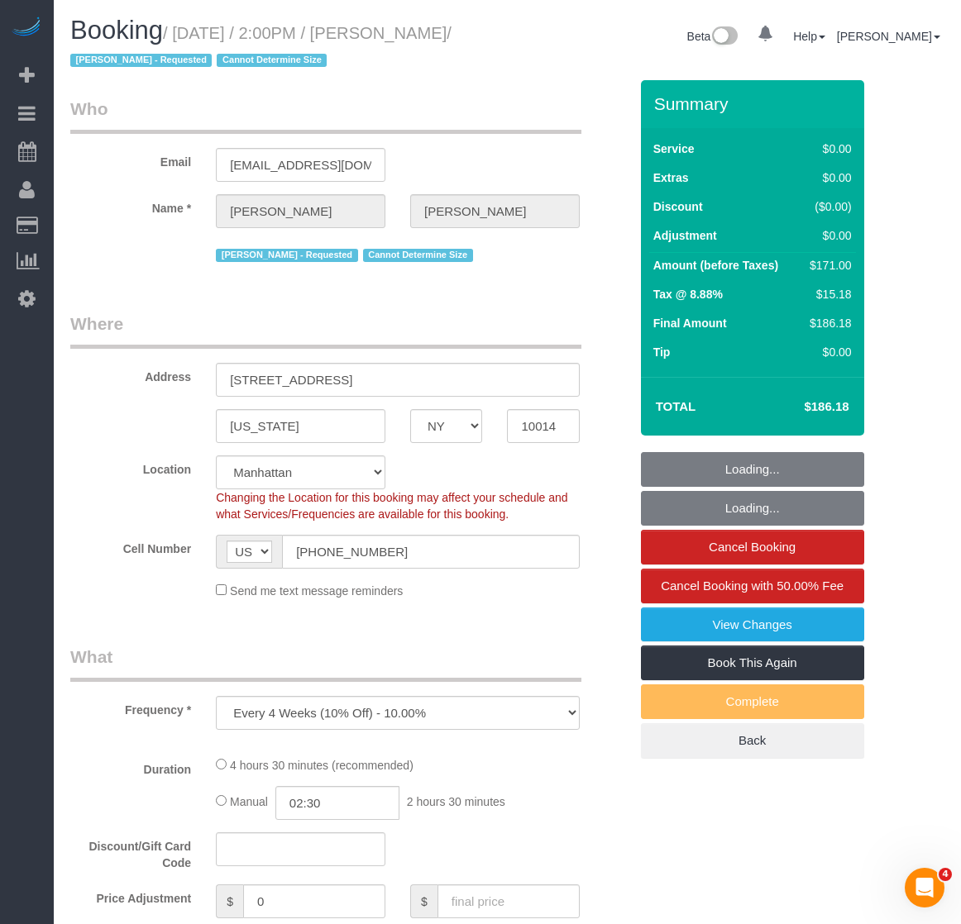
select select "object:797"
select select "spot1"
select select "string:stripe-pm_1Rh9oP4VGloSiKo7FuGIGsGr"
select select "2"
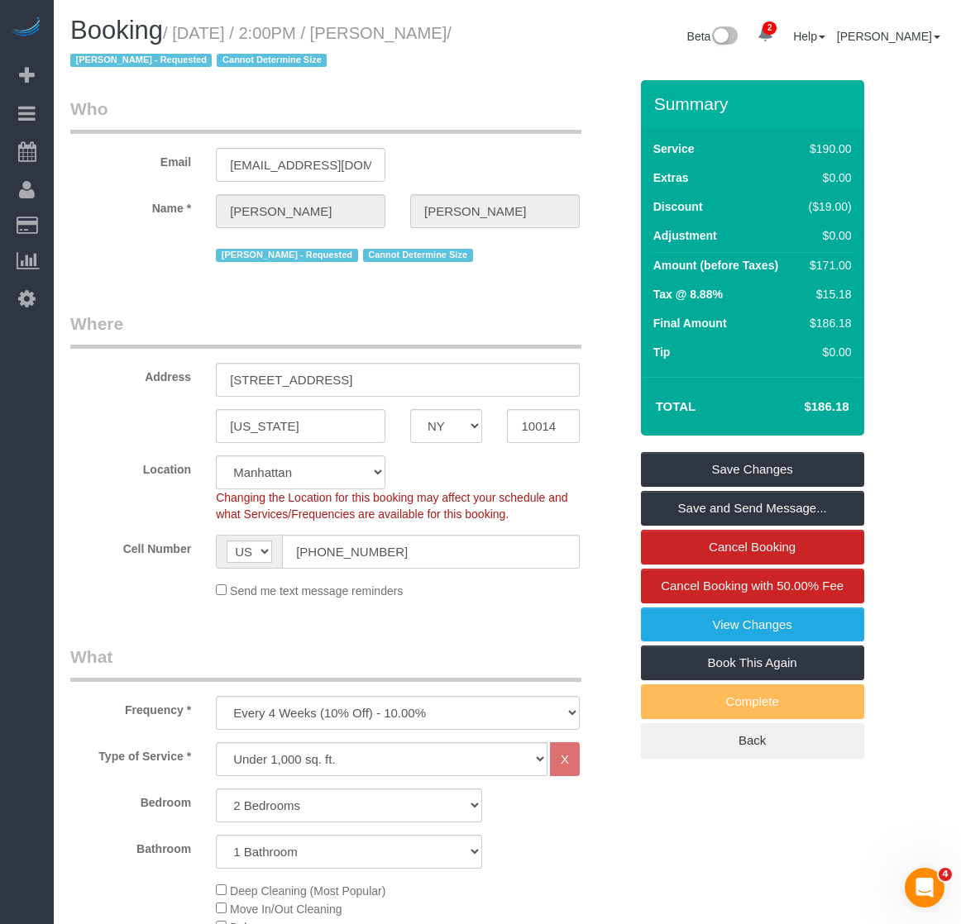
drag, startPoint x: 470, startPoint y: 27, endPoint x: 179, endPoint y: 34, distance: 290.3
click at [179, 34] on small "/ [DATE] / 2:00PM / [PERSON_NAME] / [PERSON_NAME] - Requested Cannot Determine …" at bounding box center [260, 47] width 381 height 46
